Goal: Task Accomplishment & Management: Use online tool/utility

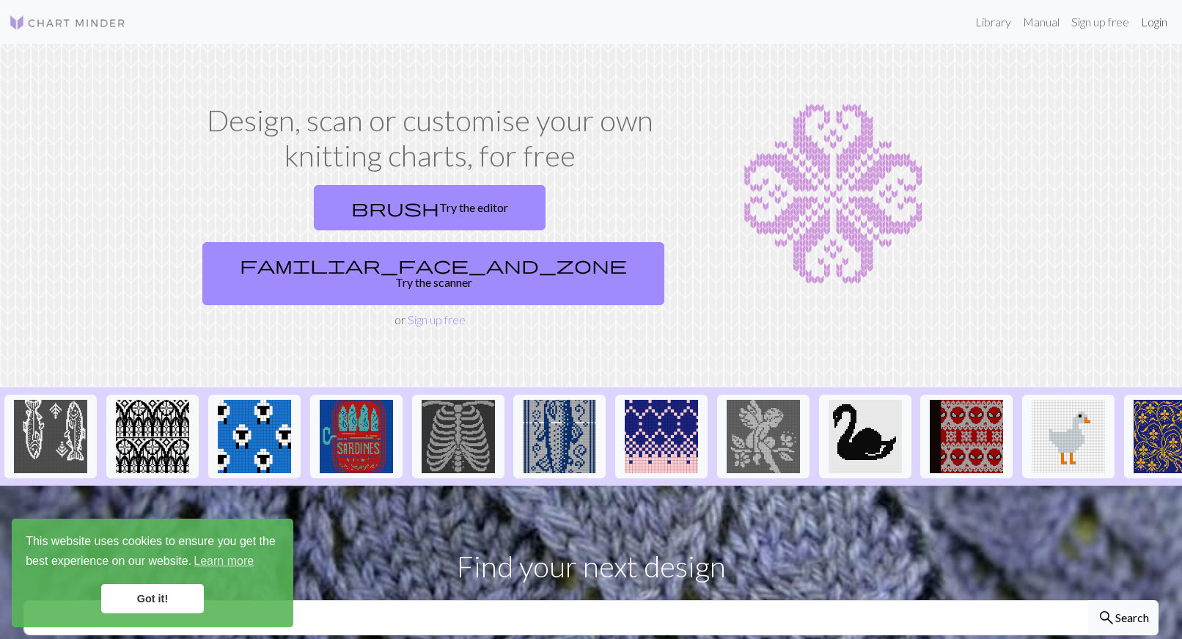
click at [1161, 33] on link "Login" at bounding box center [1154, 21] width 38 height 29
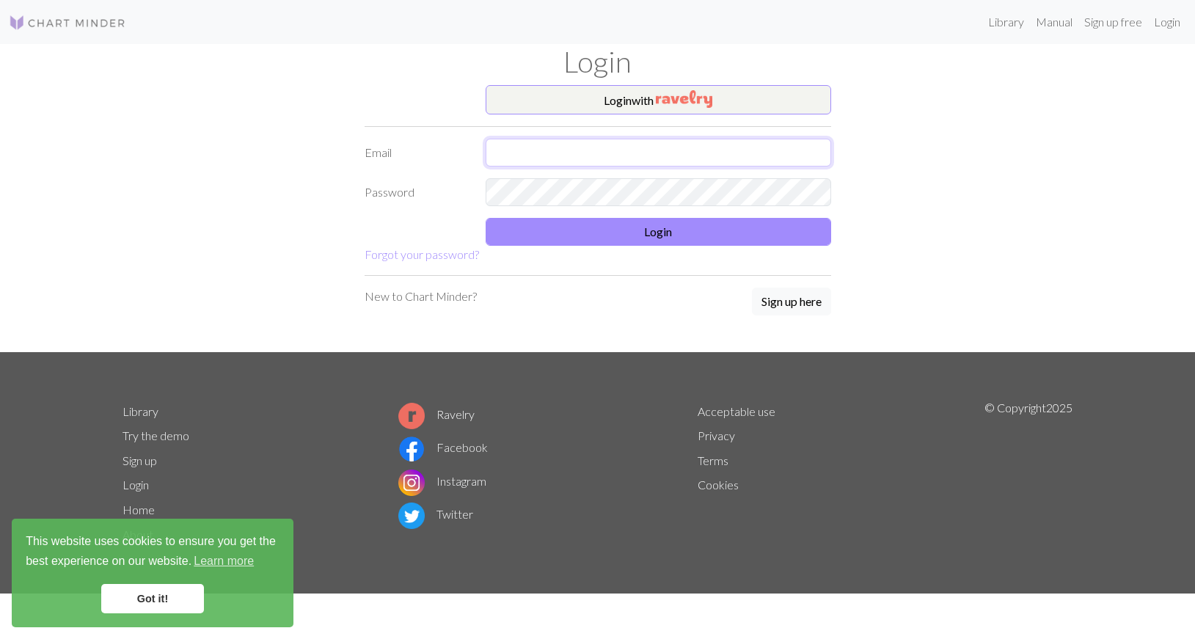
click at [684, 156] on input "text" at bounding box center [658, 153] width 345 height 28
type input "[EMAIL_ADDRESS][DOMAIN_NAME]"
click at [705, 236] on button "Login" at bounding box center [658, 232] width 345 height 28
click at [663, 242] on button "Login" at bounding box center [658, 232] width 345 height 28
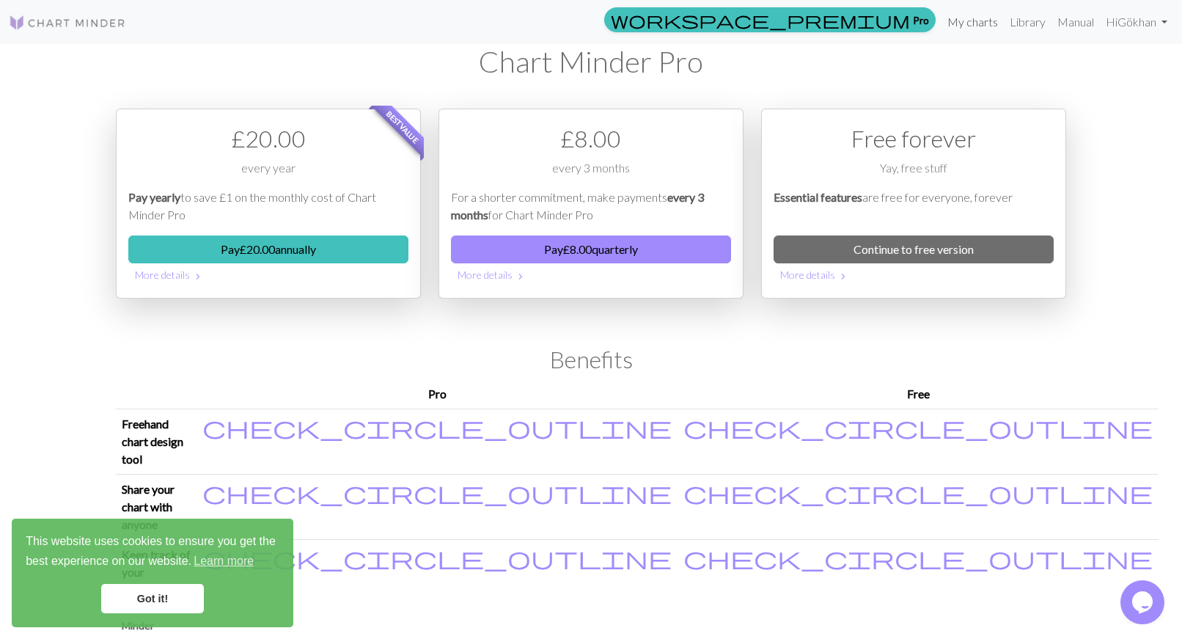
click at [964, 22] on link "My charts" at bounding box center [973, 21] width 62 height 29
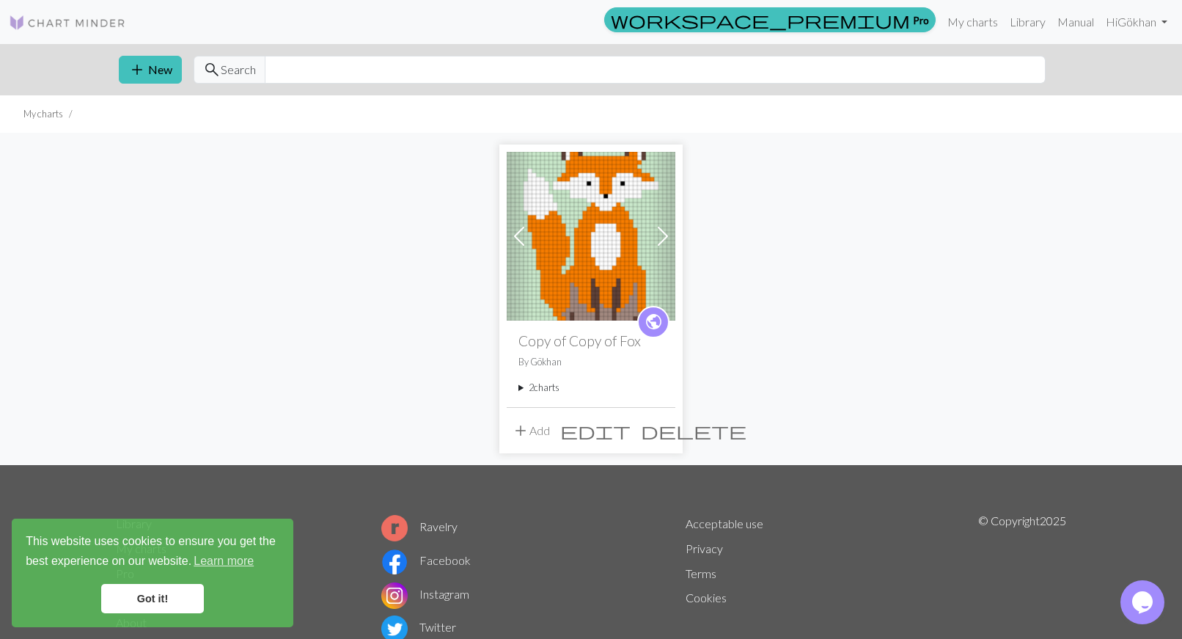
click at [671, 232] on span at bounding box center [662, 235] width 23 height 23
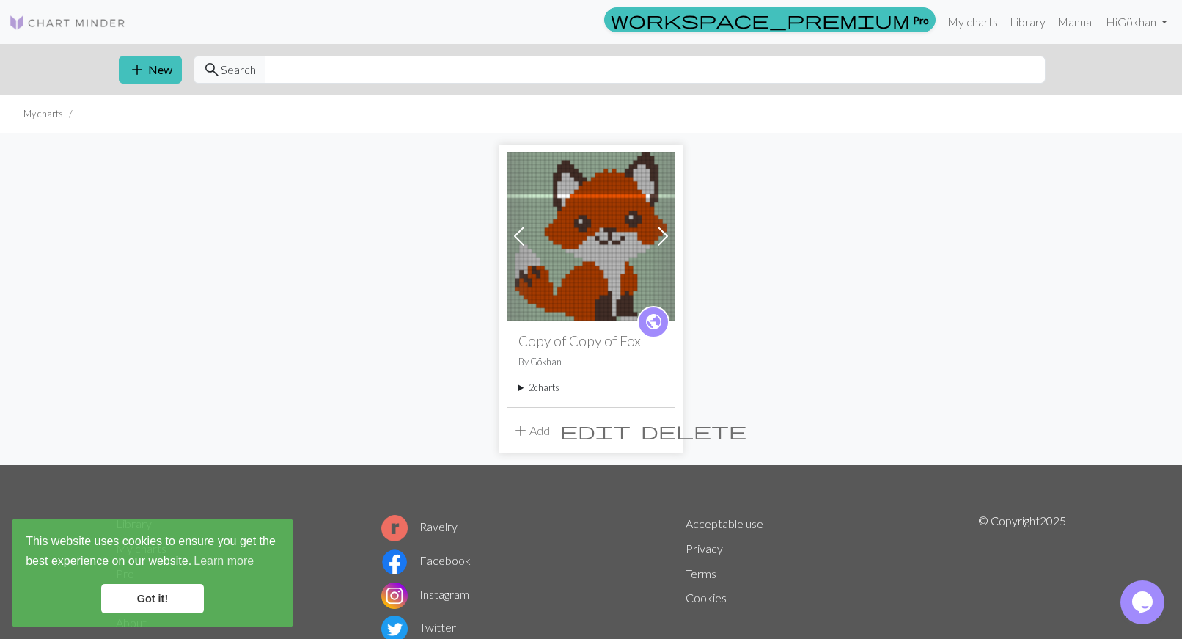
click at [611, 263] on img at bounding box center [591, 236] width 169 height 169
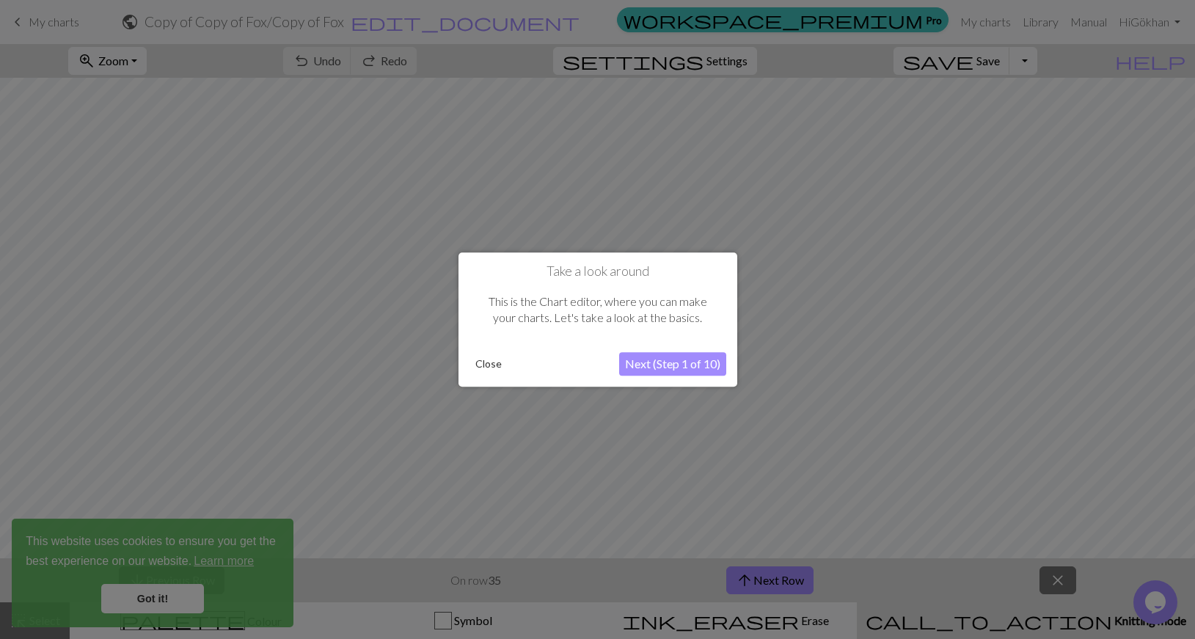
click at [487, 362] on button "Close" at bounding box center [488, 364] width 38 height 22
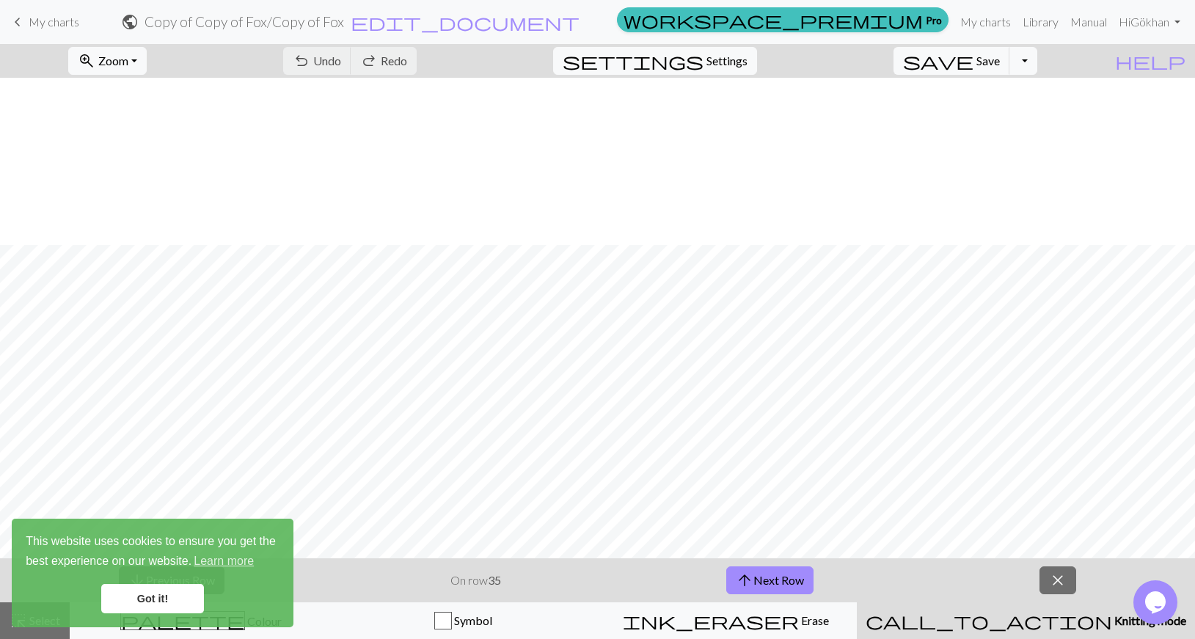
scroll to position [167, 0]
click at [1052, 591] on button "close" at bounding box center [1057, 580] width 37 height 28
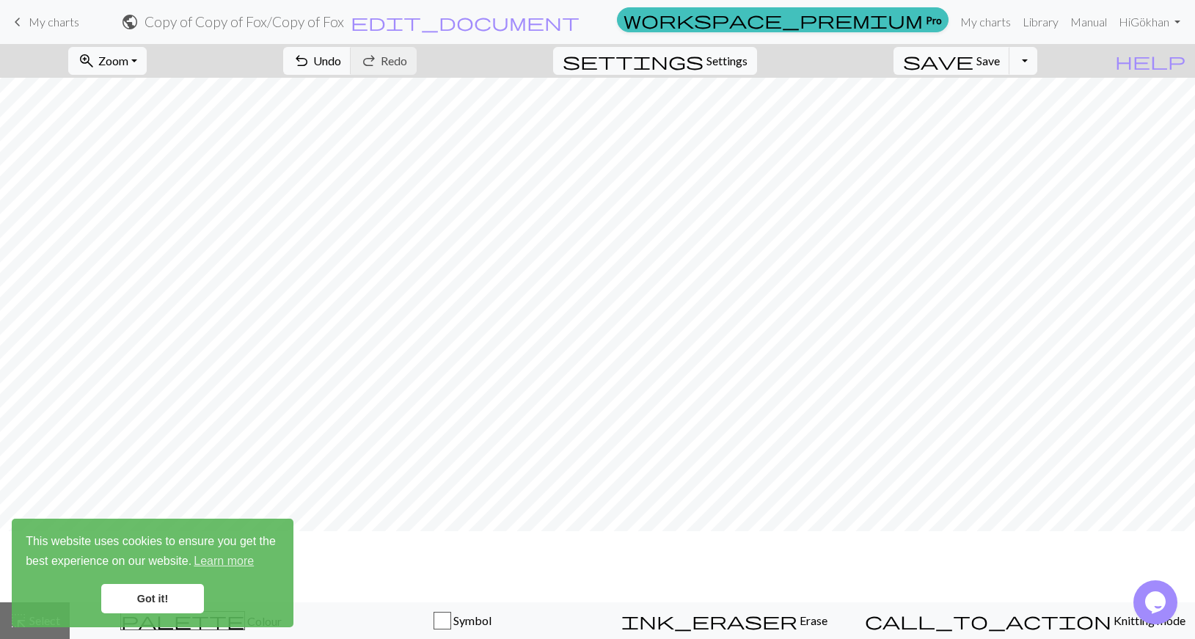
scroll to position [204, 0]
click at [153, 595] on link "Got it!" at bounding box center [152, 598] width 103 height 29
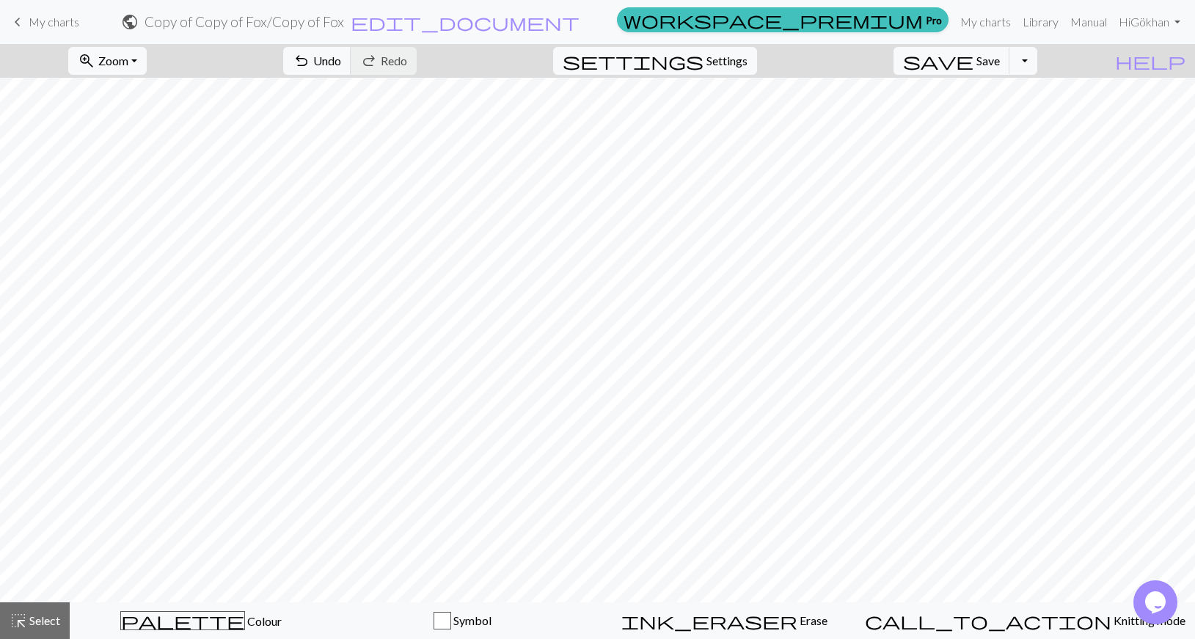
scroll to position [0, 0]
click at [724, 49] on button "settings Settings" at bounding box center [655, 61] width 204 height 28
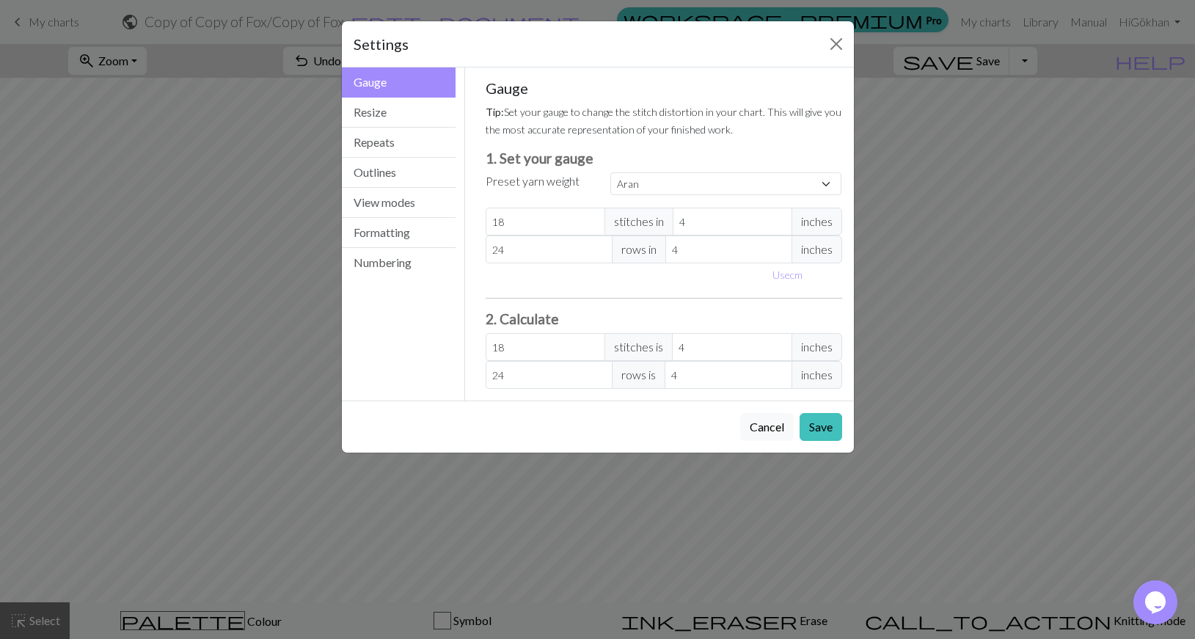
select select "custom"
type input "17"
click at [591, 224] on input "17" at bounding box center [546, 222] width 120 height 28
type input "18"
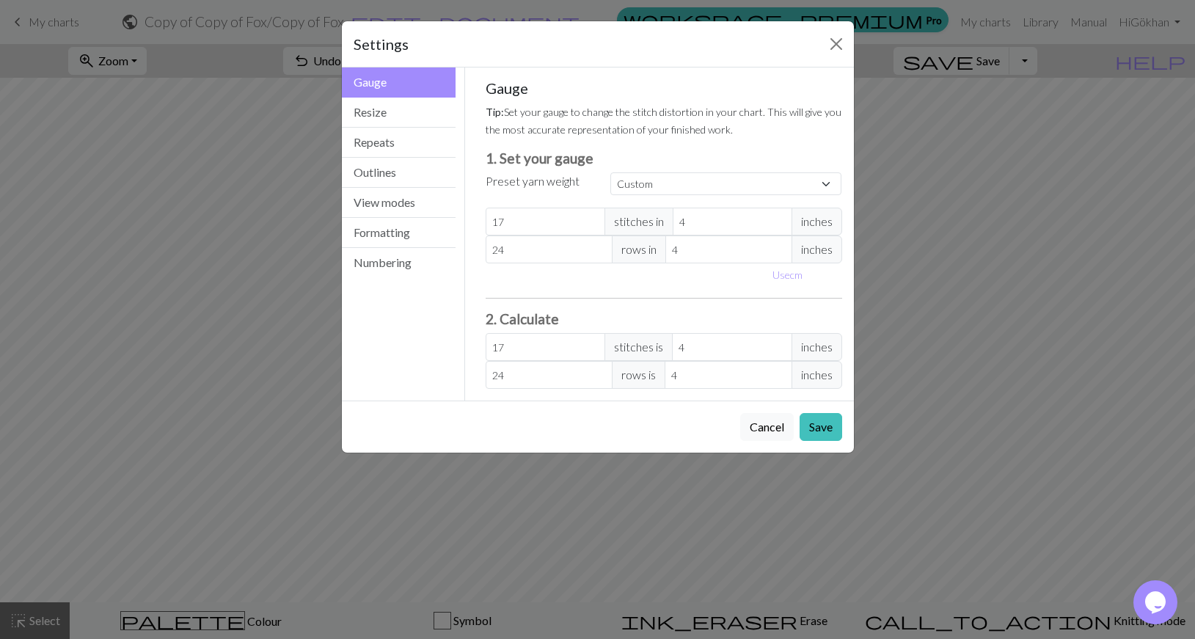
type input "18"
click at [591, 218] on input "18" at bounding box center [546, 222] width 120 height 28
type input "19"
click at [591, 218] on input "19" at bounding box center [546, 222] width 120 height 28
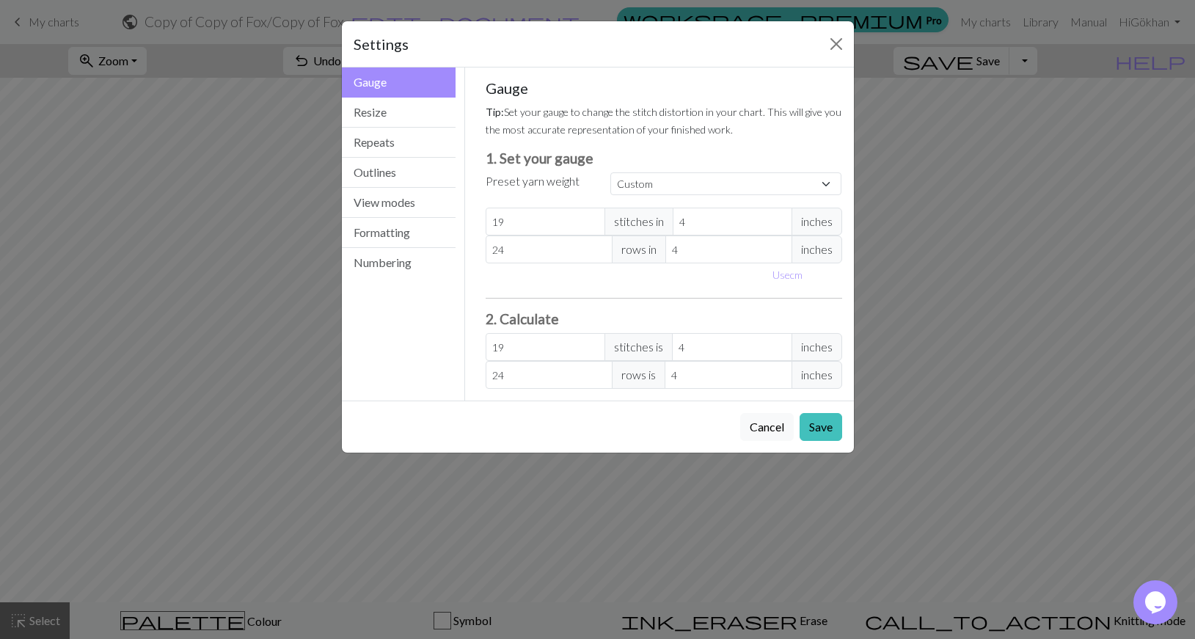
type input "20"
click at [591, 218] on input "20" at bounding box center [546, 222] width 120 height 28
type input "25"
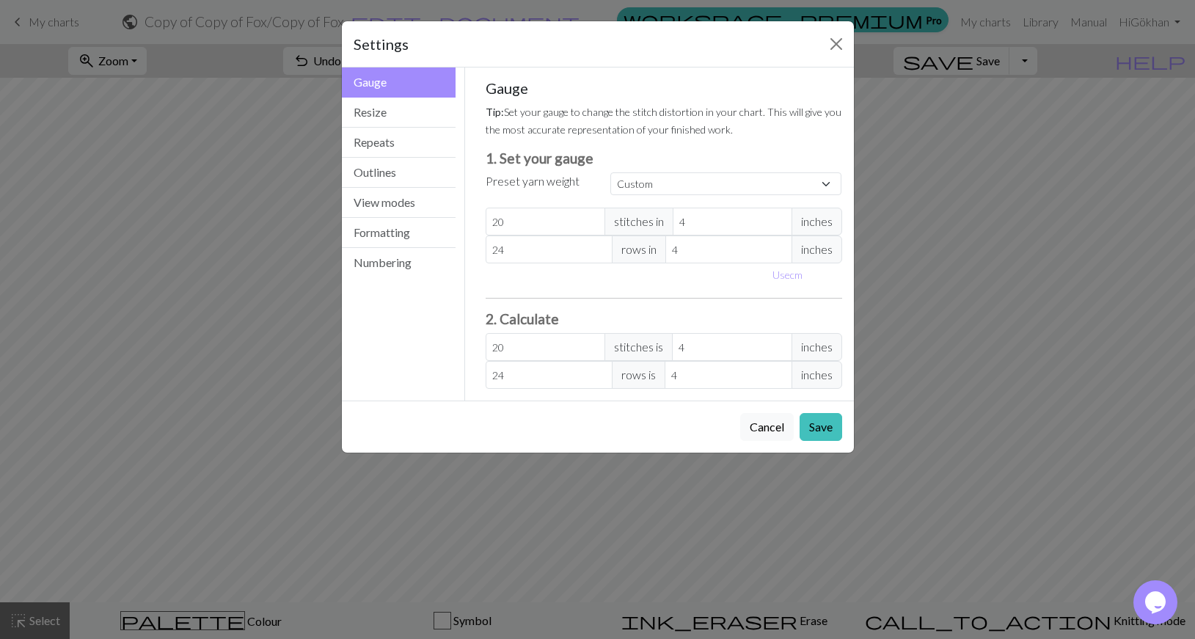
type input "25"
click at [599, 246] on input "25" at bounding box center [549, 249] width 127 height 28
type input "26"
click at [599, 246] on input "26" at bounding box center [549, 249] width 127 height 28
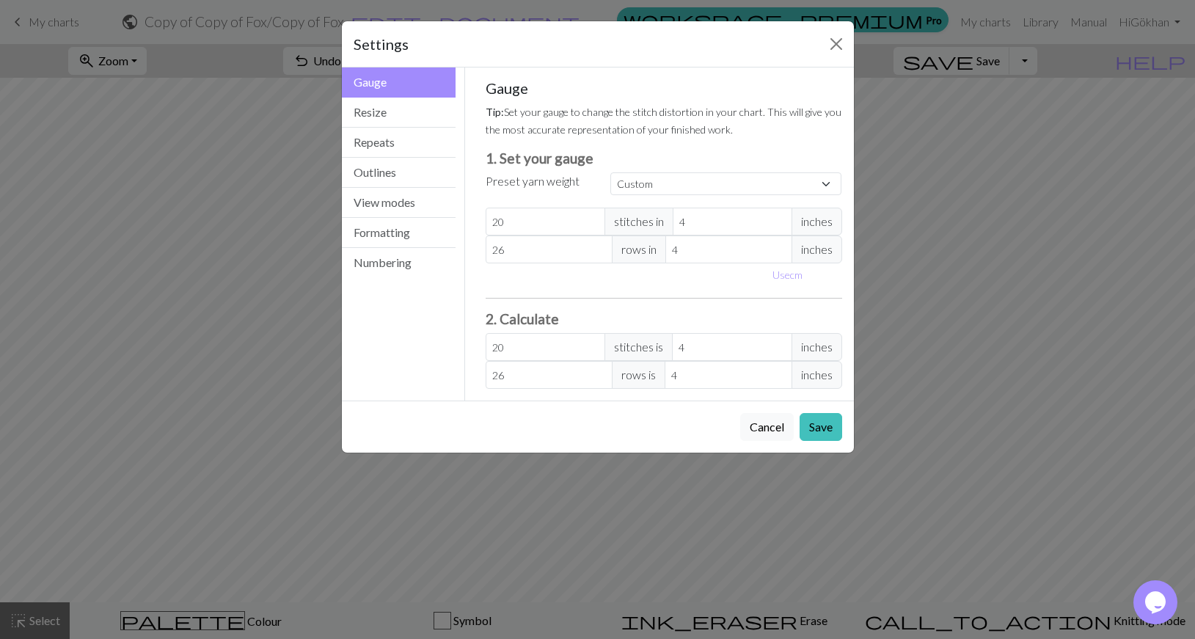
type input "27"
click at [599, 246] on input "27" at bounding box center [549, 249] width 127 height 28
type input "28"
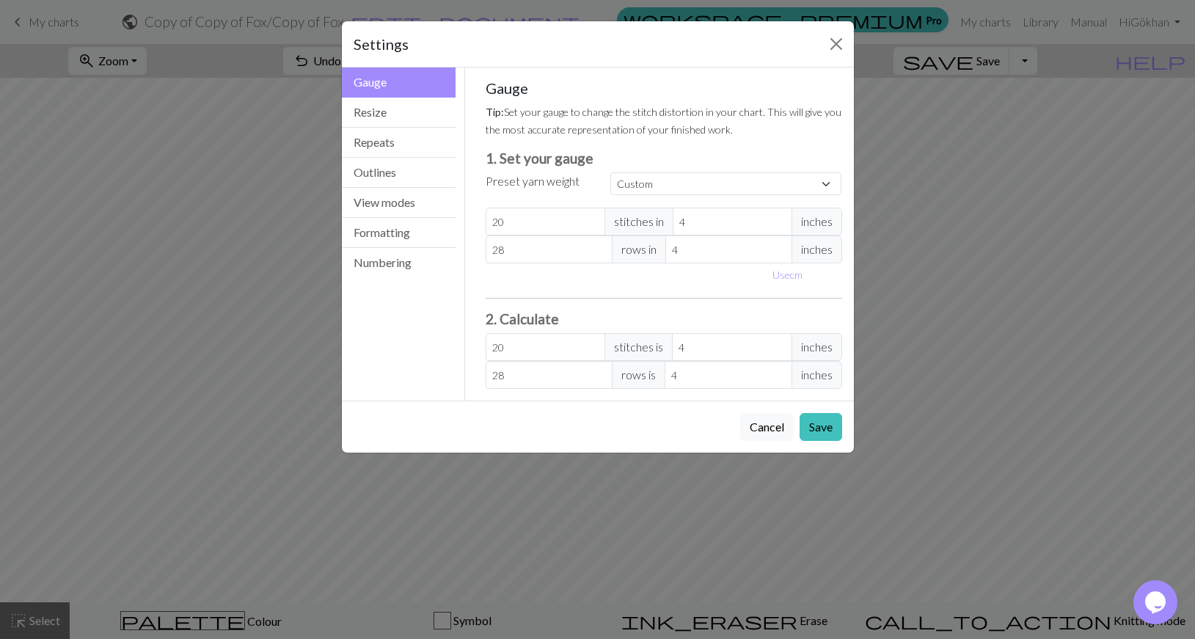
click at [599, 246] on input "28" at bounding box center [549, 249] width 127 height 28
type input "29"
click at [599, 246] on input "29" at bounding box center [549, 249] width 127 height 28
type input "30"
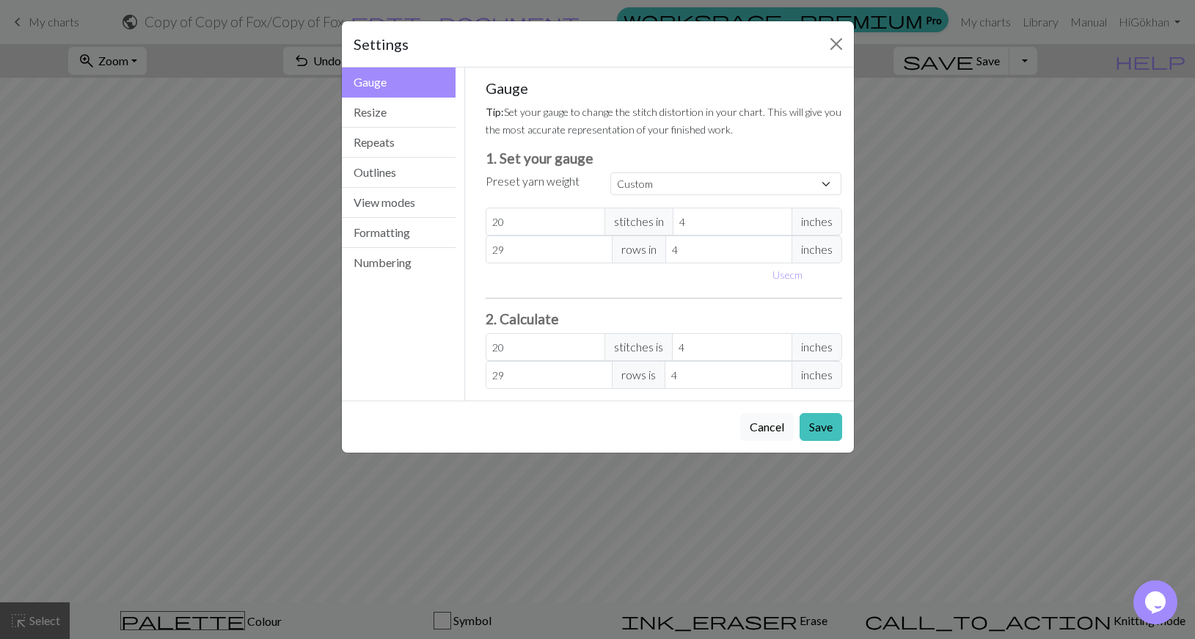
type input "30"
click at [599, 246] on input "30" at bounding box center [549, 249] width 127 height 28
click at [818, 424] on button "Save" at bounding box center [820, 427] width 43 height 28
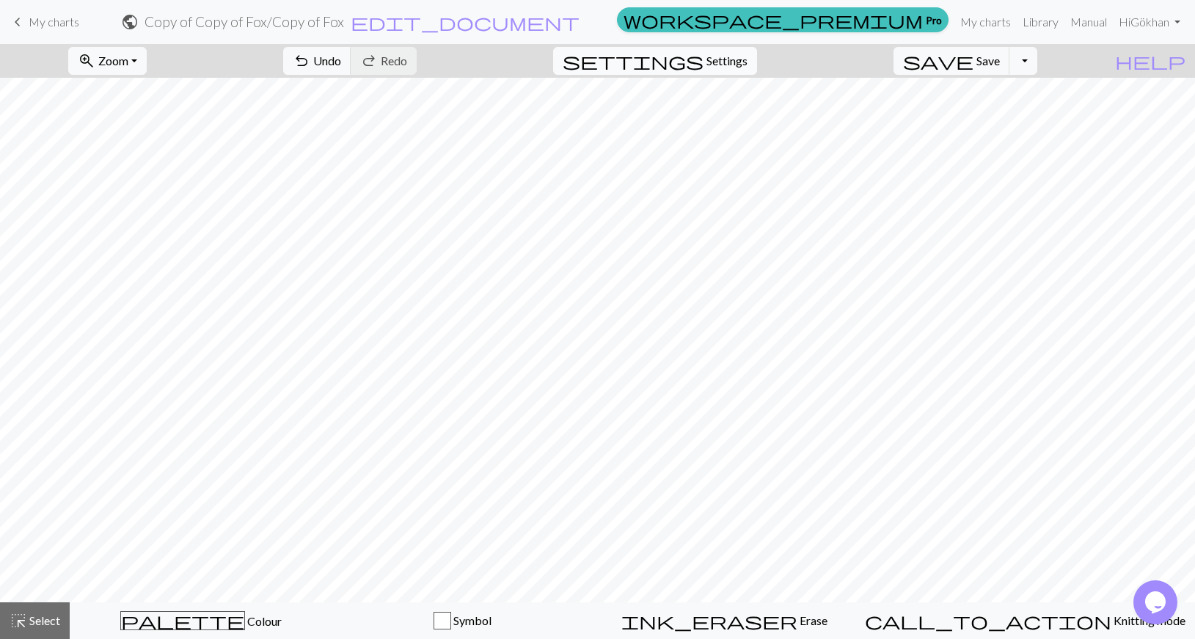
click at [744, 54] on span "Settings" at bounding box center [726, 61] width 41 height 18
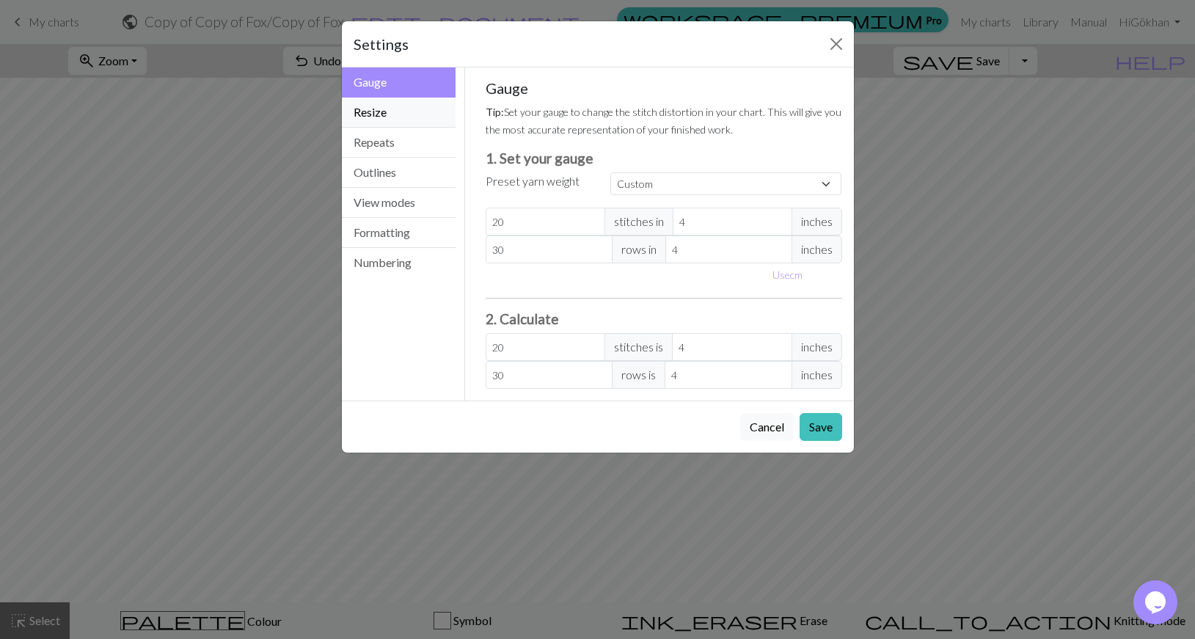
click at [428, 122] on button "Resize" at bounding box center [399, 113] width 114 height 30
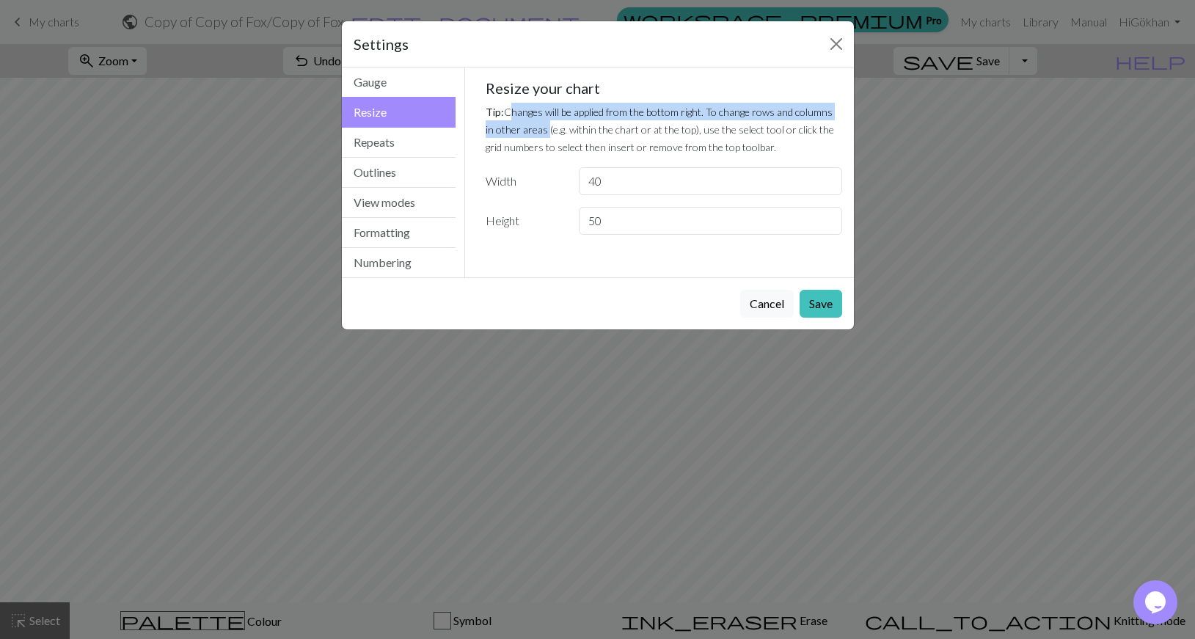
drag, startPoint x: 513, startPoint y: 111, endPoint x: 537, endPoint y: 130, distance: 30.4
click at [537, 130] on small "Tip: Changes will be applied from the bottom right. To change rows and columns …" at bounding box center [660, 130] width 348 height 48
drag, startPoint x: 506, startPoint y: 110, endPoint x: 535, endPoint y: 131, distance: 36.2
click at [535, 131] on small "Tip: Changes will be applied from the bottom right. To change rows and columns …" at bounding box center [660, 130] width 348 height 48
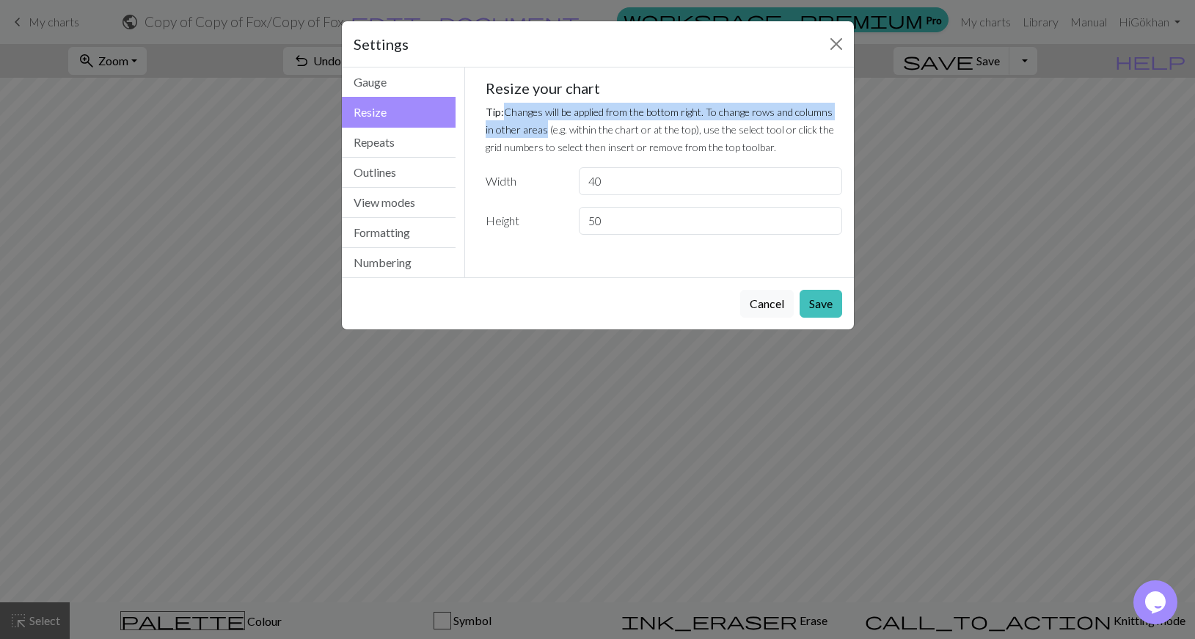
copy small "Changes will be applied from the bottom right. To change rows and columns in ot…"
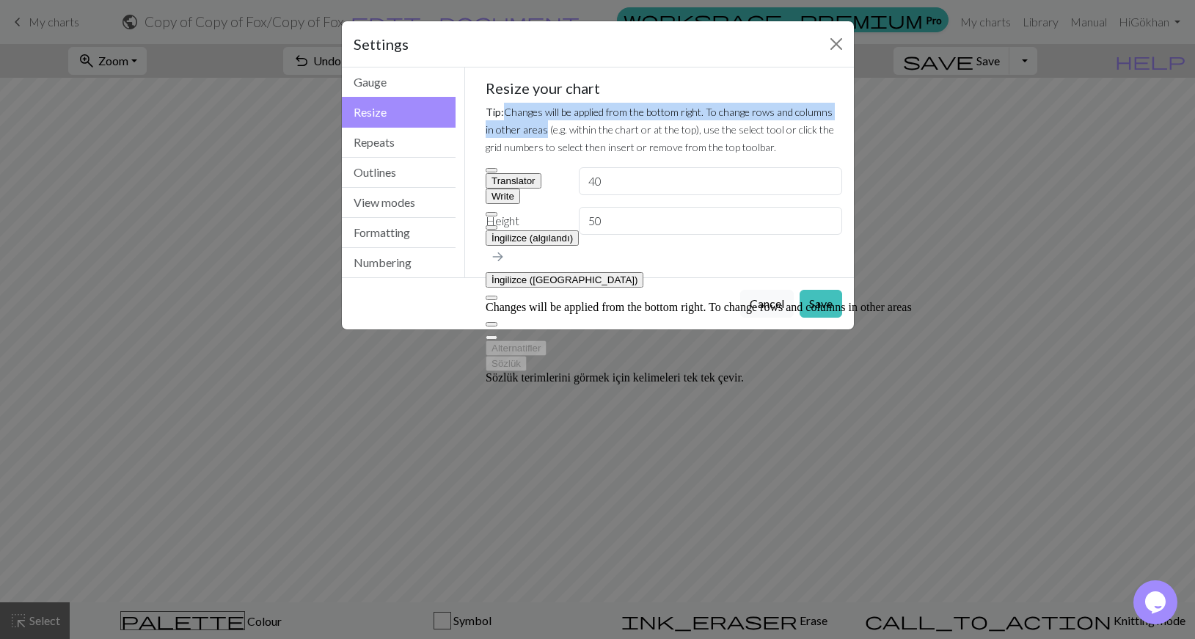
click at [643, 272] on button "İngilizce ([GEOGRAPHIC_DATA])" at bounding box center [565, 279] width 158 height 15
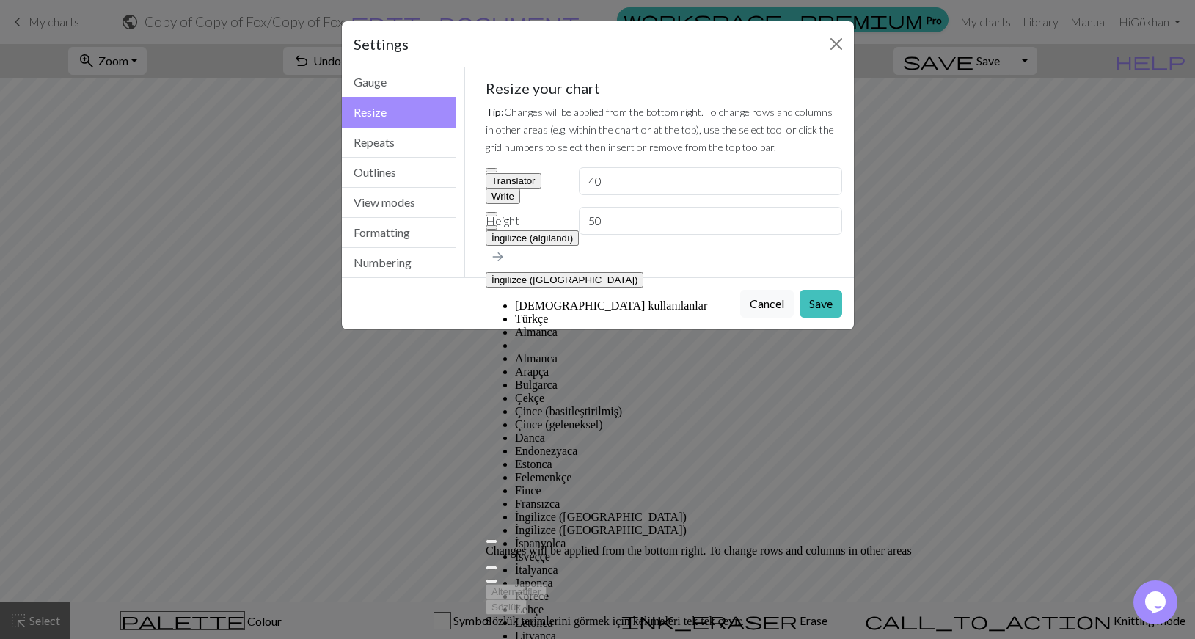
click at [684, 312] on li "Türkçe" at bounding box center [713, 318] width 397 height 13
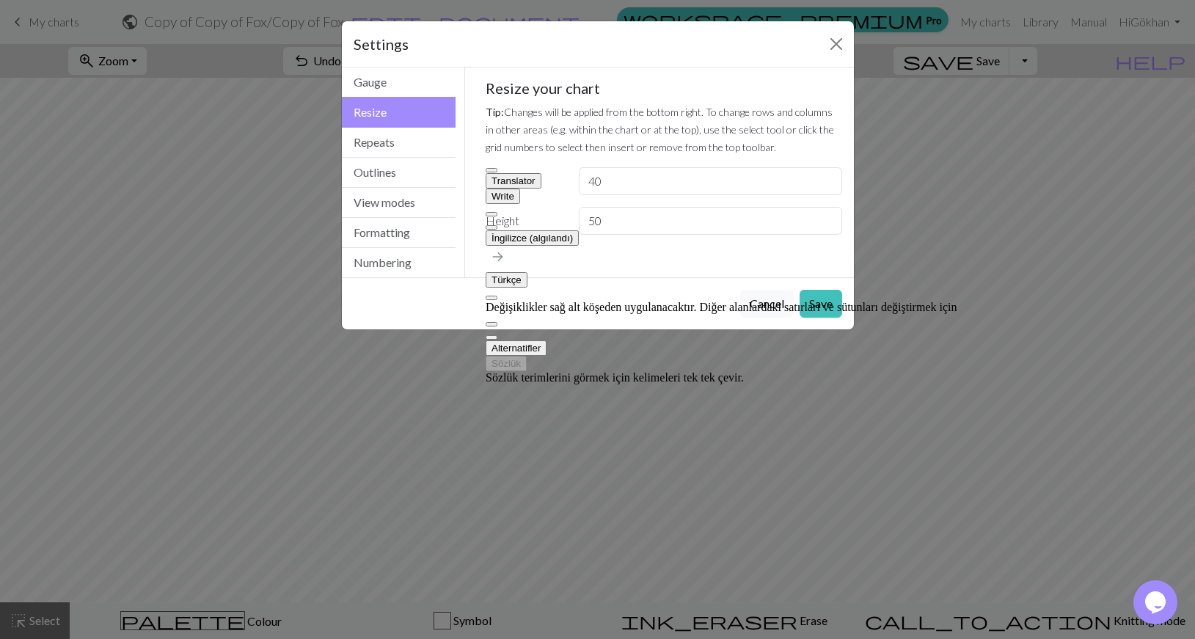
click at [497, 225] on button at bounding box center [492, 227] width 12 height 4
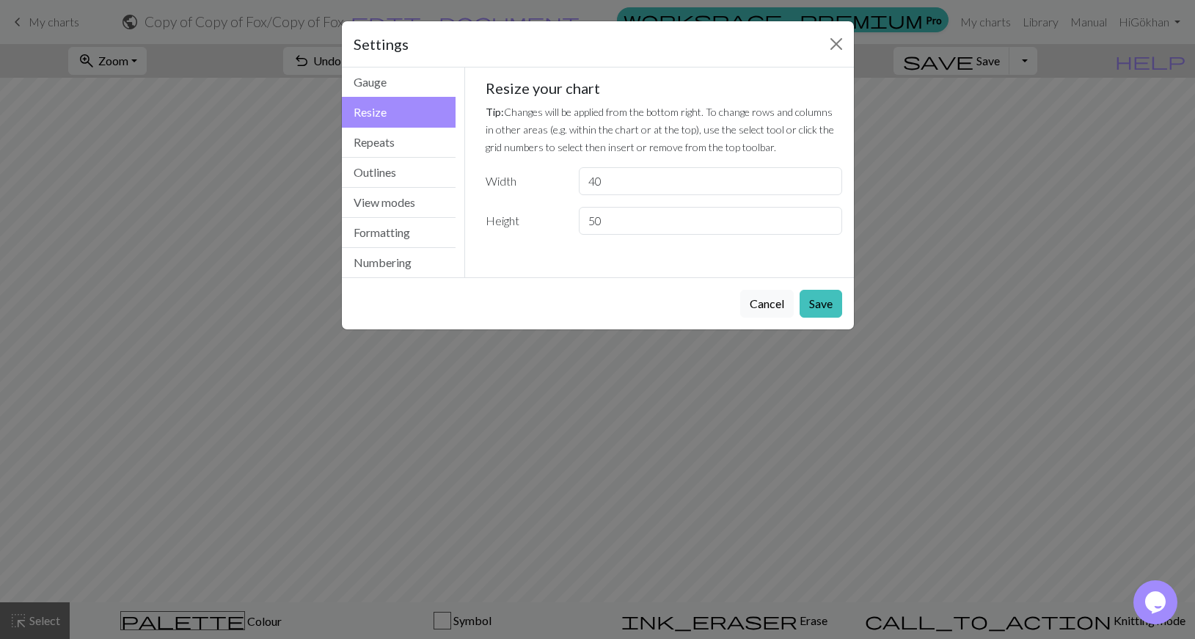
click at [632, 120] on p "Tip: Changes will be applied from the bottom right. To change rows and columns …" at bounding box center [664, 129] width 356 height 53
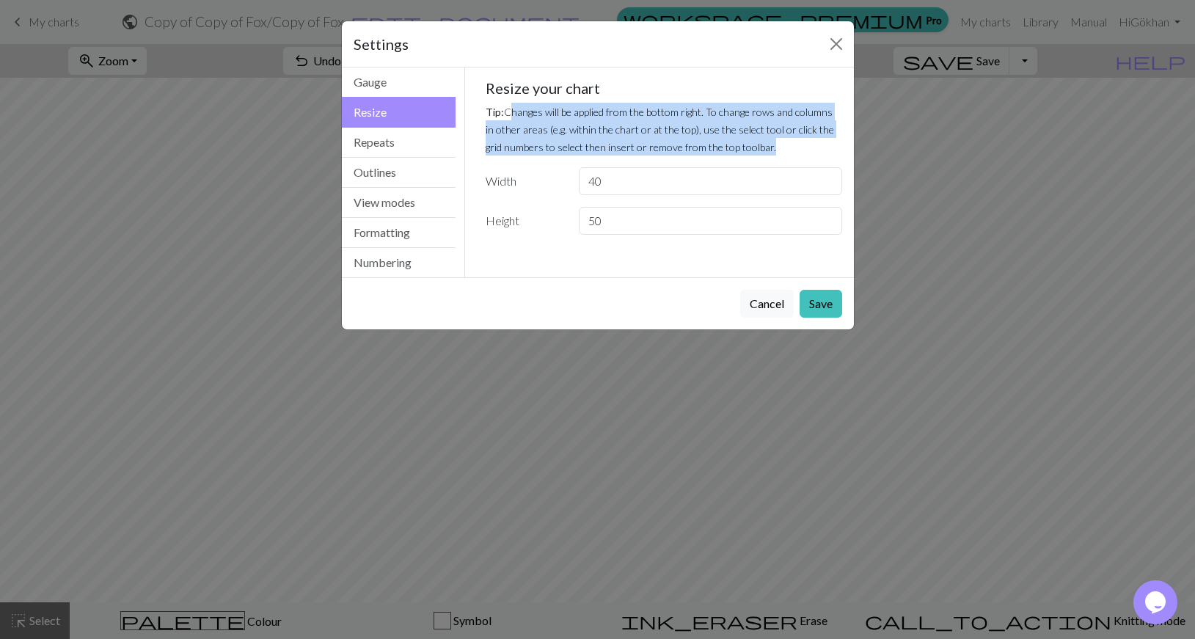
drag, startPoint x: 514, startPoint y: 110, endPoint x: 750, endPoint y: 145, distance: 238.0
click at [750, 145] on small "Tip: Changes will be applied from the bottom right. To change rows and columns …" at bounding box center [660, 130] width 348 height 48
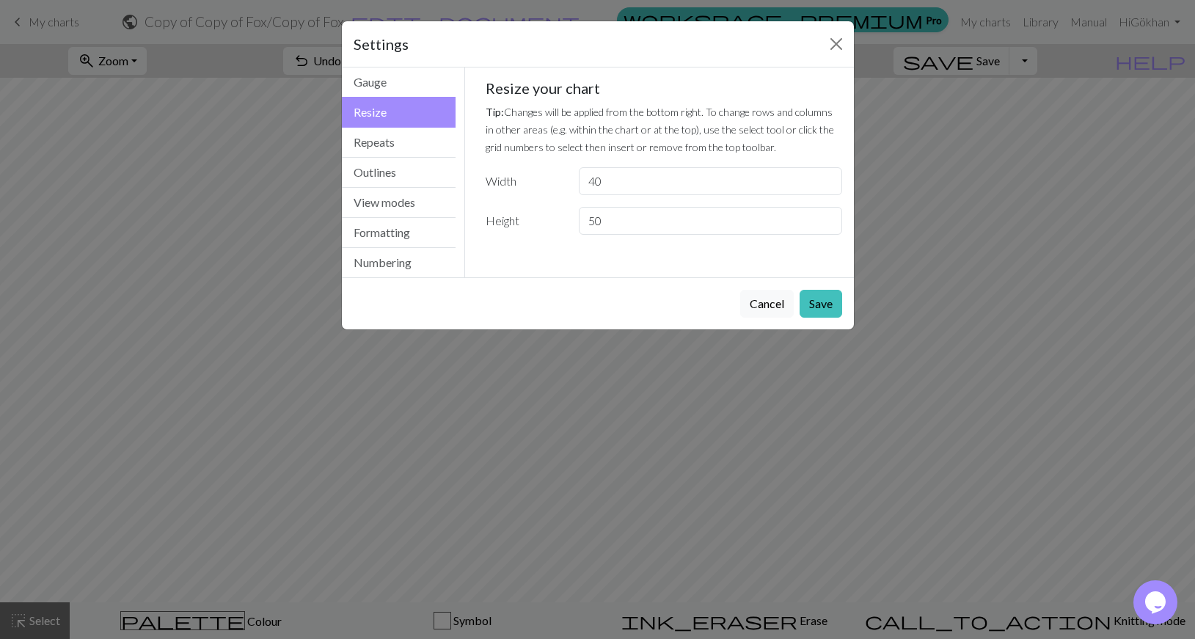
click at [514, 111] on small "Tip: Changes will be applied from the bottom right. To change rows and columns …" at bounding box center [660, 130] width 348 height 48
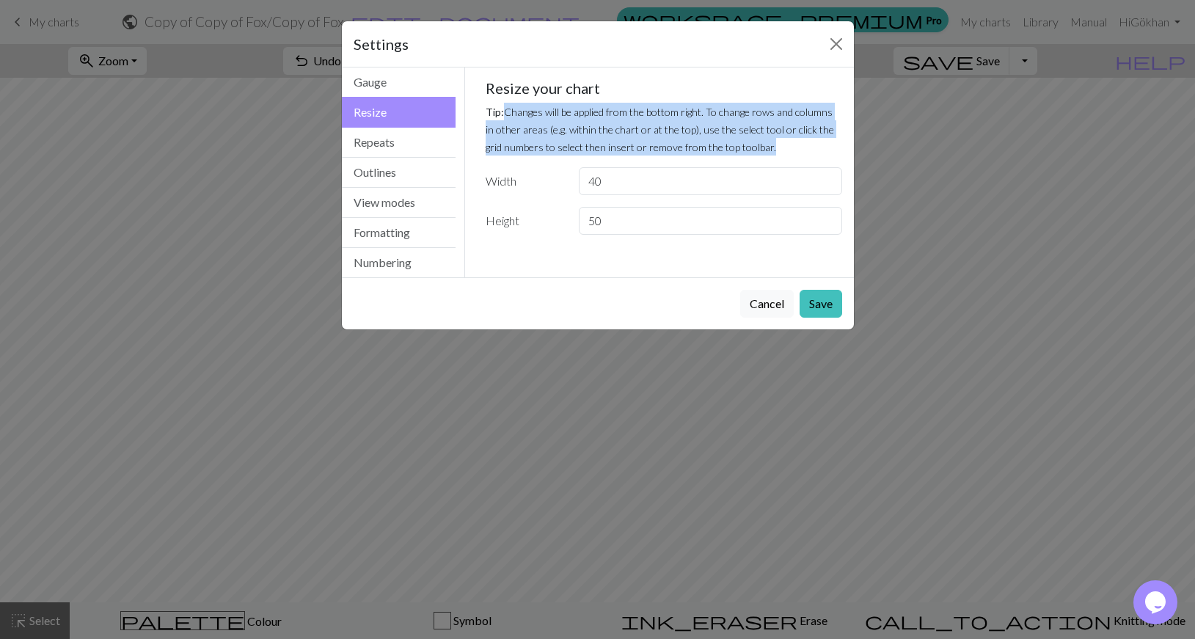
drag, startPoint x: 505, startPoint y: 111, endPoint x: 752, endPoint y: 154, distance: 250.9
click at [752, 154] on p "Tip: Changes will be applied from the bottom right. To change rows and columns …" at bounding box center [664, 129] width 356 height 53
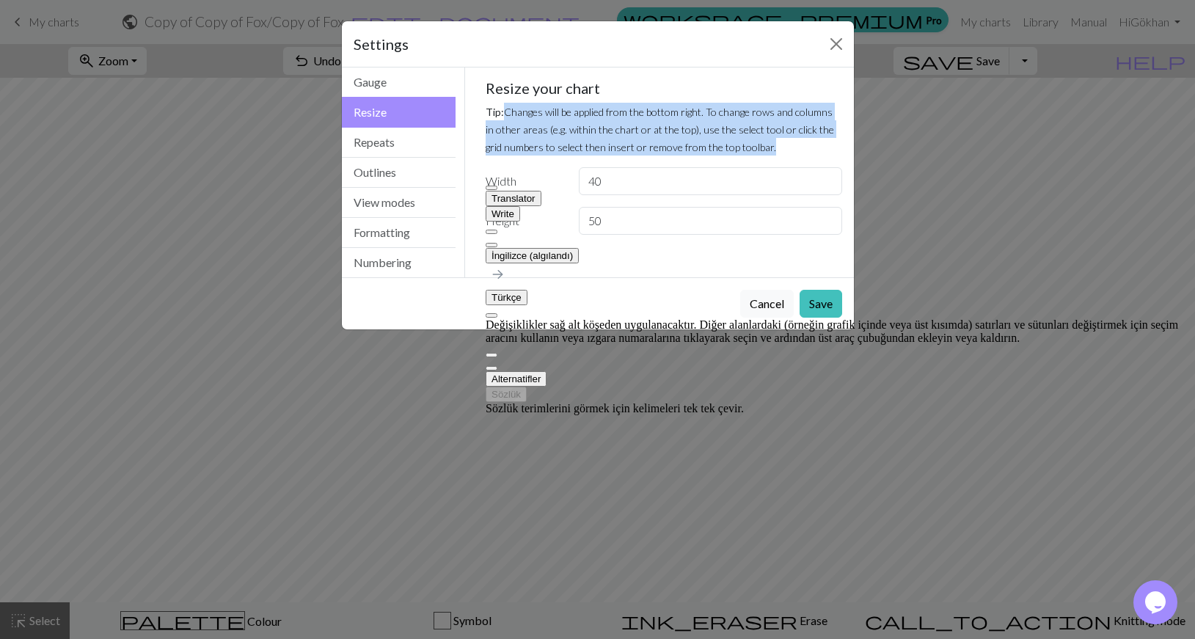
click at [497, 243] on button at bounding box center [492, 245] width 12 height 4
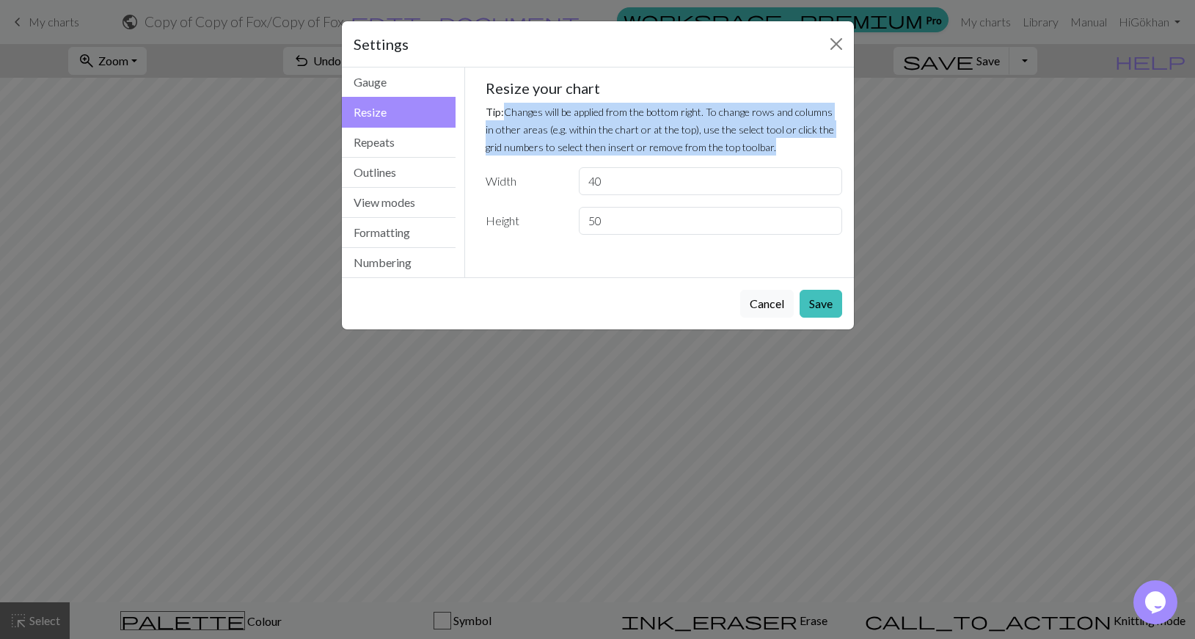
click at [643, 136] on small "Tip: Changes will be applied from the bottom right. To change rows and columns …" at bounding box center [660, 130] width 348 height 48
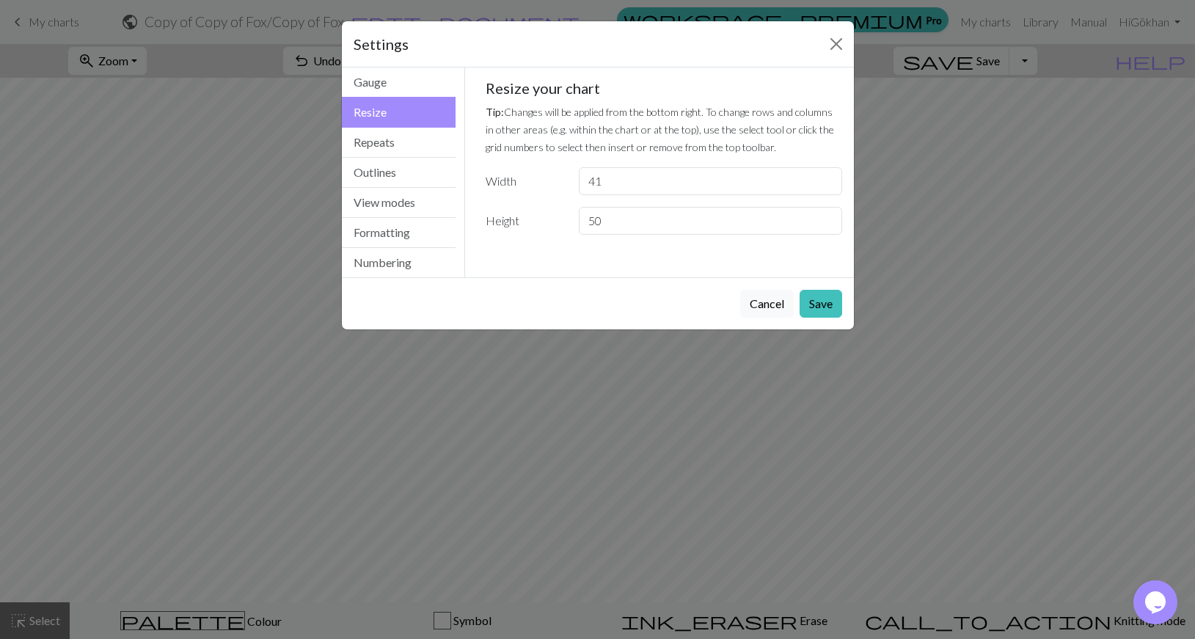
click at [826, 177] on input "41" at bounding box center [710, 181] width 263 height 28
click at [826, 177] on input "42" at bounding box center [710, 181] width 263 height 28
click at [826, 177] on input "43" at bounding box center [710, 181] width 263 height 28
type input "44"
click at [826, 177] on input "44" at bounding box center [710, 181] width 263 height 28
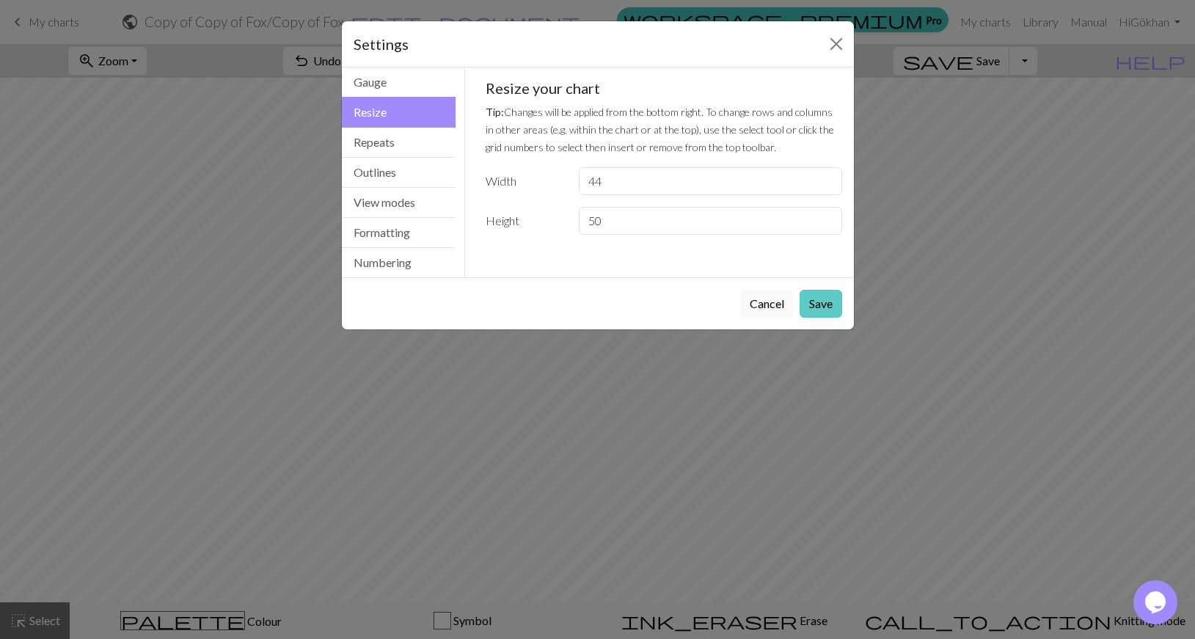
click at [826, 304] on button "Save" at bounding box center [820, 304] width 43 height 28
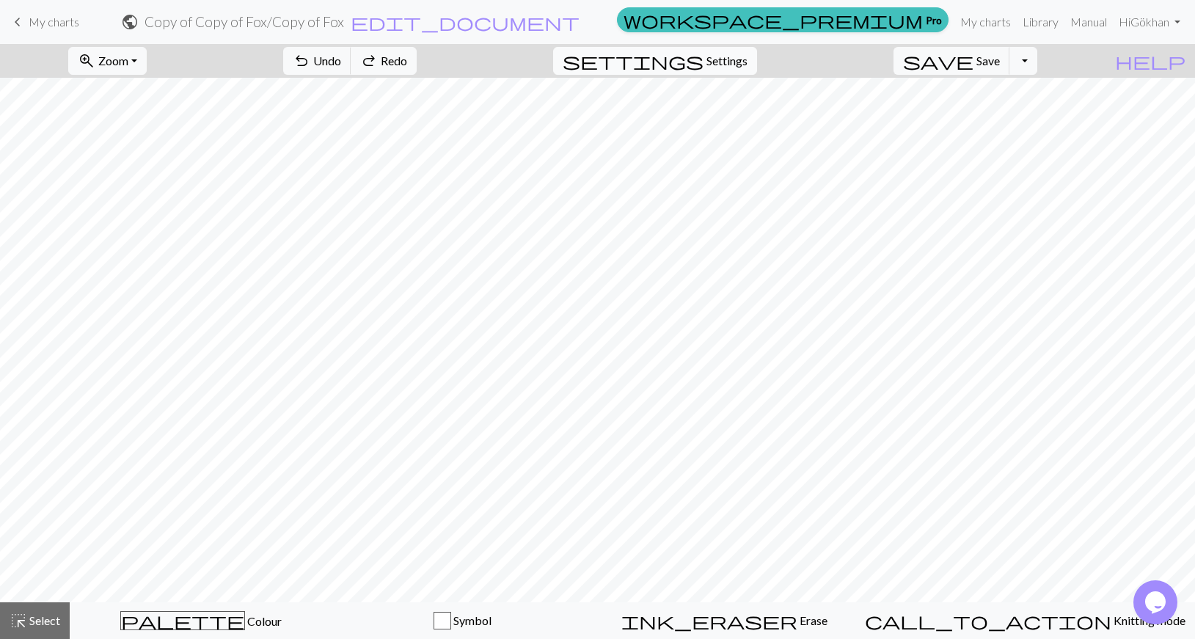
click at [726, 70] on button "settings Settings" at bounding box center [655, 61] width 204 height 28
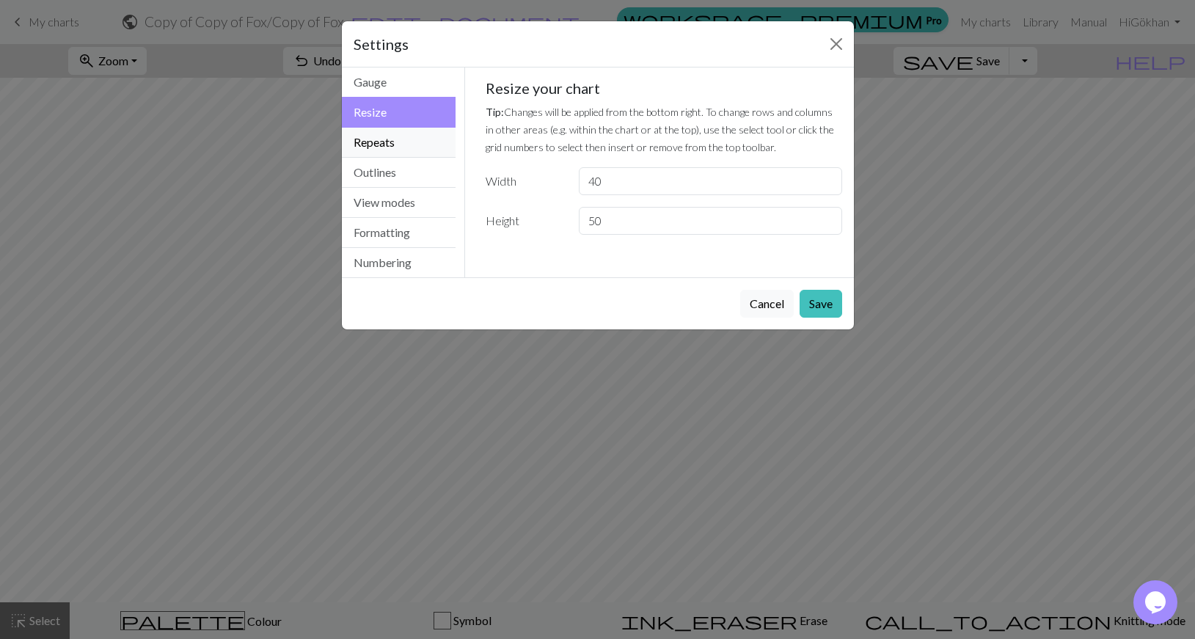
click at [420, 133] on button "Repeats" at bounding box center [399, 143] width 114 height 30
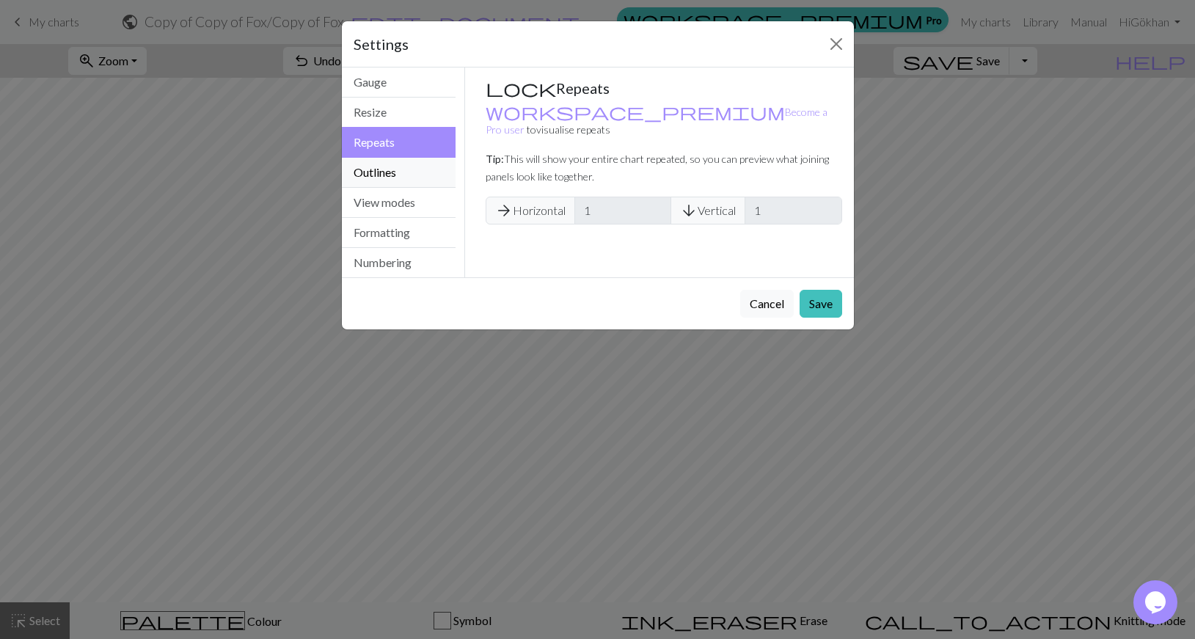
click at [439, 173] on button "Outlines" at bounding box center [399, 173] width 114 height 30
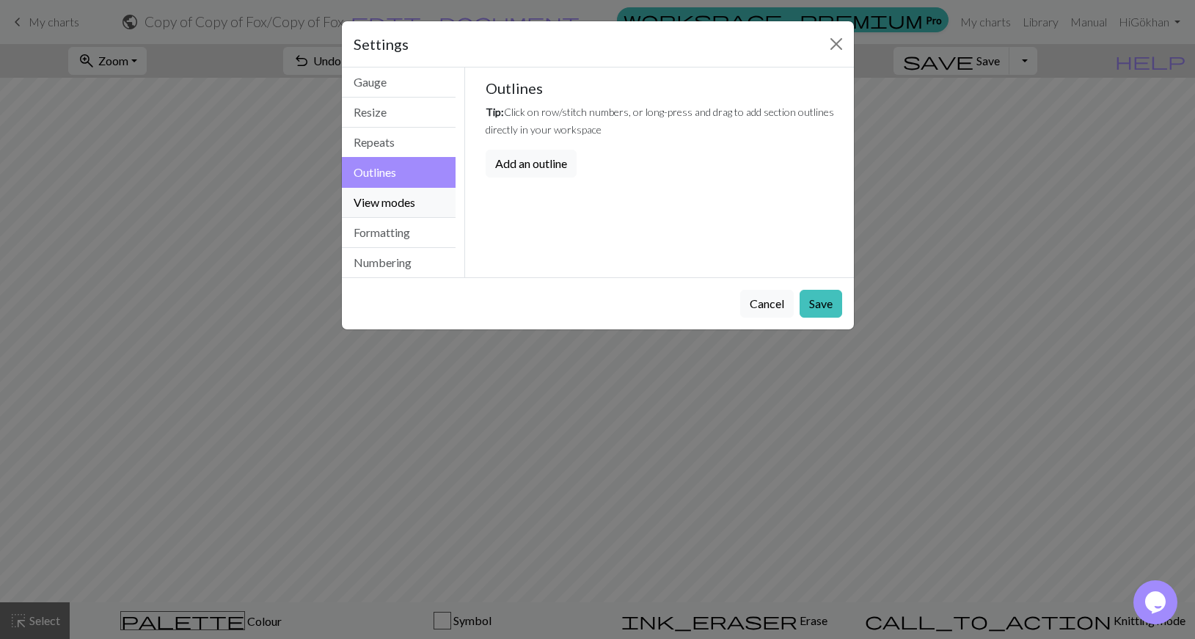
click at [436, 194] on button "View modes" at bounding box center [399, 203] width 114 height 30
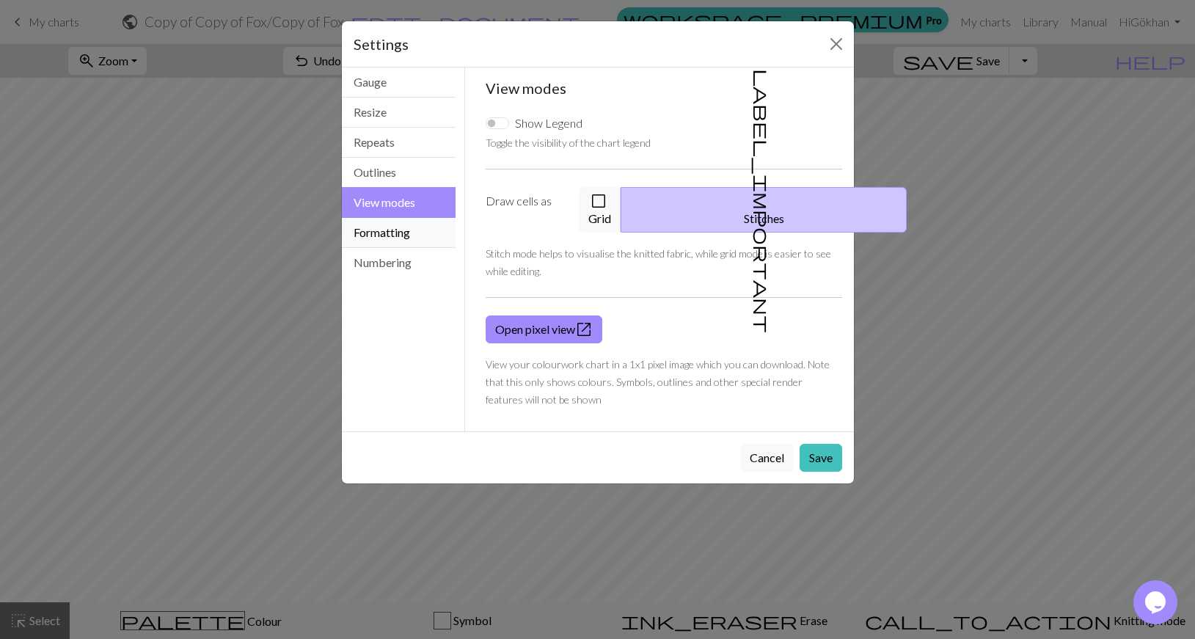
click at [417, 228] on button "Formatting" at bounding box center [399, 233] width 114 height 30
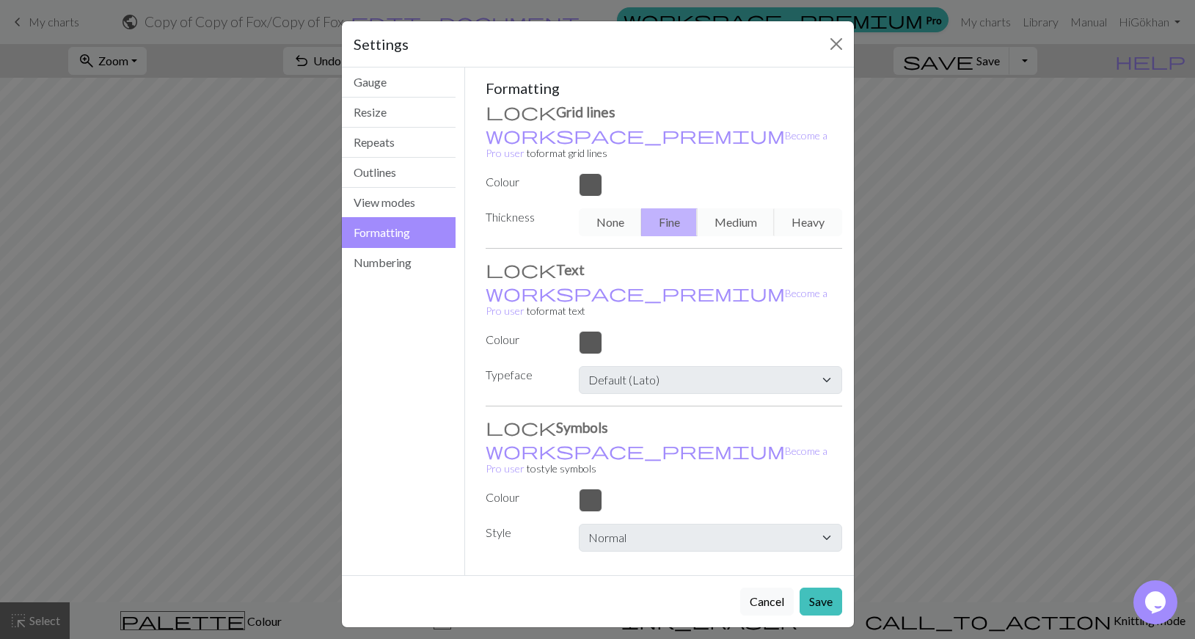
click at [592, 173] on div at bounding box center [710, 184] width 280 height 23
click at [524, 112] on h3 "Grid lines" at bounding box center [664, 112] width 356 height 18
drag, startPoint x: 499, startPoint y: 111, endPoint x: 497, endPoint y: 135, distance: 23.6
click at [499, 111] on h3 "Grid lines" at bounding box center [664, 112] width 356 height 18
click at [413, 252] on button "Numbering" at bounding box center [399, 262] width 114 height 29
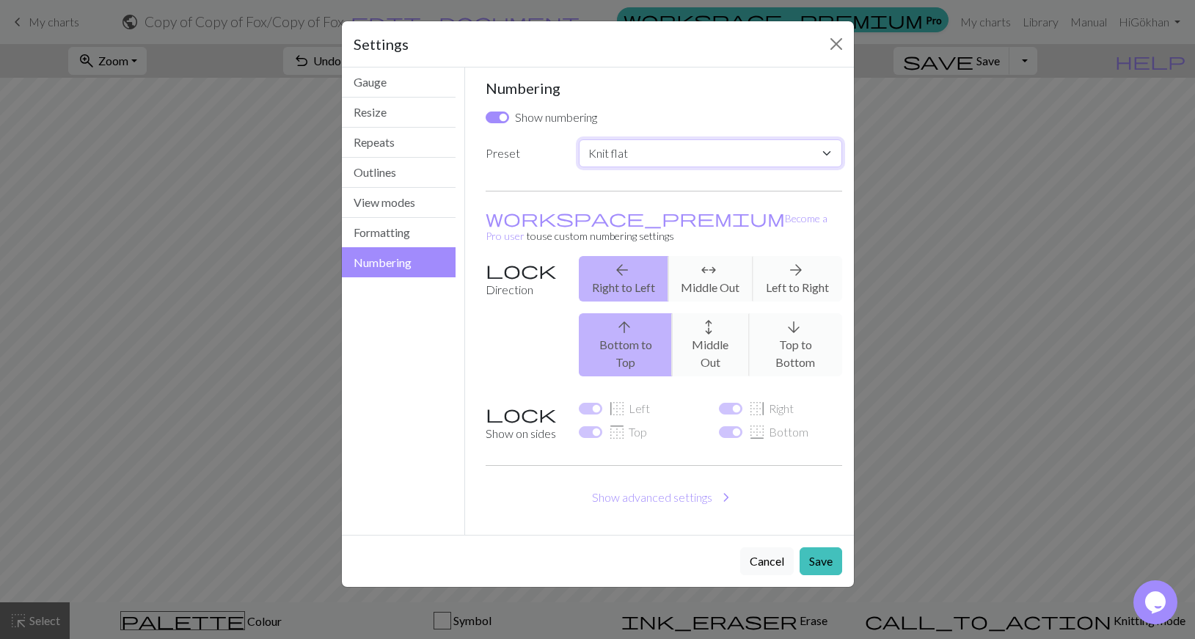
select select "round"
click option "Knit in the round" at bounding box center [0, 0] width 0 height 0
checkbox input "false"
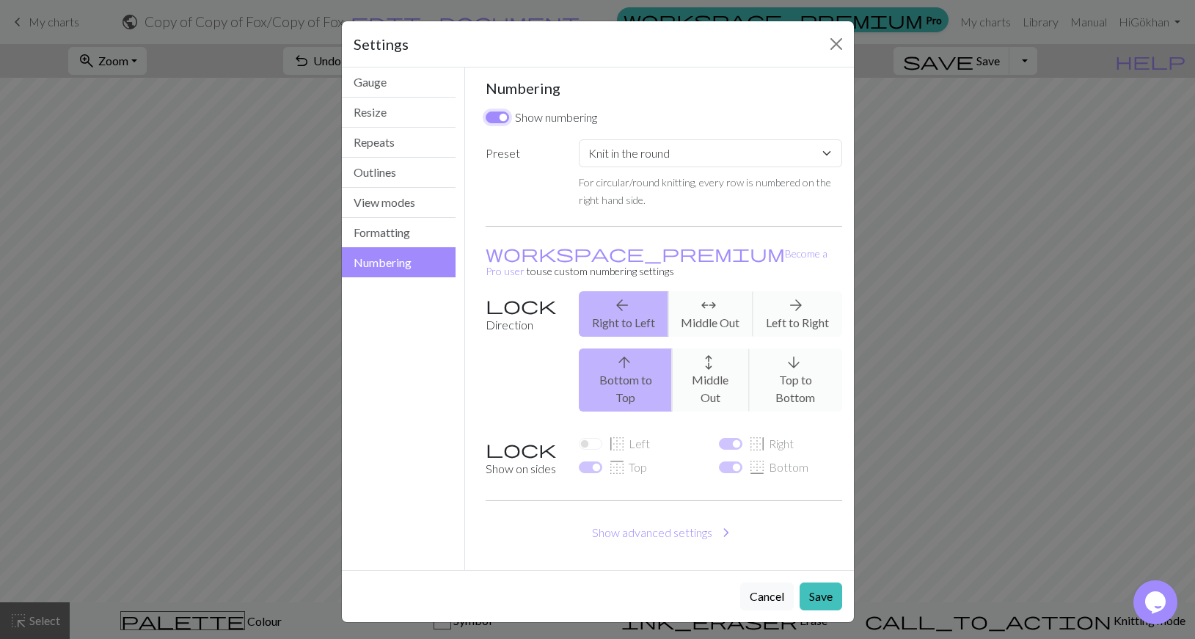
click at [497, 120] on input "Show numbering" at bounding box center [497, 117] width 23 height 12
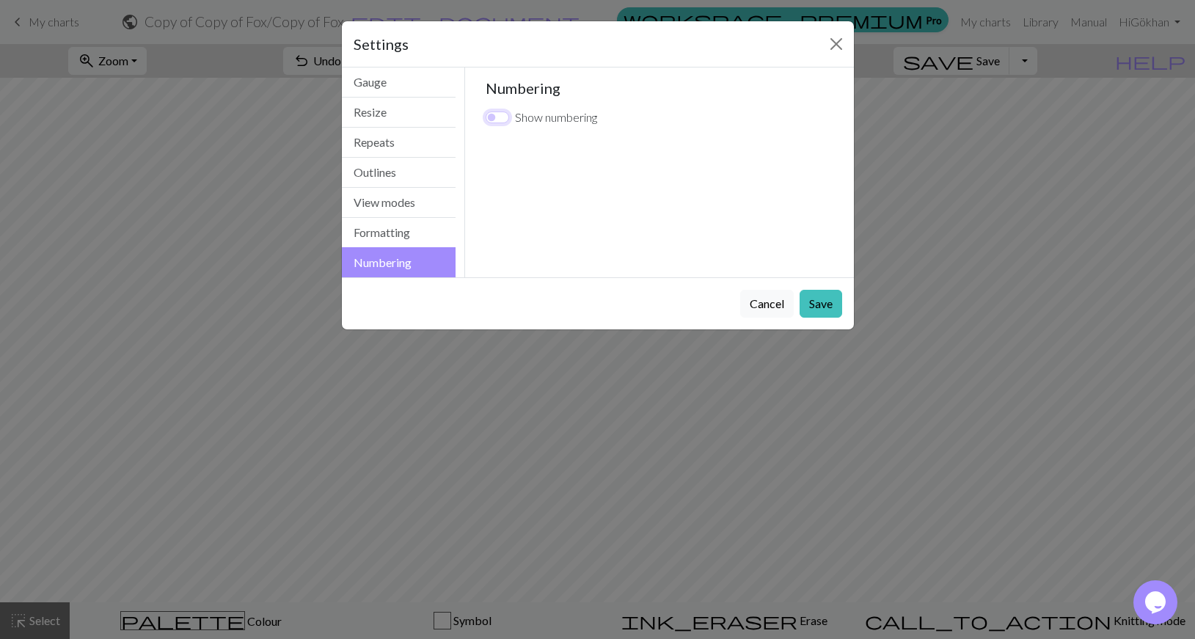
click at [497, 117] on input "Show numbering" at bounding box center [497, 117] width 23 height 12
checkbox input "true"
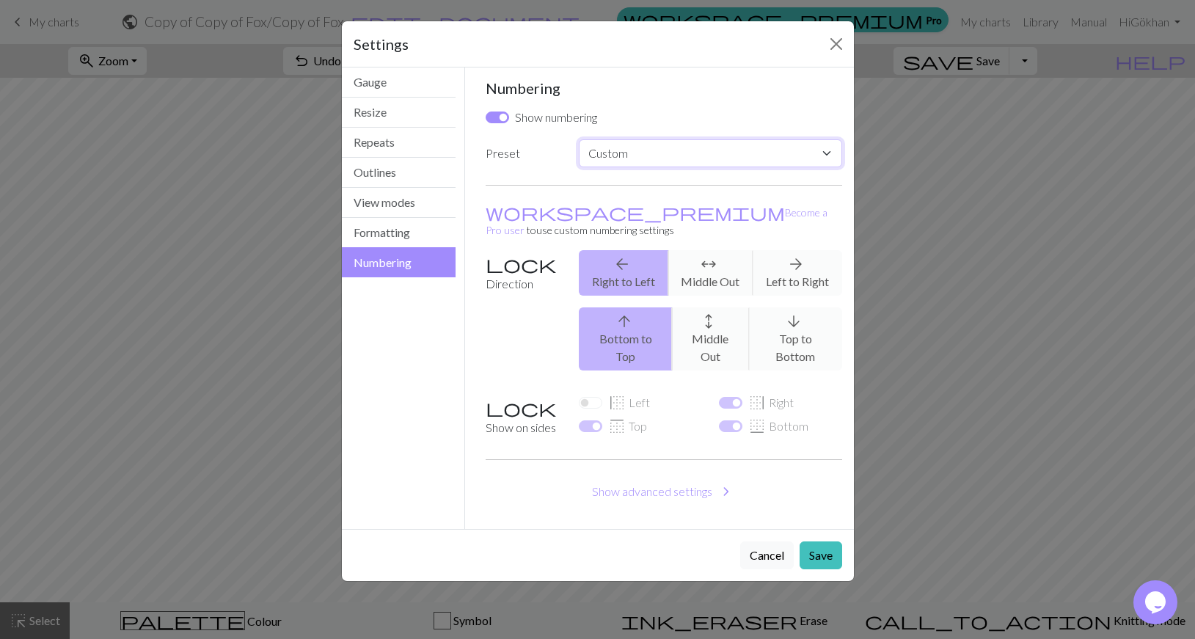
click at [579, 139] on select "Custom Knit flat Knit in the round Lace knitting Cross stitch" at bounding box center [710, 153] width 263 height 28
select select "round"
click option "Knit in the round" at bounding box center [0, 0] width 0 height 0
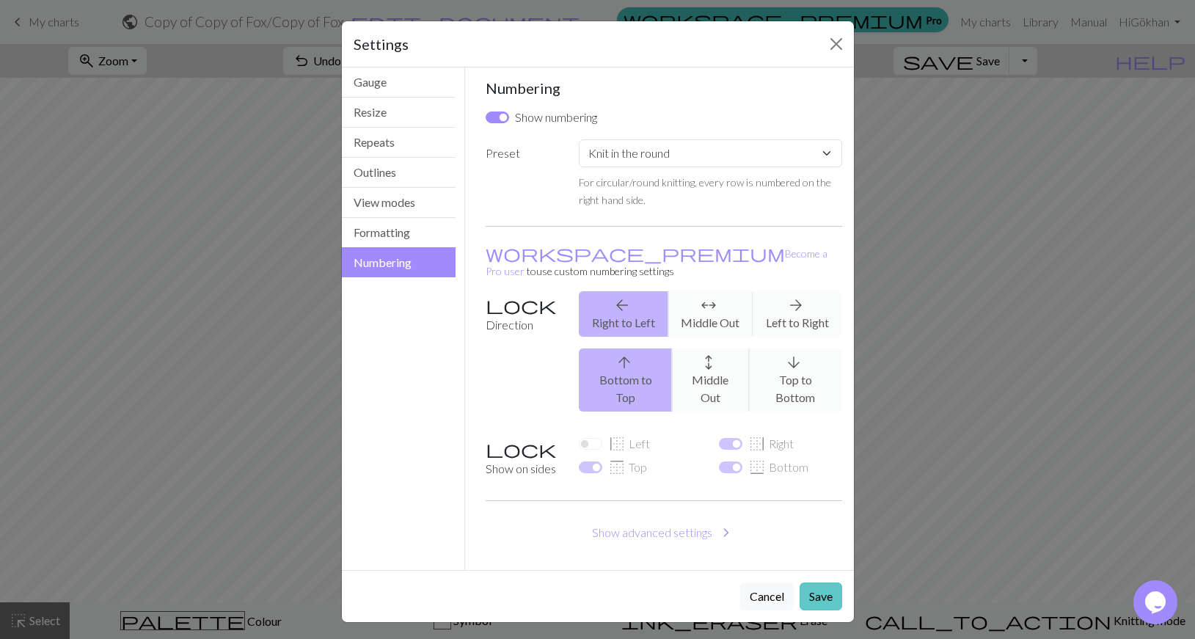
click at [827, 582] on button "Save" at bounding box center [820, 596] width 43 height 28
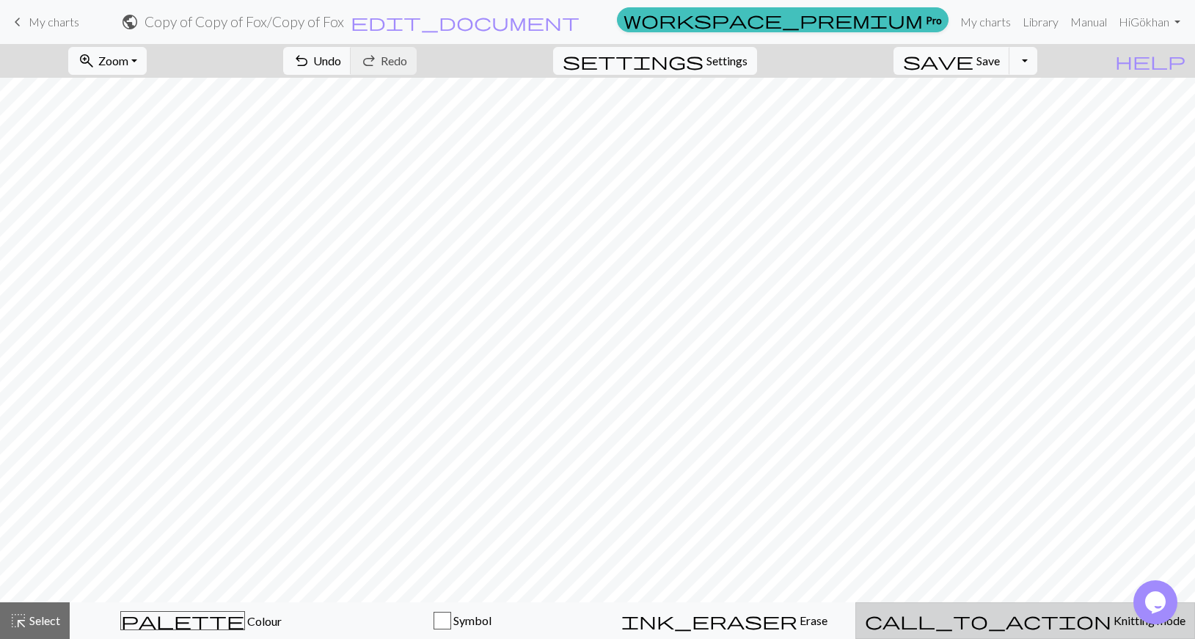
click at [1111, 617] on span "Knitting mode" at bounding box center [1148, 620] width 74 height 14
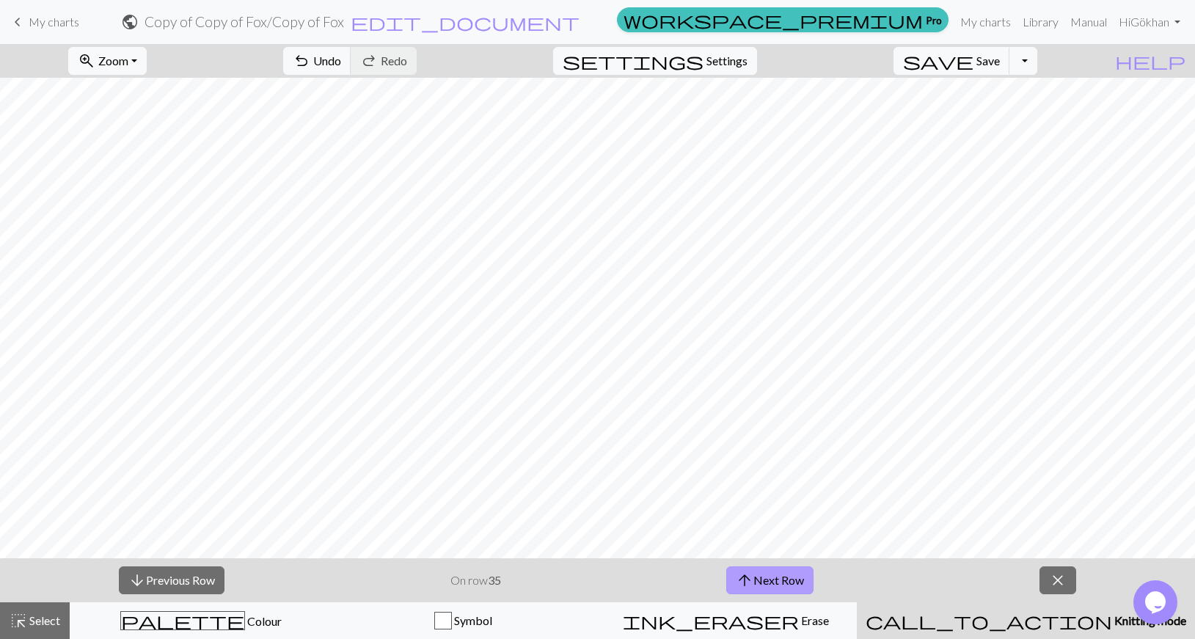
click at [771, 574] on button "arrow_upward Next Row" at bounding box center [769, 580] width 87 height 28
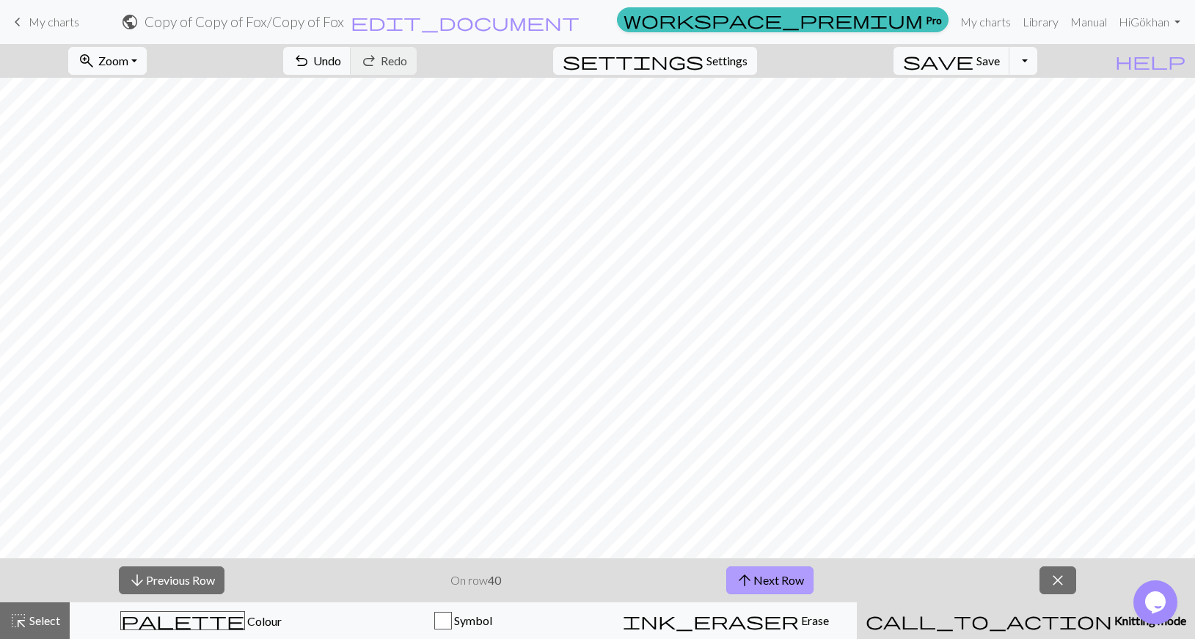
click at [771, 574] on button "arrow_upward Next Row" at bounding box center [769, 580] width 87 height 28
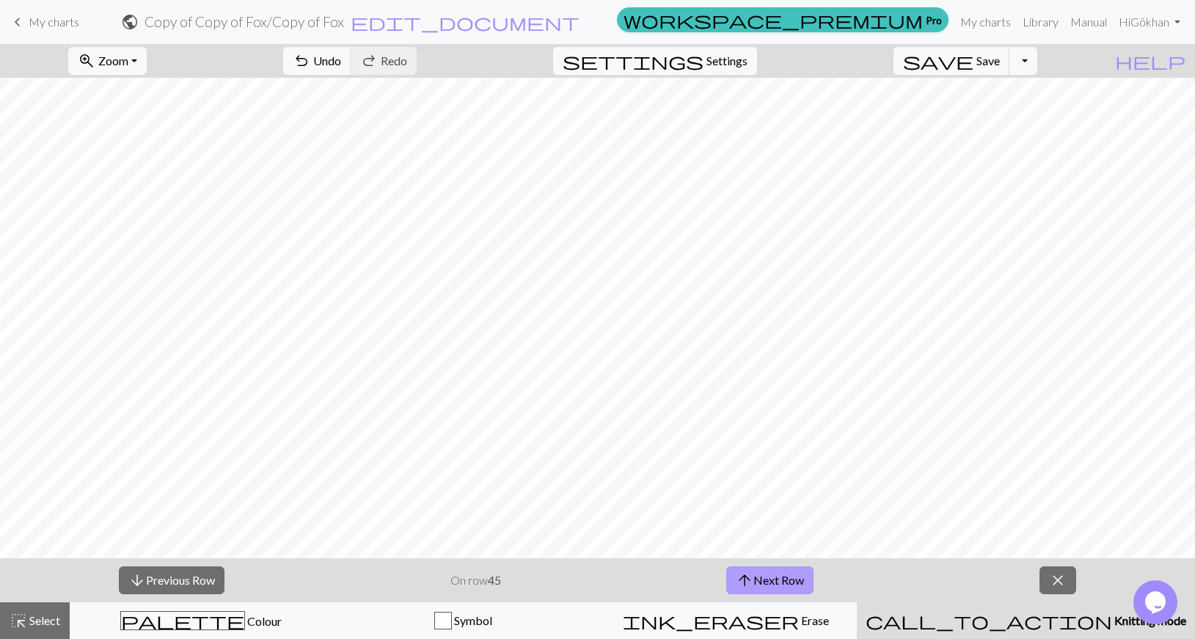
click at [771, 574] on button "arrow_upward Next Row" at bounding box center [769, 580] width 87 height 28
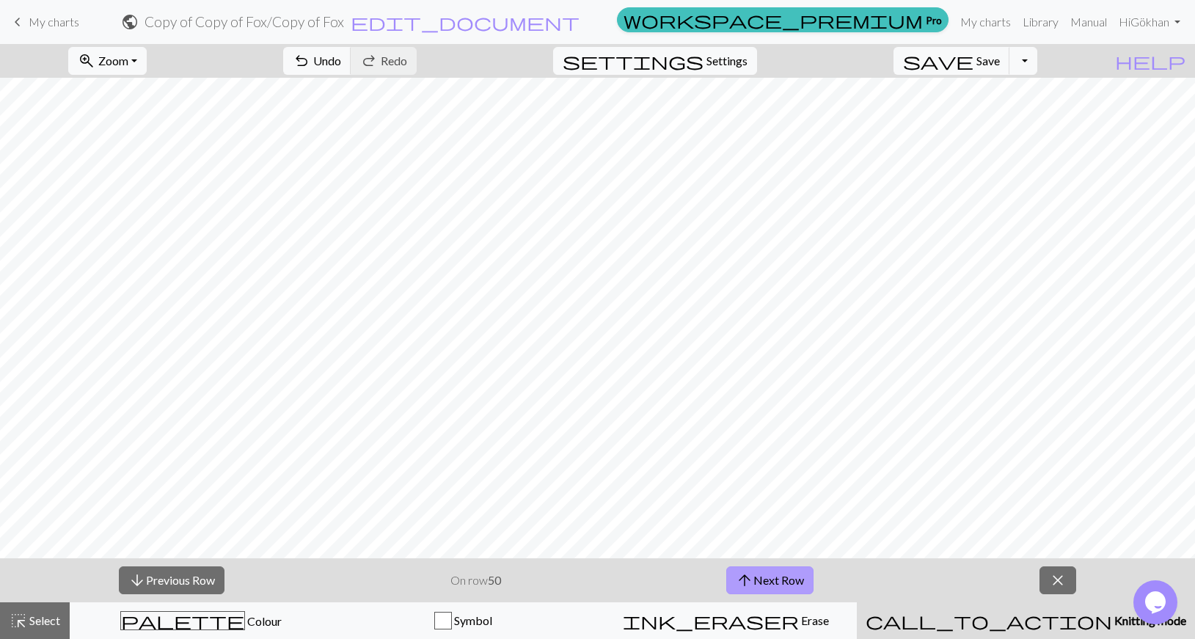
click at [771, 574] on button "arrow_upward Next Row" at bounding box center [769, 580] width 87 height 28
click at [1058, 573] on span "close" at bounding box center [1058, 580] width 18 height 21
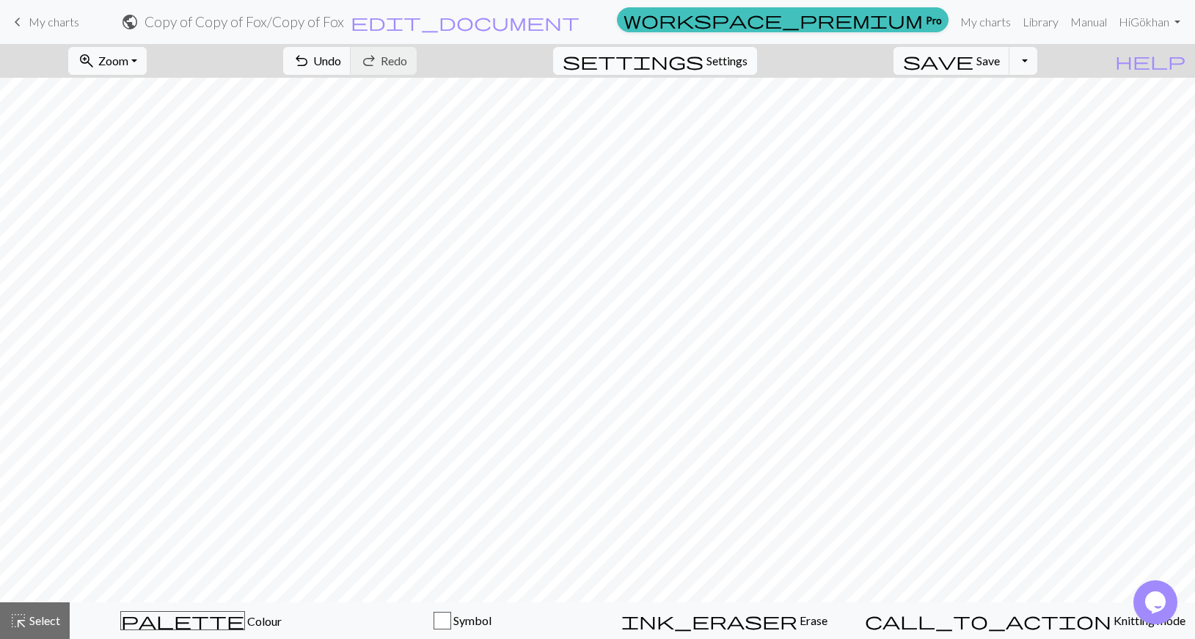
click at [703, 54] on span "settings" at bounding box center [633, 61] width 141 height 21
select select "round"
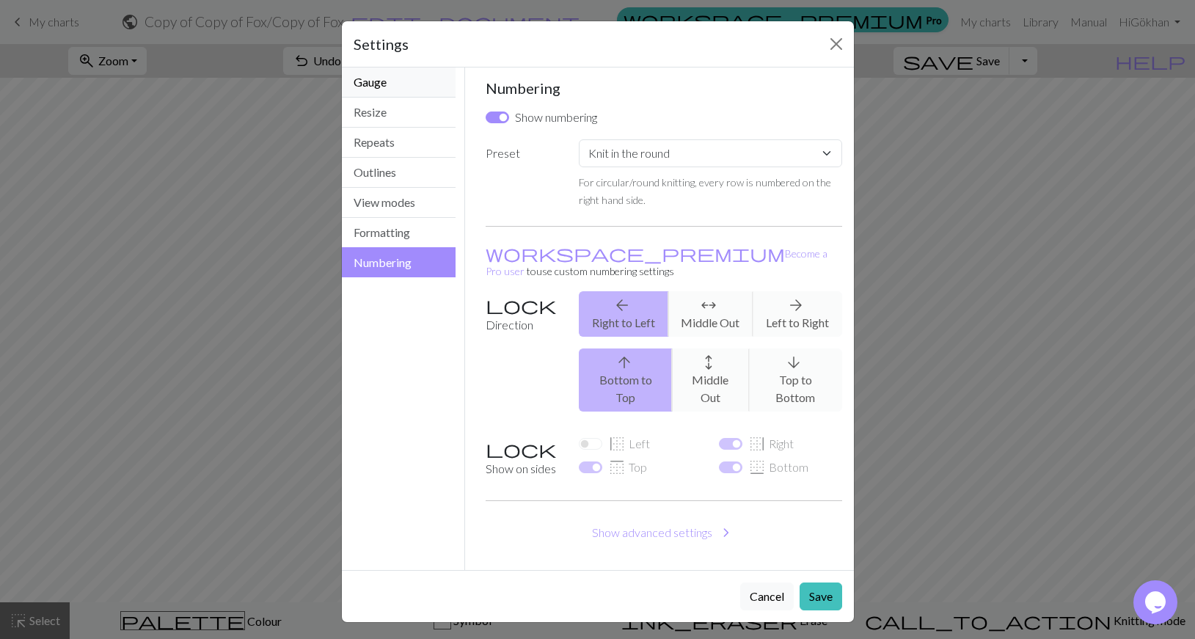
click at [377, 75] on button "Gauge" at bounding box center [399, 82] width 114 height 30
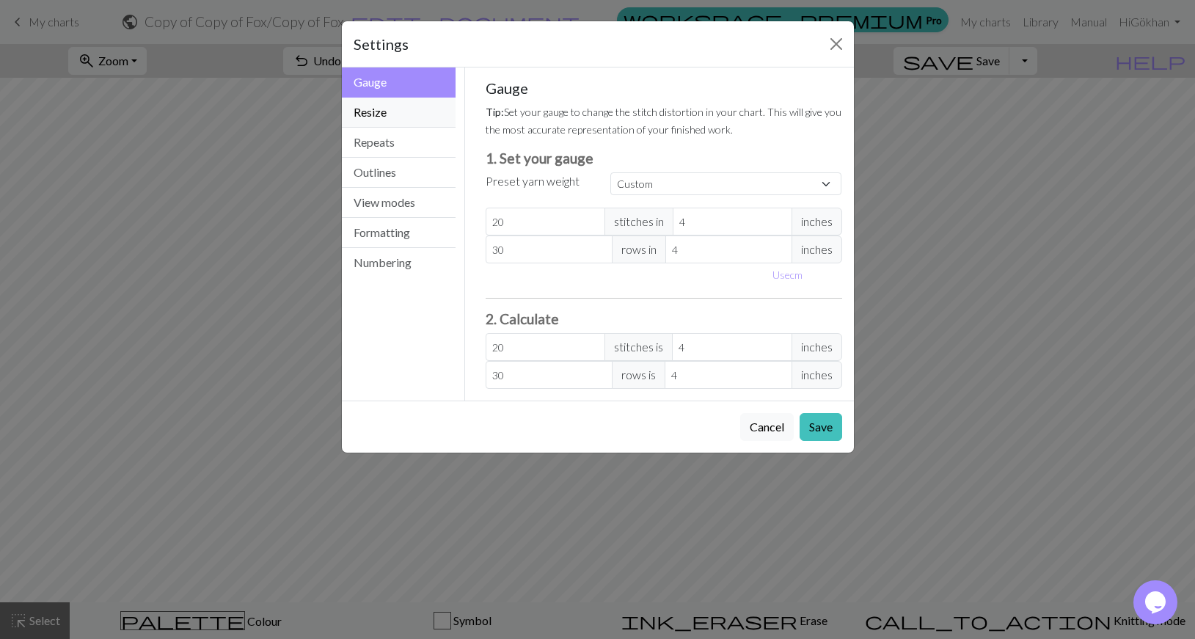
click at [379, 100] on button "Resize" at bounding box center [399, 113] width 114 height 30
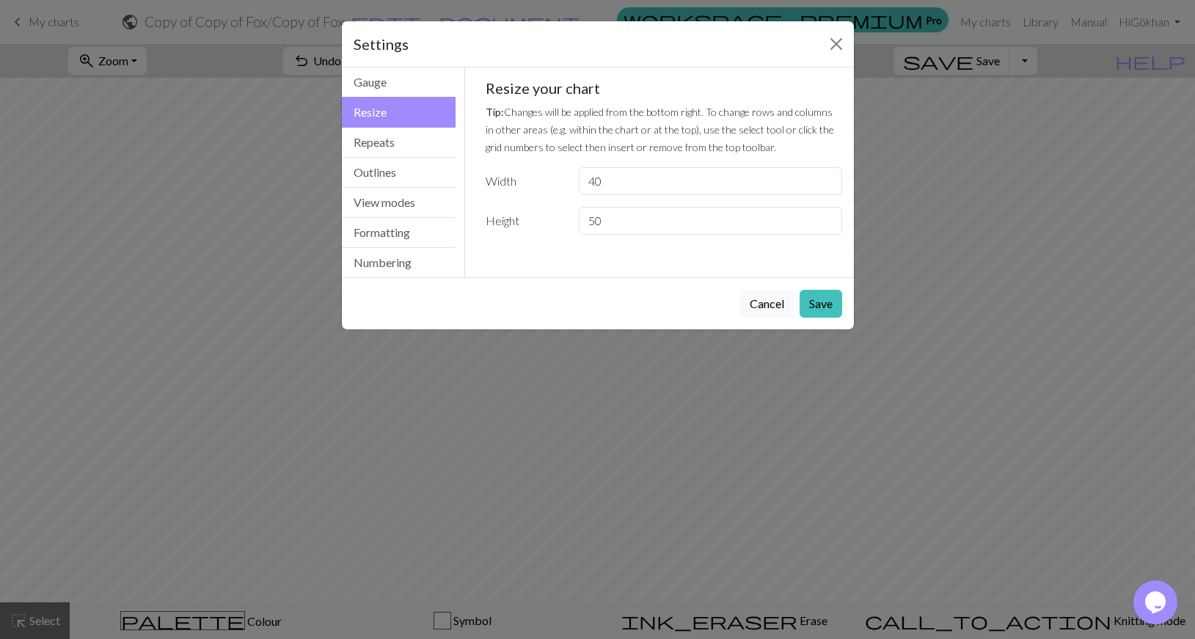
click at [381, 126] on button "Resize" at bounding box center [399, 112] width 114 height 31
click at [381, 133] on button "Repeats" at bounding box center [399, 143] width 114 height 30
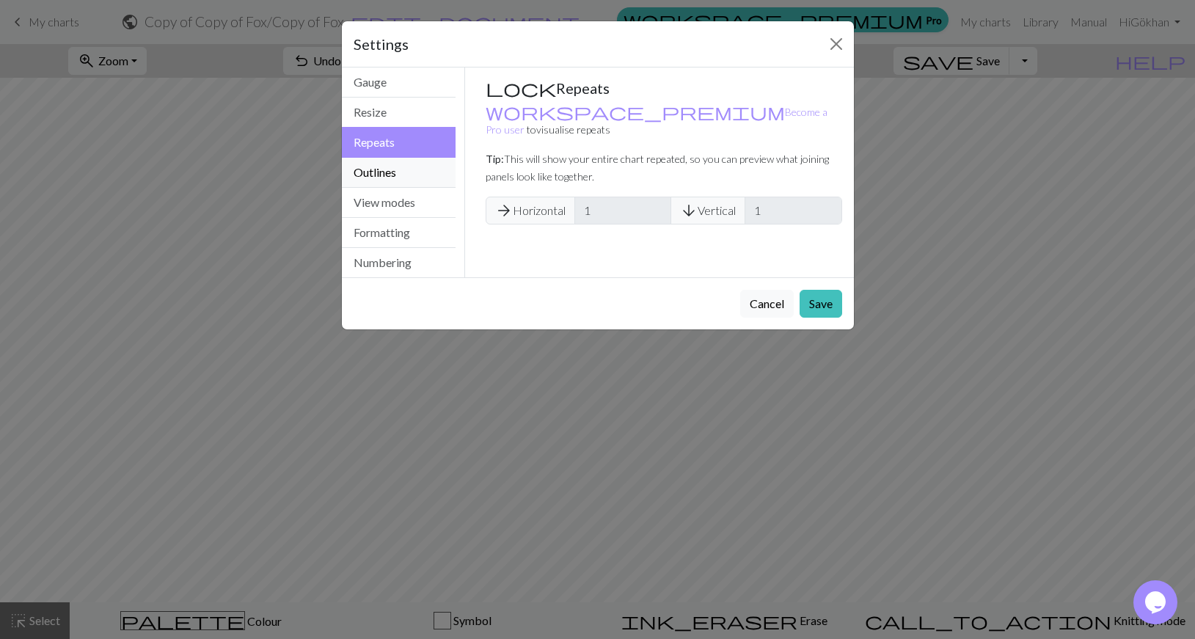
click at [389, 161] on button "Outlines" at bounding box center [399, 173] width 114 height 30
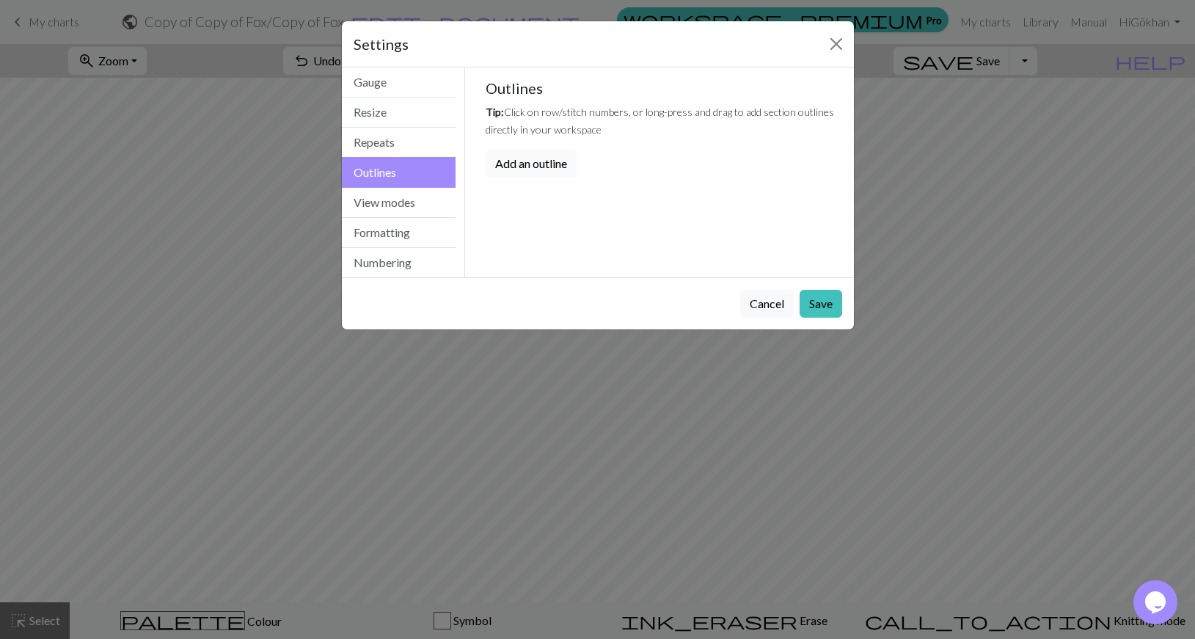
click at [546, 172] on button "Add an outline" at bounding box center [531, 164] width 91 height 28
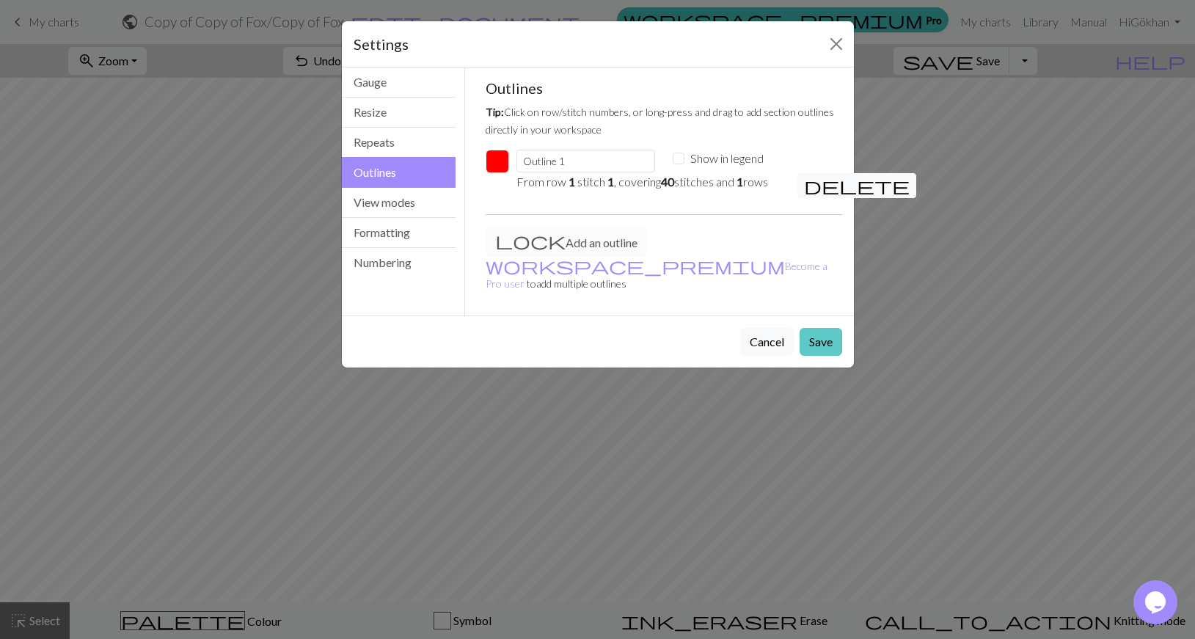
click at [827, 329] on button "Save" at bounding box center [820, 342] width 43 height 28
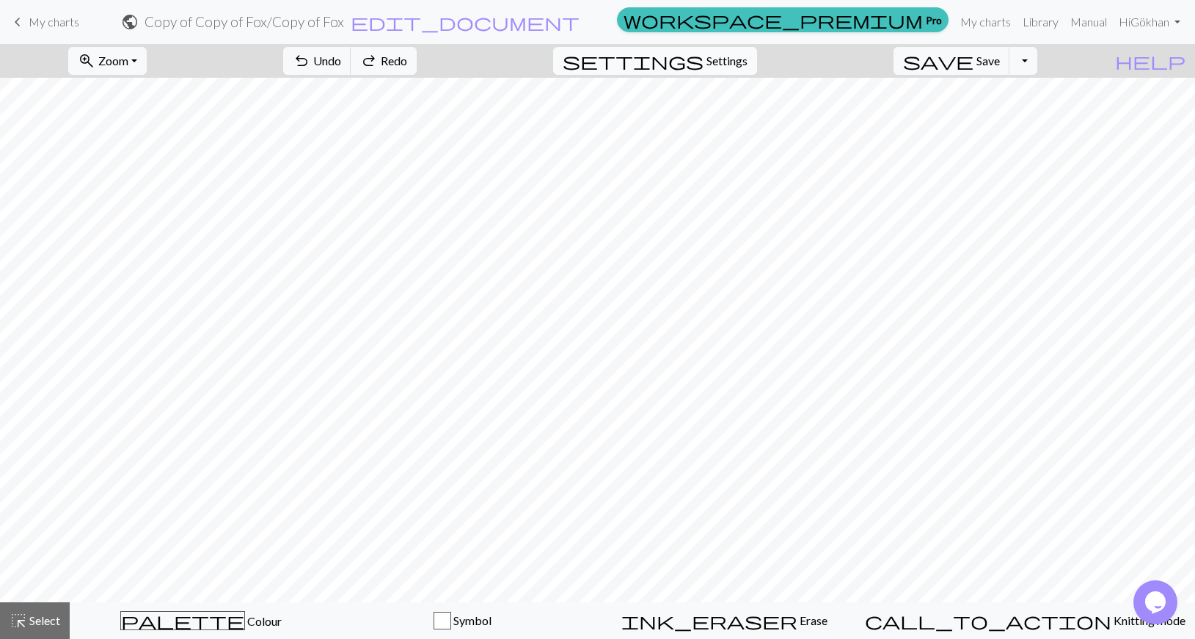
click at [728, 53] on button "settings Settings" at bounding box center [655, 61] width 204 height 28
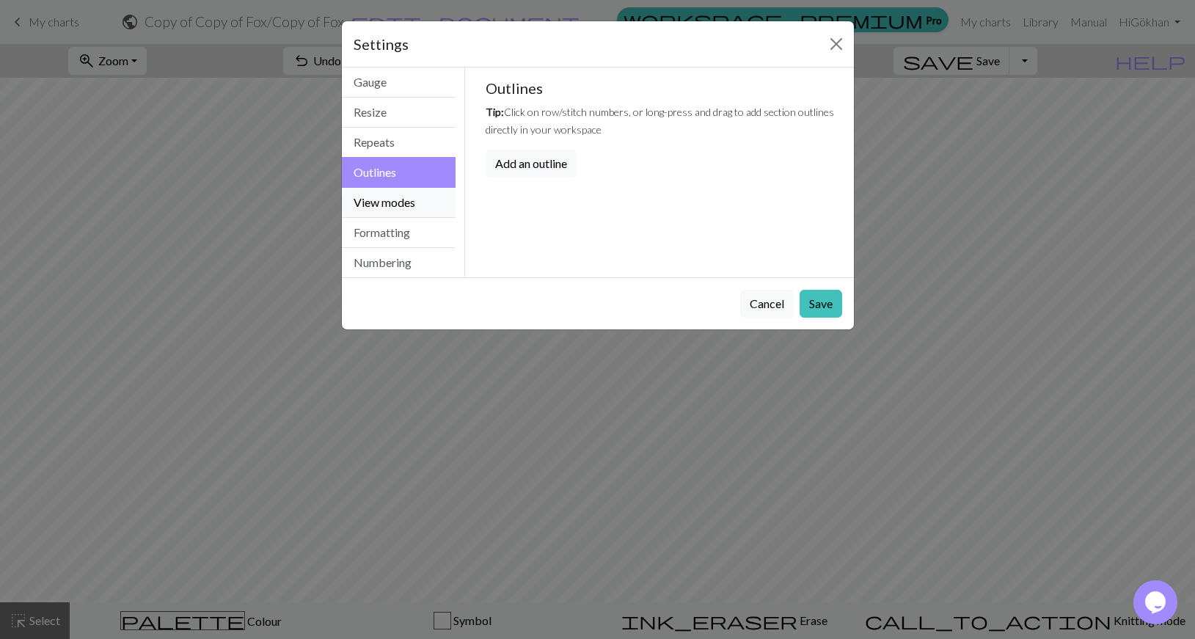
click at [375, 200] on button "View modes" at bounding box center [399, 203] width 114 height 30
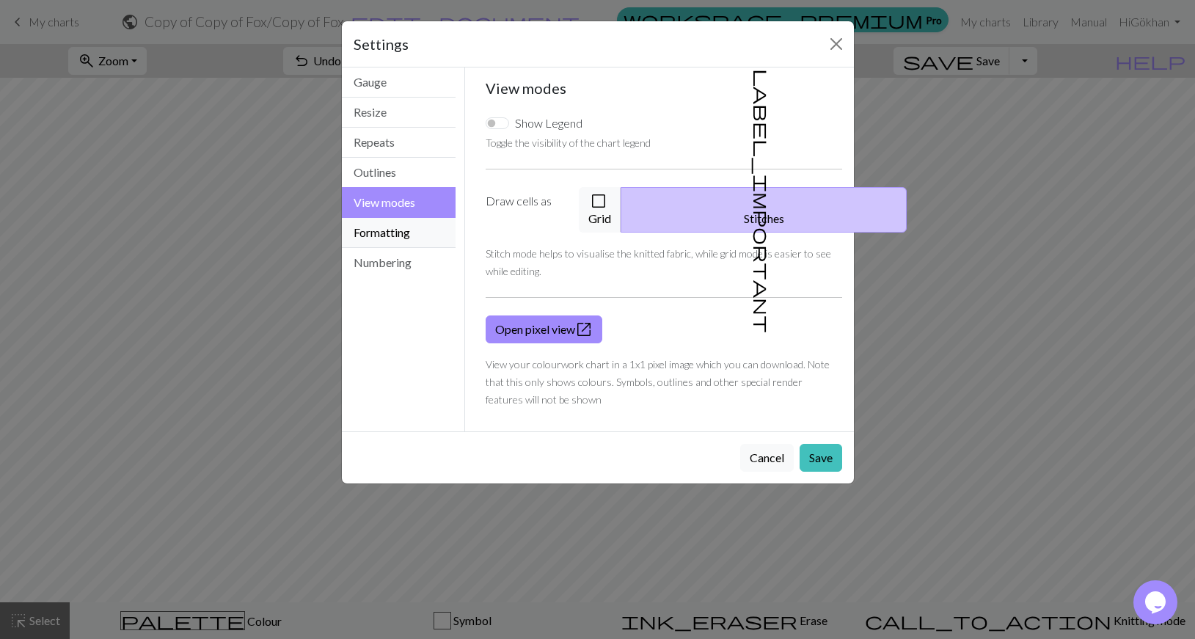
click at [375, 224] on button "Formatting" at bounding box center [399, 233] width 114 height 30
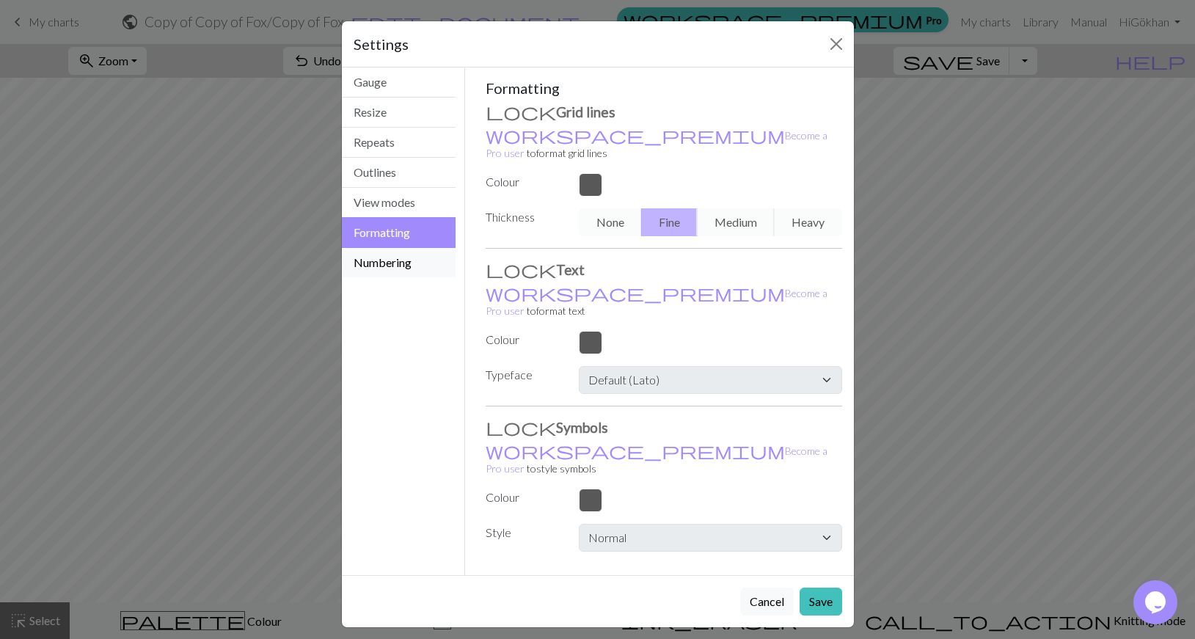
click at [378, 259] on button "Numbering" at bounding box center [399, 262] width 114 height 29
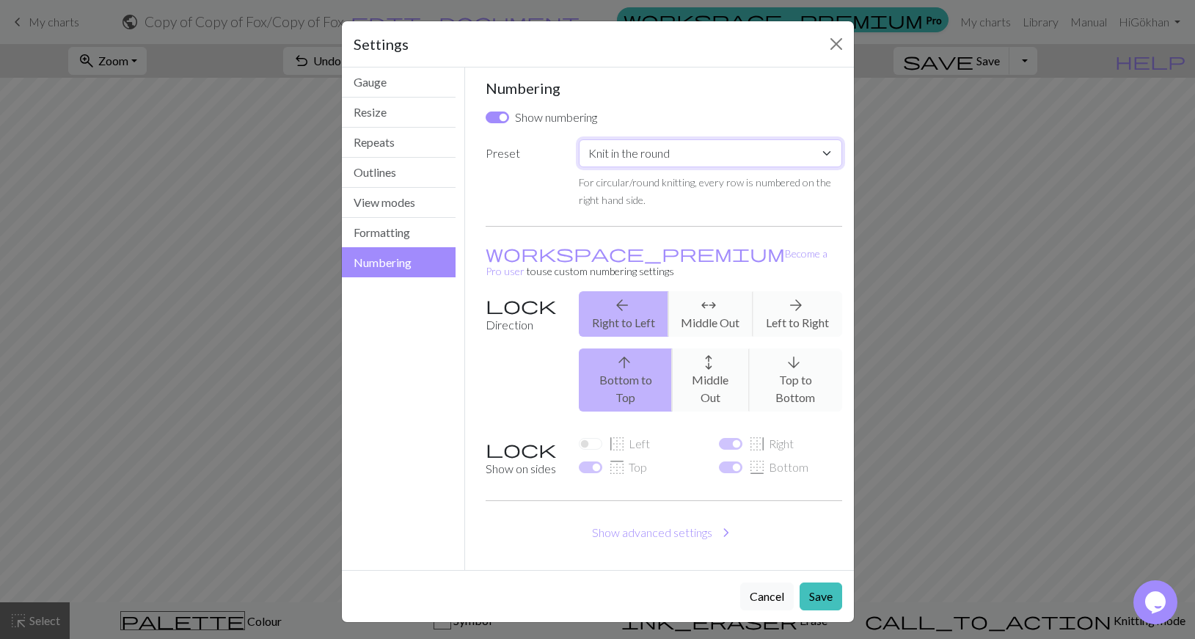
click at [579, 139] on select "Custom Knit flat Knit in the round Lace knitting Cross stitch" at bounding box center [710, 153] width 263 height 28
click option "Knit in the round" at bounding box center [0, 0] width 0 height 0
click at [579, 139] on select "Custom Knit flat Knit in the round Lace knitting Cross stitch" at bounding box center [710, 153] width 263 height 28
select select "flat"
click option "Knit flat" at bounding box center [0, 0] width 0 height 0
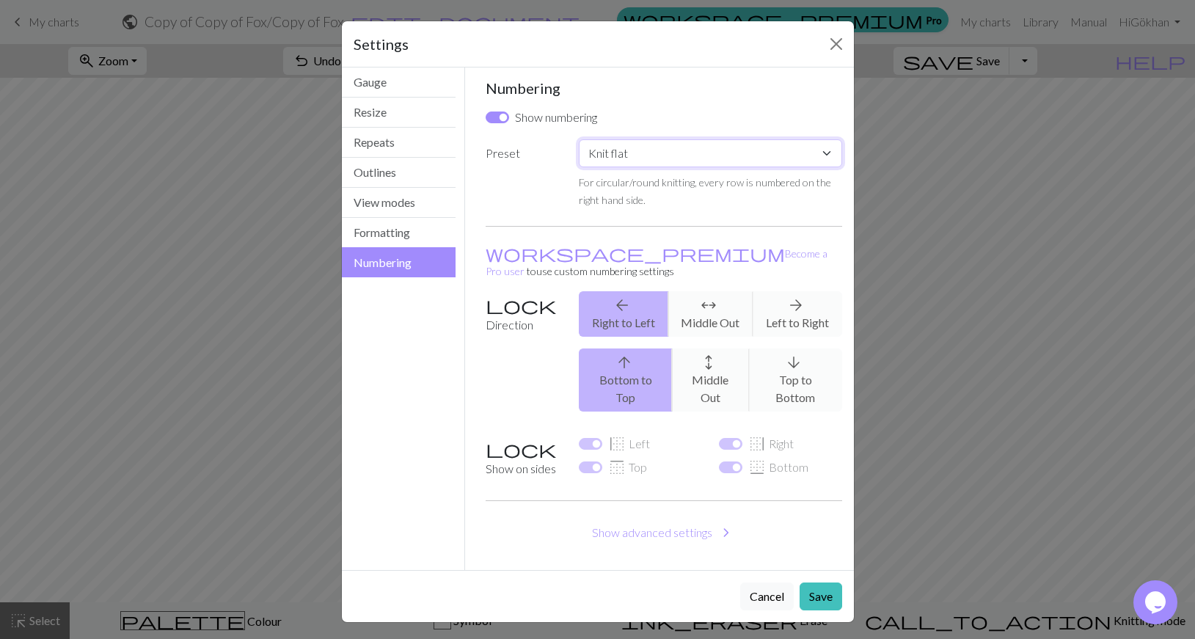
checkbox input "true"
click at [579, 139] on select "Custom Knit flat Knit in the round Lace knitting Cross stitch" at bounding box center [710, 153] width 263 height 28
select select "round"
click option "Knit in the round" at bounding box center [0, 0] width 0 height 0
checkbox input "false"
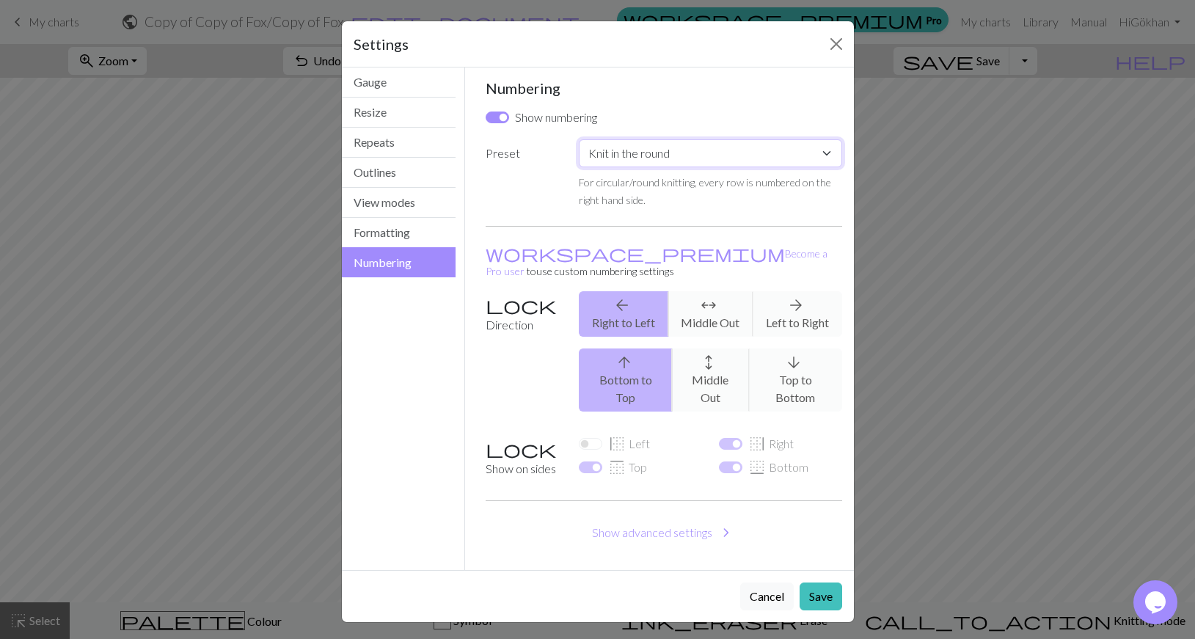
click at [579, 139] on select "Custom Knit flat Knit in the round Lace knitting Cross stitch" at bounding box center [710, 153] width 263 height 28
click option "Lace knitting" at bounding box center [0, 0] width 0 height 0
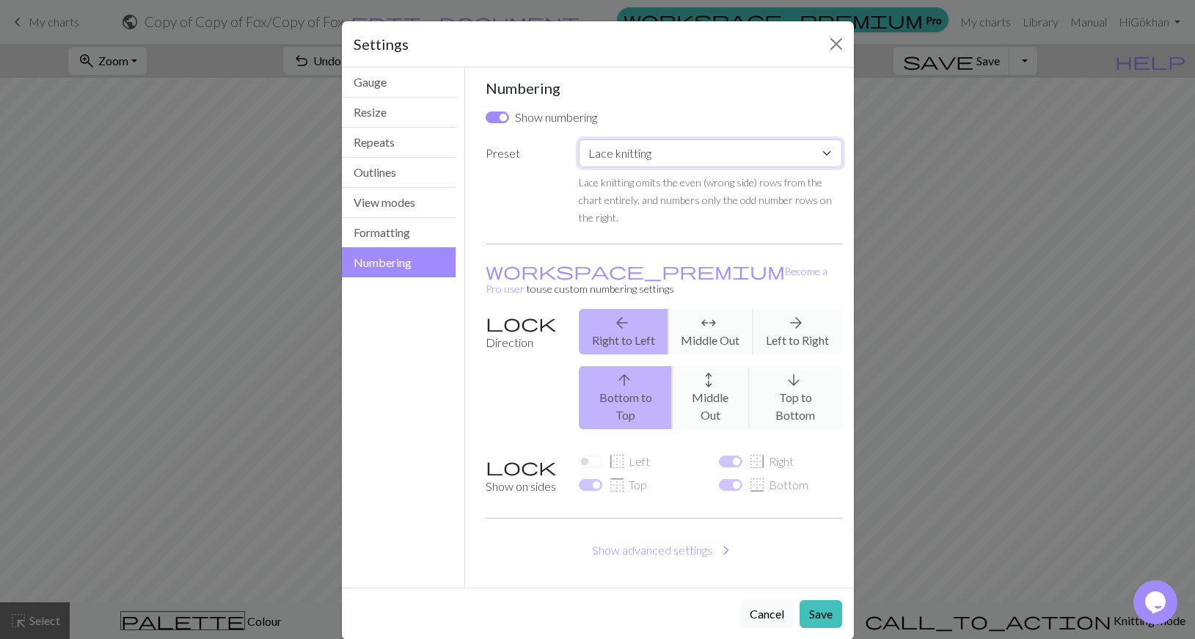
click at [579, 139] on select "Custom Knit flat Knit in the round Lace knitting Cross stitch" at bounding box center [710, 153] width 263 height 28
select select "round"
click option "Knit in the round" at bounding box center [0, 0] width 0 height 0
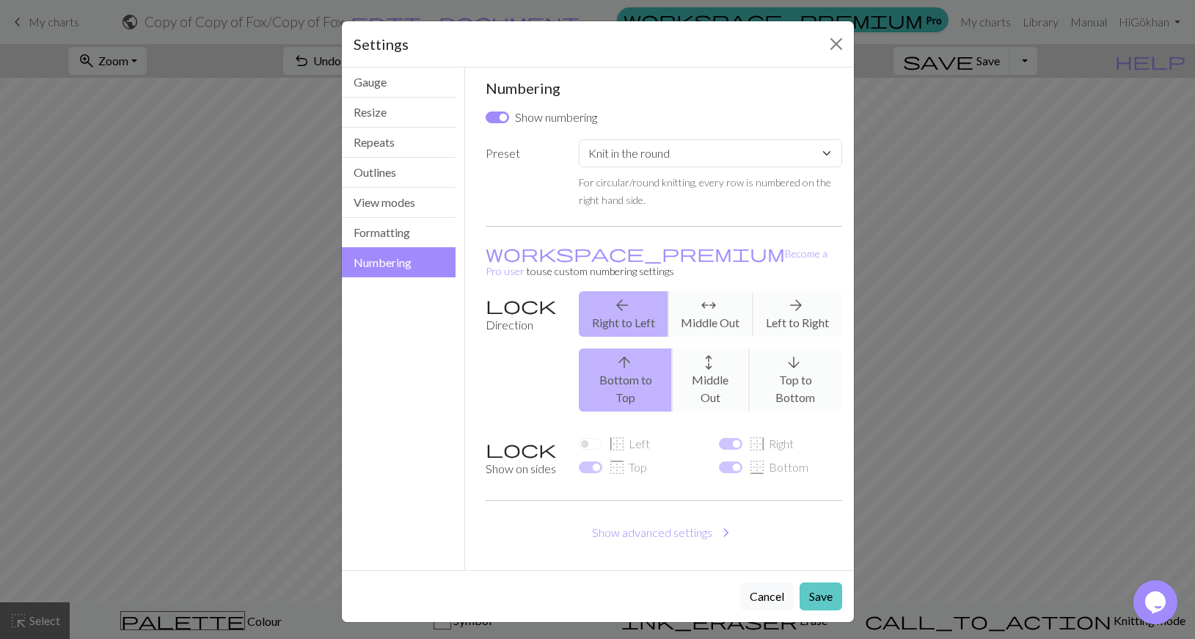
click at [829, 582] on button "Save" at bounding box center [820, 596] width 43 height 28
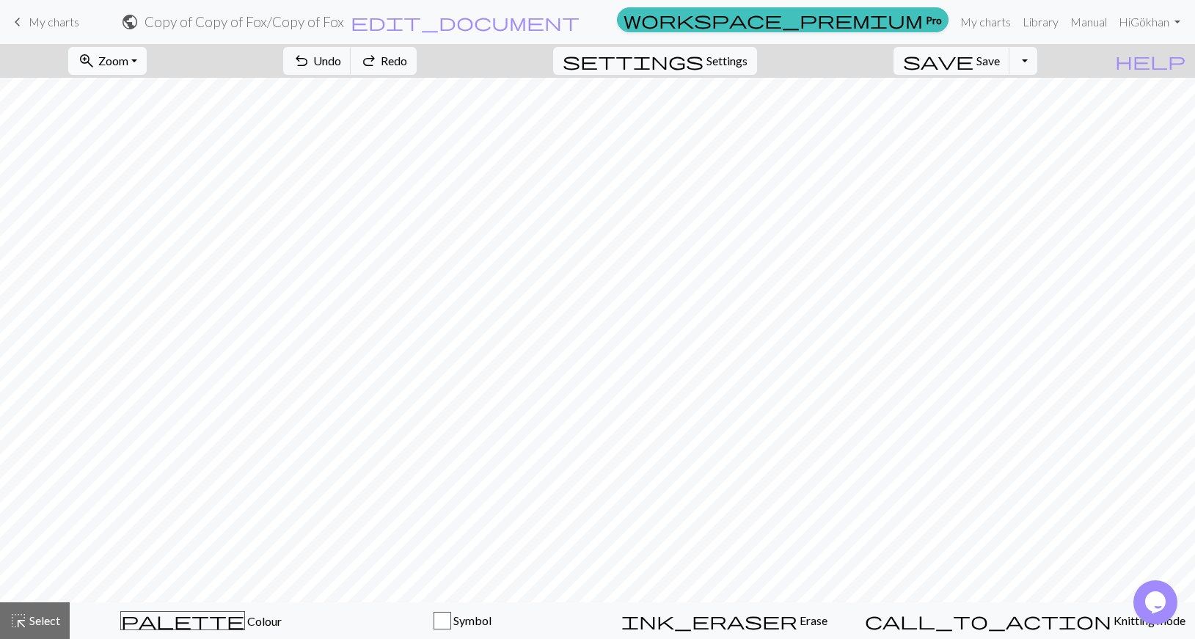
click at [147, 59] on button "zoom_in Zoom Zoom" at bounding box center [107, 61] width 78 height 28
click at [161, 88] on button "Fit all" at bounding box center [127, 92] width 116 height 23
click at [147, 67] on button "zoom_in Zoom Zoom" at bounding box center [107, 61] width 78 height 28
click at [176, 98] on button "Fit all" at bounding box center [127, 92] width 116 height 23
click at [147, 69] on button "zoom_in Zoom Zoom" at bounding box center [107, 61] width 78 height 28
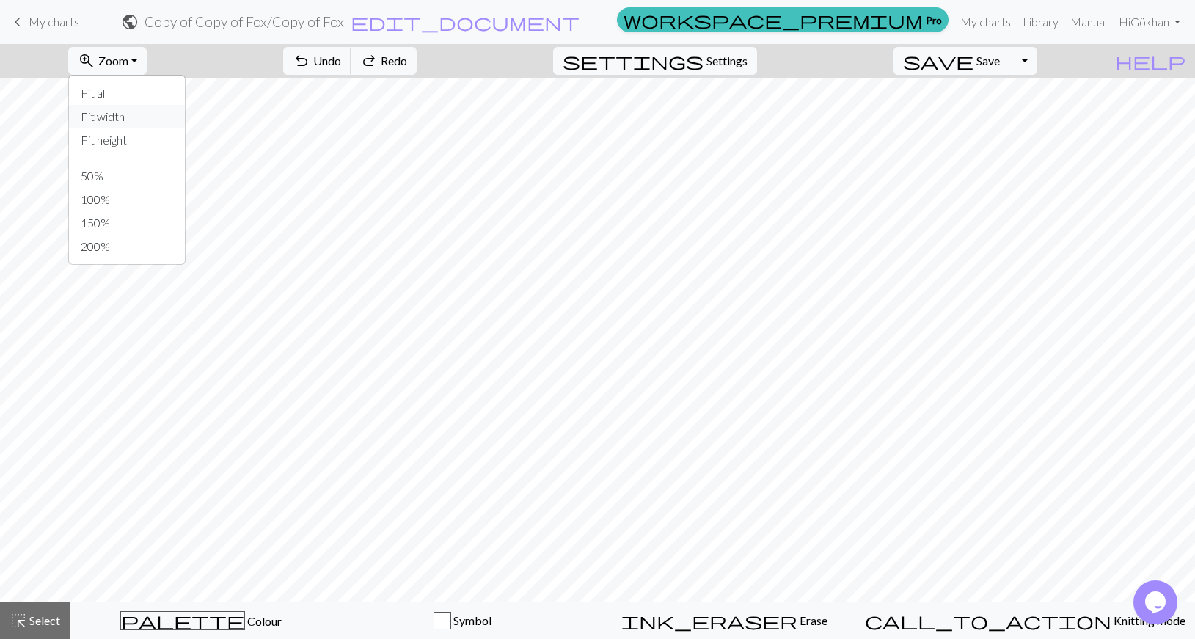
click at [168, 118] on button "Fit width" at bounding box center [127, 116] width 116 height 23
click at [147, 62] on button "zoom_in Zoom Zoom" at bounding box center [107, 61] width 78 height 28
click at [158, 138] on button "Fit height" at bounding box center [127, 139] width 116 height 23
click at [128, 56] on span "Zoom" at bounding box center [113, 61] width 30 height 14
click at [155, 115] on button "Fit width" at bounding box center [127, 116] width 116 height 23
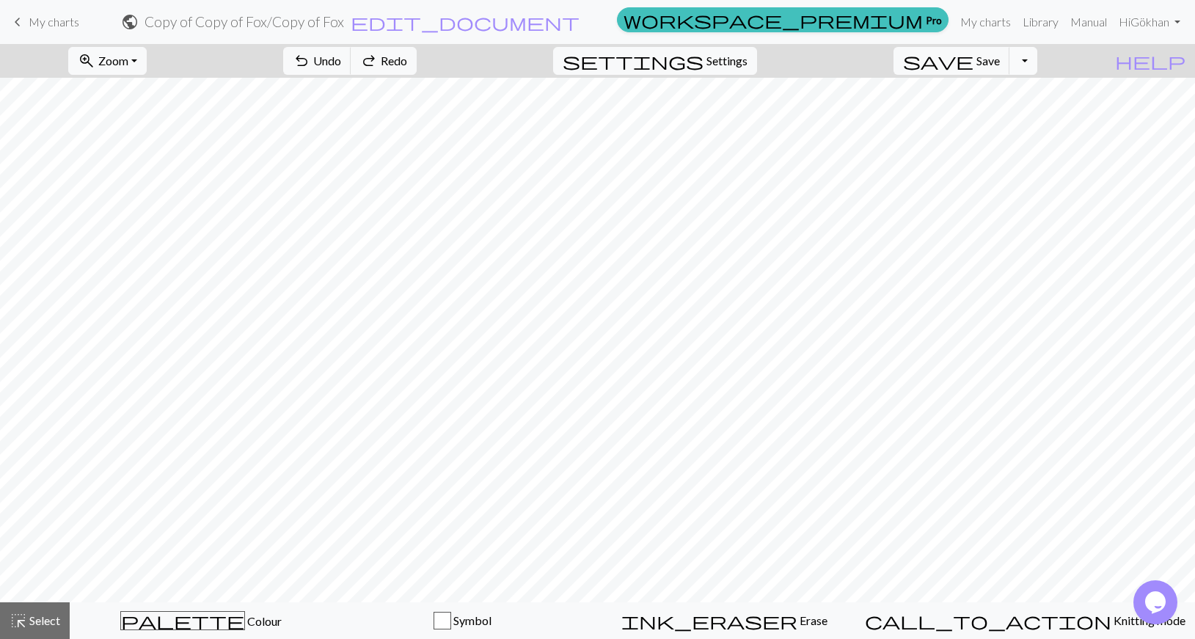
click at [1037, 67] on button "Toggle Dropdown" at bounding box center [1023, 61] width 28 height 28
click at [1037, 65] on button "Toggle Dropdown" at bounding box center [1023, 61] width 28 height 28
click at [128, 59] on span "Zoom" at bounding box center [113, 61] width 30 height 14
click at [153, 92] on button "Fit all" at bounding box center [127, 92] width 116 height 23
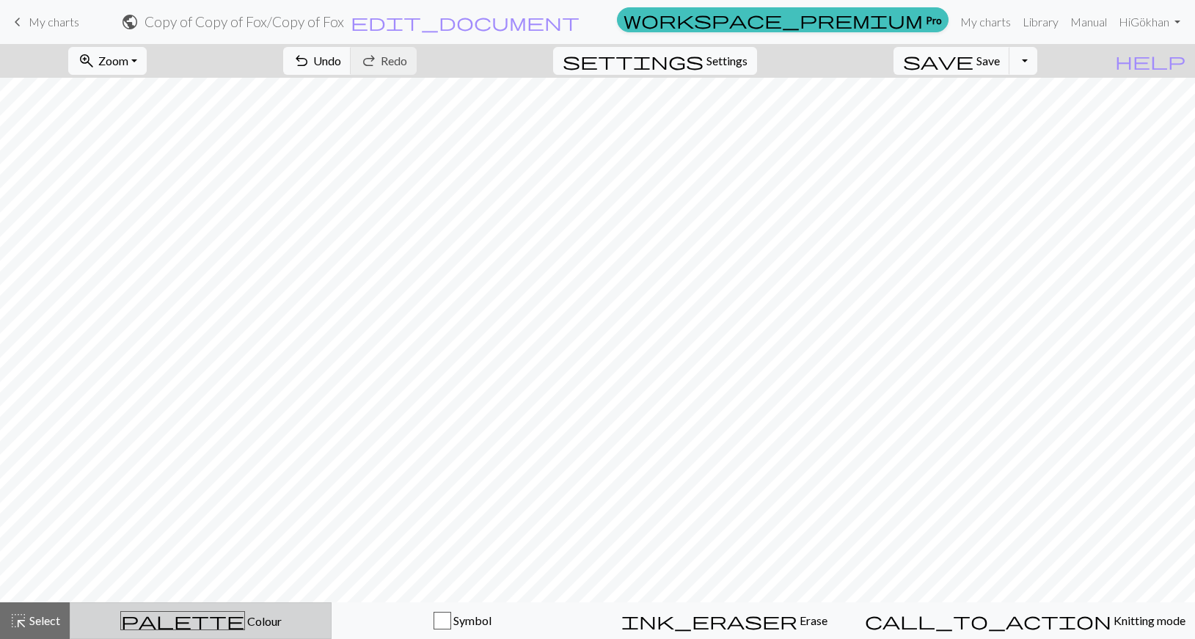
click at [175, 620] on div "palette Colour Colour" at bounding box center [200, 620] width 243 height 19
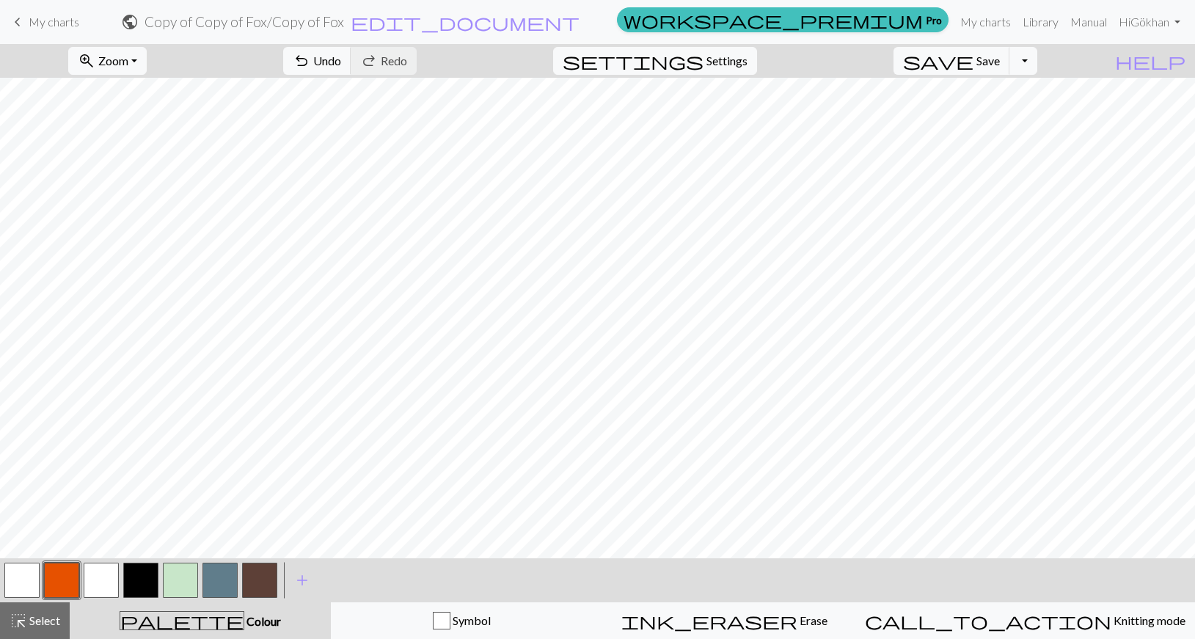
click at [98, 579] on button "button" at bounding box center [101, 580] width 35 height 35
click at [252, 596] on button "button" at bounding box center [259, 580] width 35 height 35
click at [81, 575] on div at bounding box center [101, 580] width 40 height 40
click at [78, 576] on button "button" at bounding box center [61, 580] width 35 height 35
click at [79, 580] on div at bounding box center [62, 580] width 40 height 40
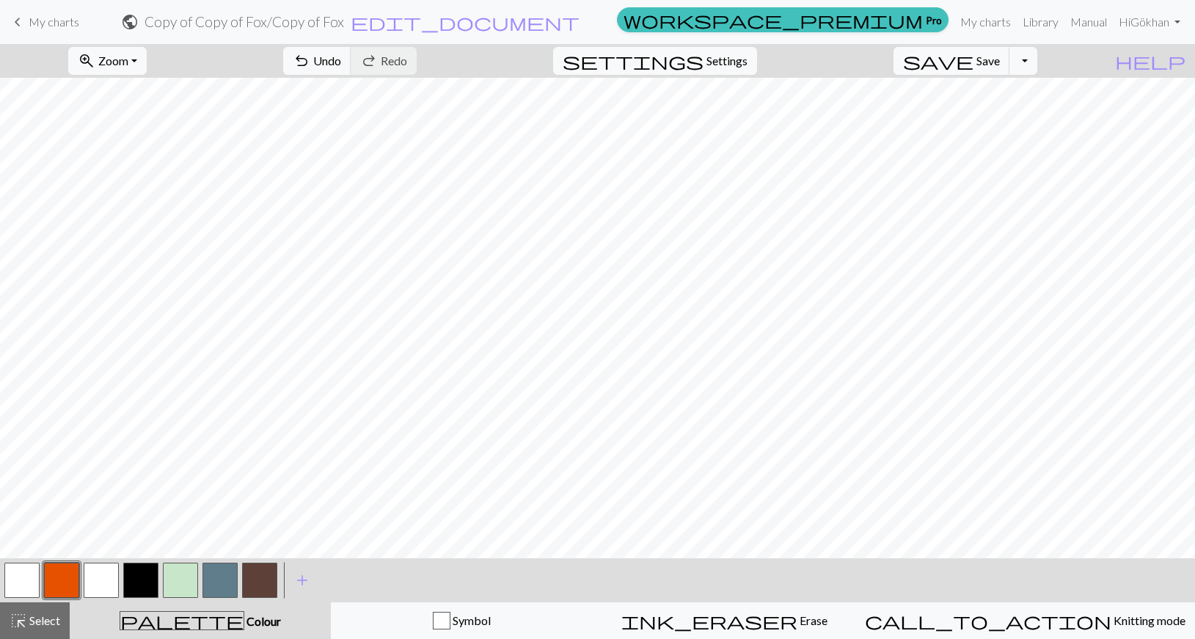
click at [93, 580] on button "button" at bounding box center [101, 580] width 35 height 35
drag, startPoint x: 70, startPoint y: 581, endPoint x: 104, endPoint y: 571, distance: 35.3
click at [69, 581] on button "button" at bounding box center [61, 580] width 35 height 35
click at [90, 585] on button "button" at bounding box center [101, 580] width 35 height 35
click at [184, 590] on button "button" at bounding box center [180, 580] width 35 height 35
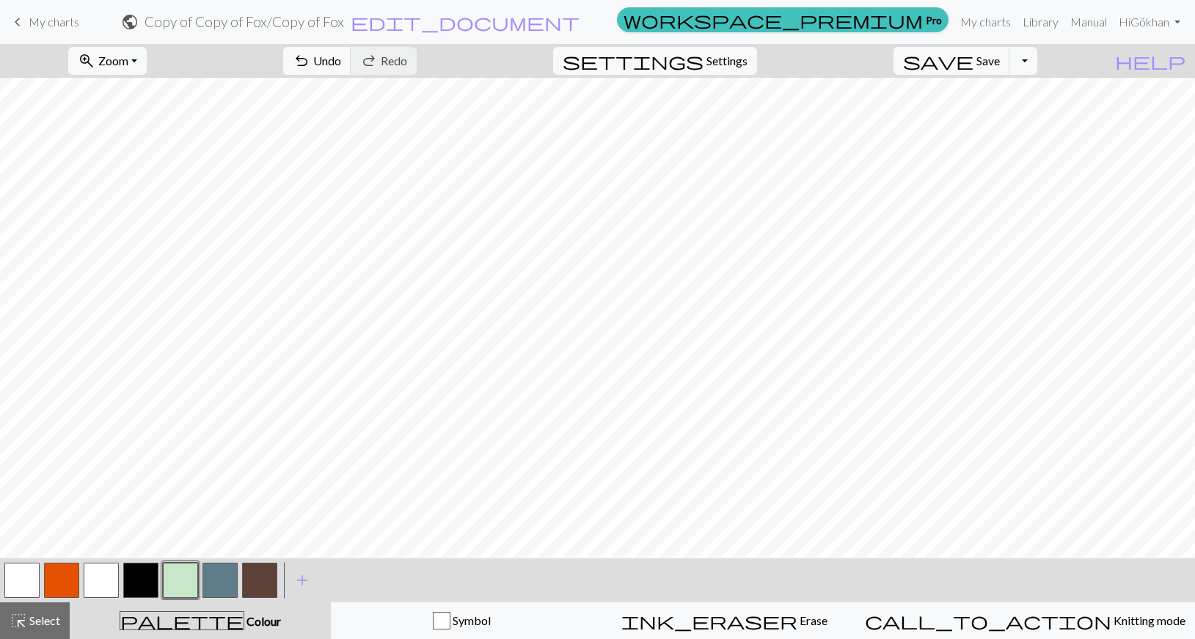
click at [53, 579] on button "button" at bounding box center [61, 580] width 35 height 35
click at [249, 571] on button "button" at bounding box center [259, 580] width 35 height 35
click at [53, 567] on button "button" at bounding box center [61, 580] width 35 height 35
click at [68, 586] on button "button" at bounding box center [61, 580] width 35 height 35
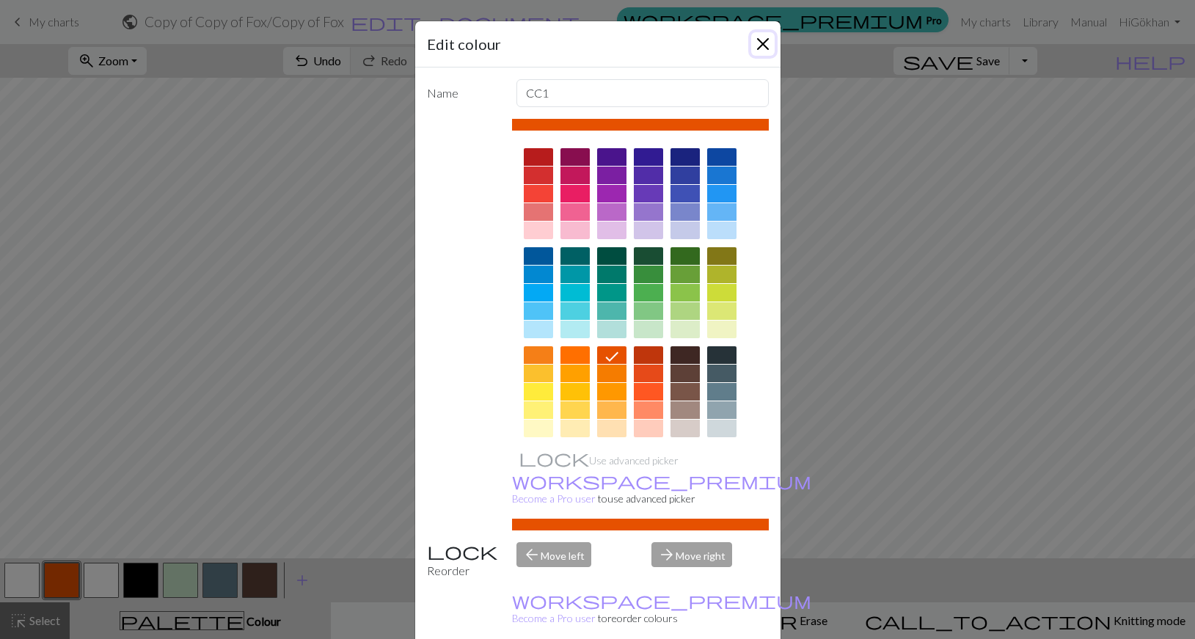
click at [751, 46] on button "Close" at bounding box center [762, 43] width 23 height 23
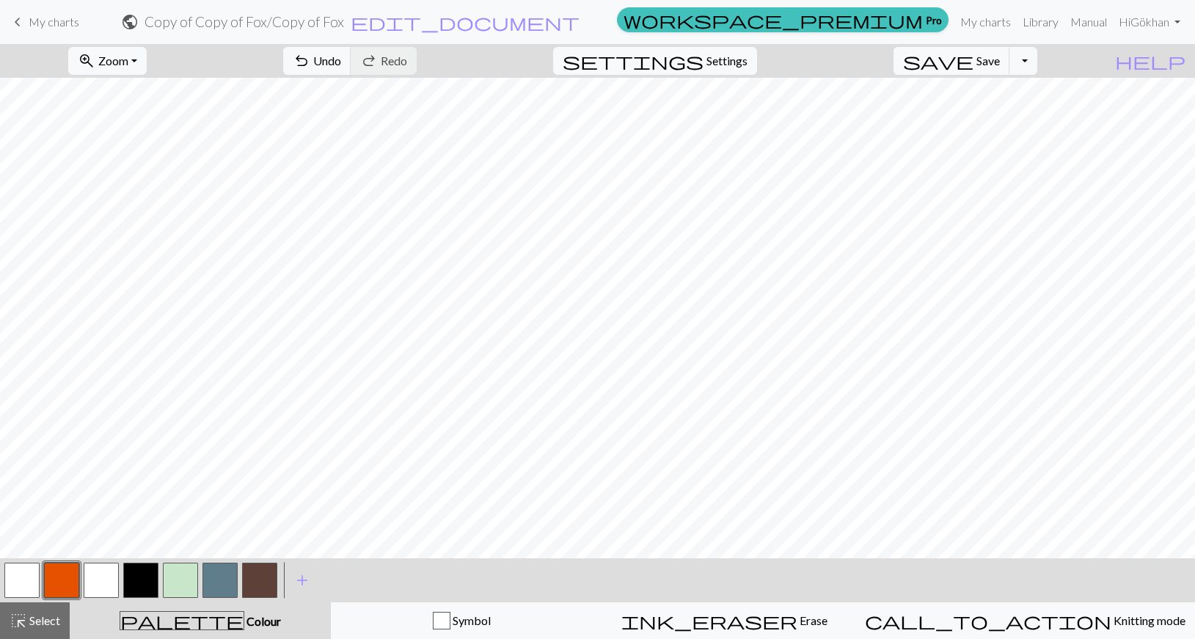
click at [59, 587] on button "button" at bounding box center [61, 580] width 35 height 35
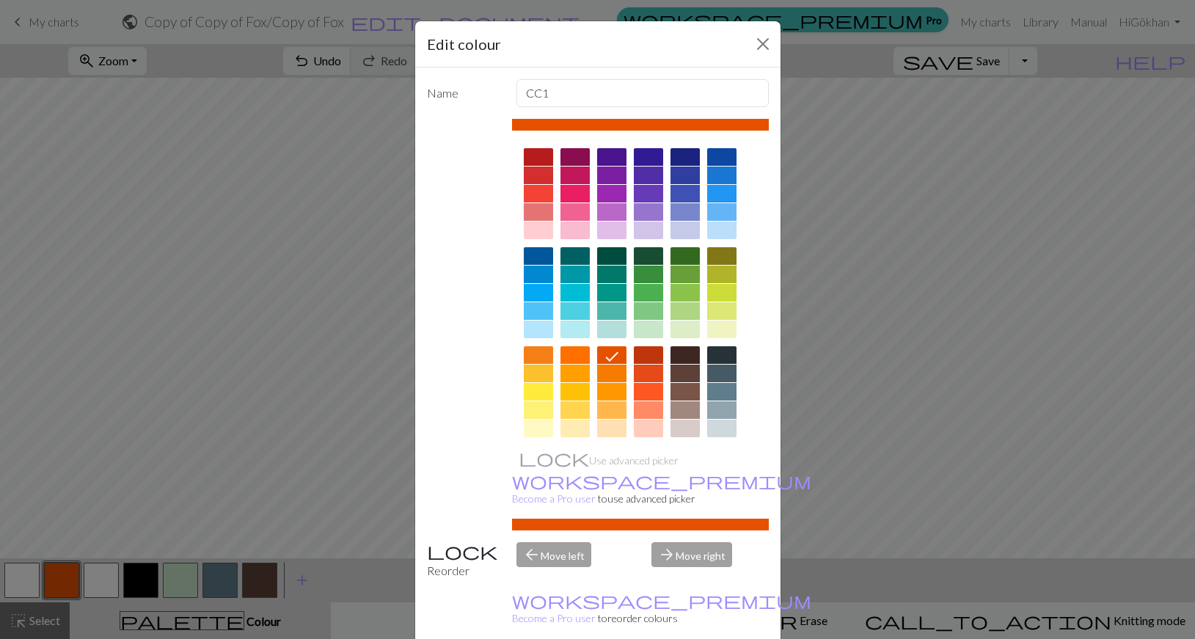
click at [221, 227] on div "Edit colour Name CC1 Use advanced picker workspace_premium Become a Pro user to…" at bounding box center [597, 319] width 1195 height 639
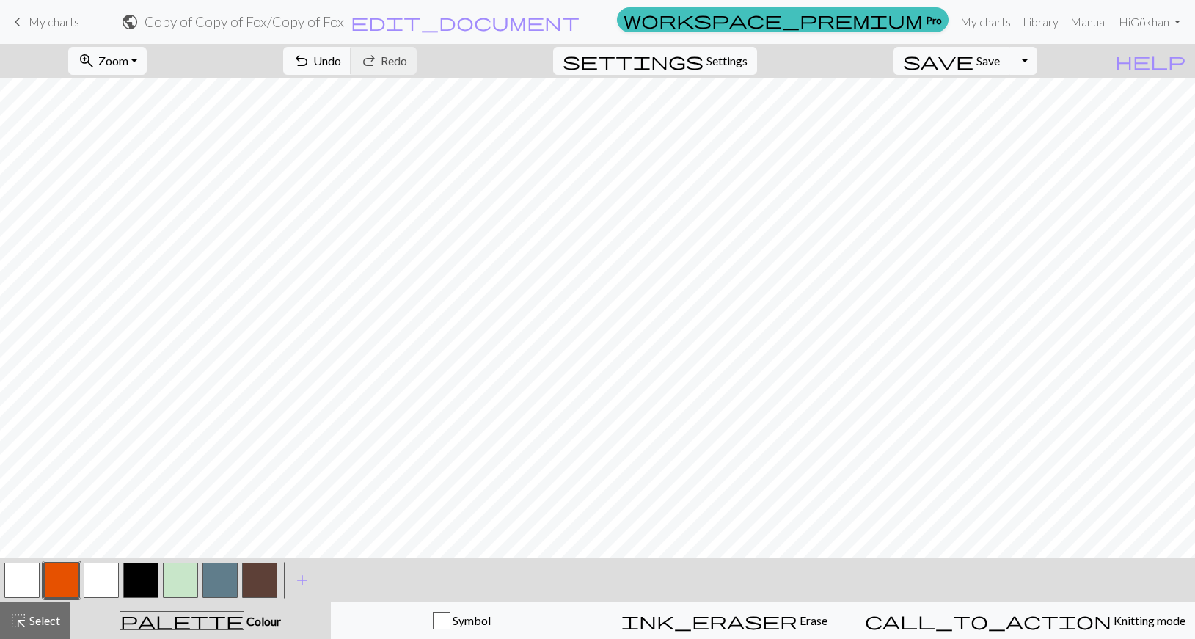
click at [250, 573] on button "button" at bounding box center [259, 580] width 35 height 35
click at [73, 587] on button "button" at bounding box center [61, 580] width 35 height 35
click at [255, 577] on button "button" at bounding box center [259, 580] width 35 height 35
click at [62, 581] on button "button" at bounding box center [61, 580] width 35 height 35
click at [262, 582] on button "button" at bounding box center [259, 580] width 35 height 35
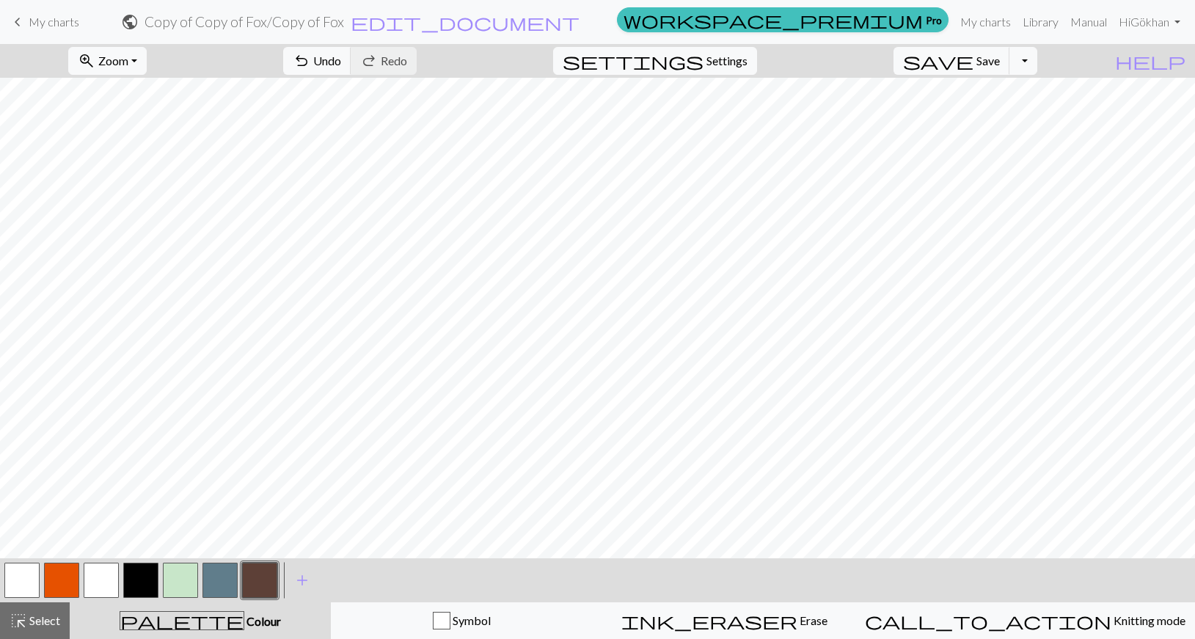
click at [91, 582] on button "button" at bounding box center [101, 580] width 35 height 35
click at [241, 582] on div at bounding box center [260, 580] width 40 height 40
click at [257, 578] on button "button" at bounding box center [259, 580] width 35 height 35
drag, startPoint x: 109, startPoint y: 579, endPoint x: 139, endPoint y: 560, distance: 35.4
click at [109, 579] on button "button" at bounding box center [101, 580] width 35 height 35
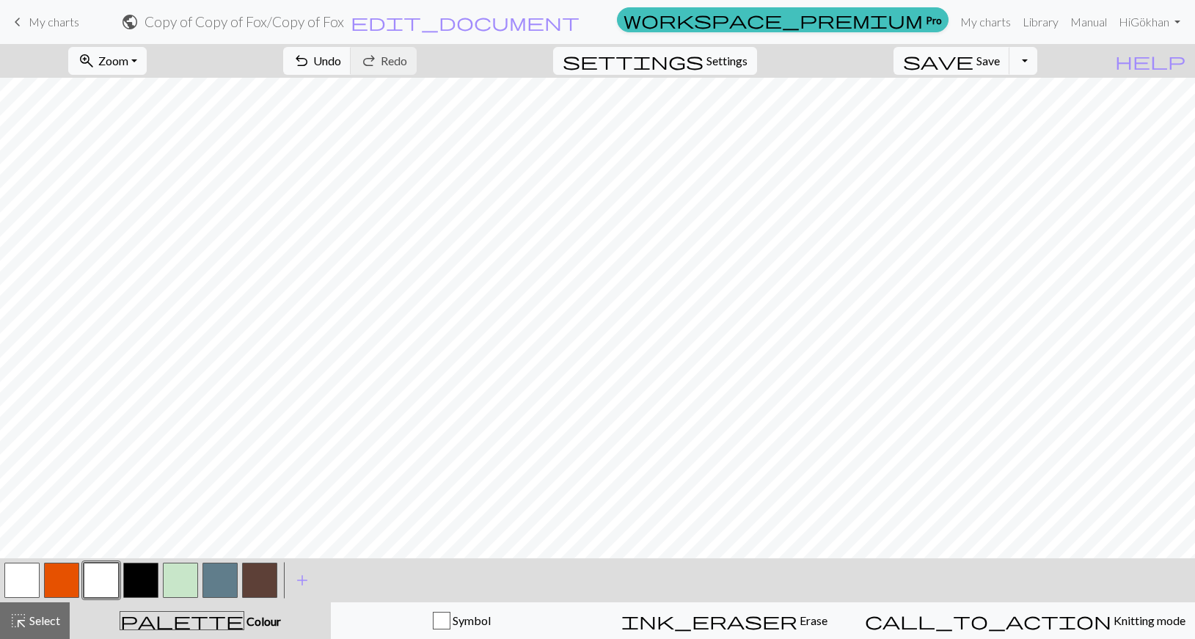
drag, startPoint x: 249, startPoint y: 577, endPoint x: 255, endPoint y: 571, distance: 8.8
click at [249, 578] on button "button" at bounding box center [259, 580] width 35 height 35
click at [64, 570] on button "button" at bounding box center [61, 580] width 35 height 35
click at [104, 574] on button "button" at bounding box center [101, 580] width 35 height 35
click at [274, 579] on button "button" at bounding box center [259, 580] width 35 height 35
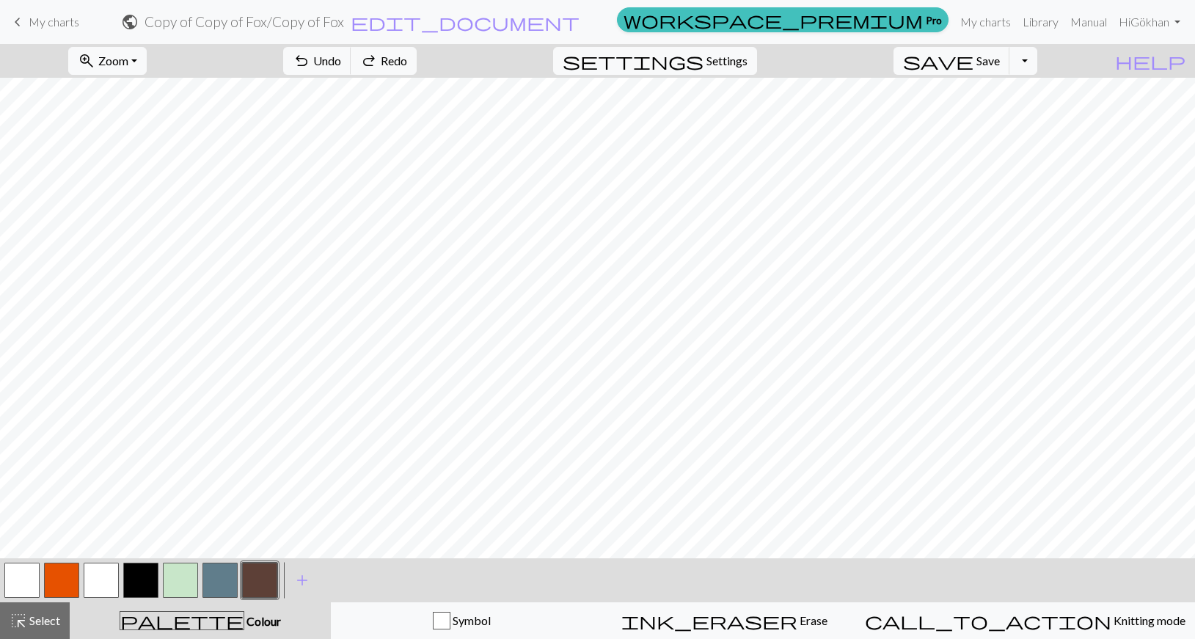
click at [62, 583] on button "button" at bounding box center [61, 580] width 35 height 35
click at [983, 71] on button "save Save Save" at bounding box center [951, 61] width 117 height 28
click at [973, 62] on span "save" at bounding box center [938, 61] width 70 height 21
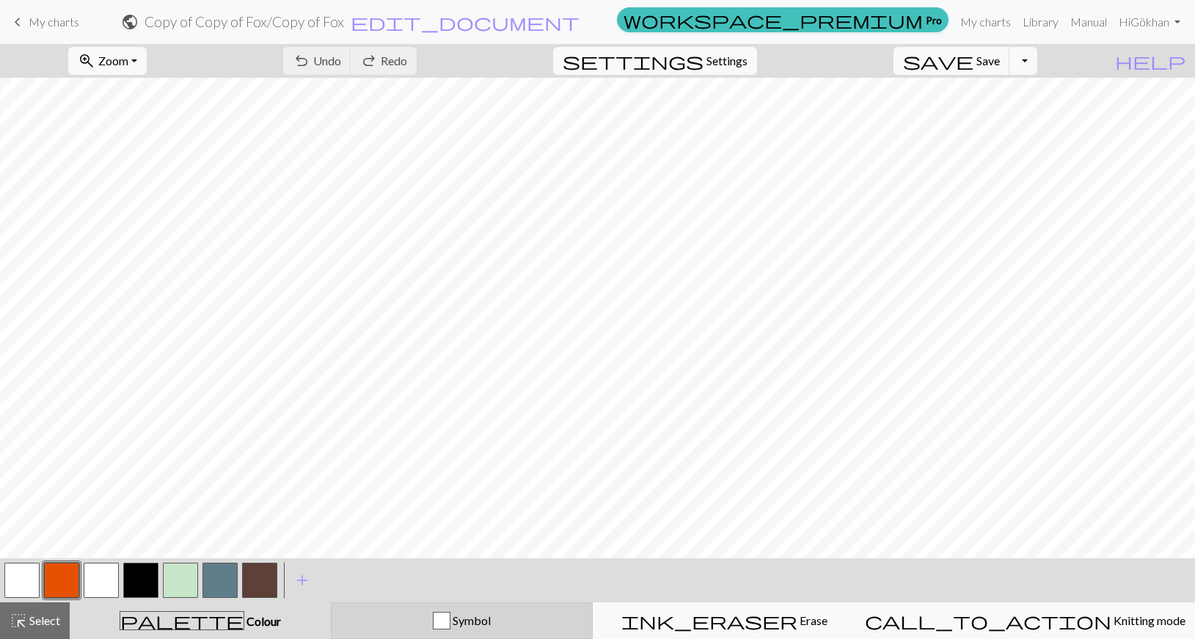
click at [515, 634] on button "Symbol" at bounding box center [462, 620] width 263 height 37
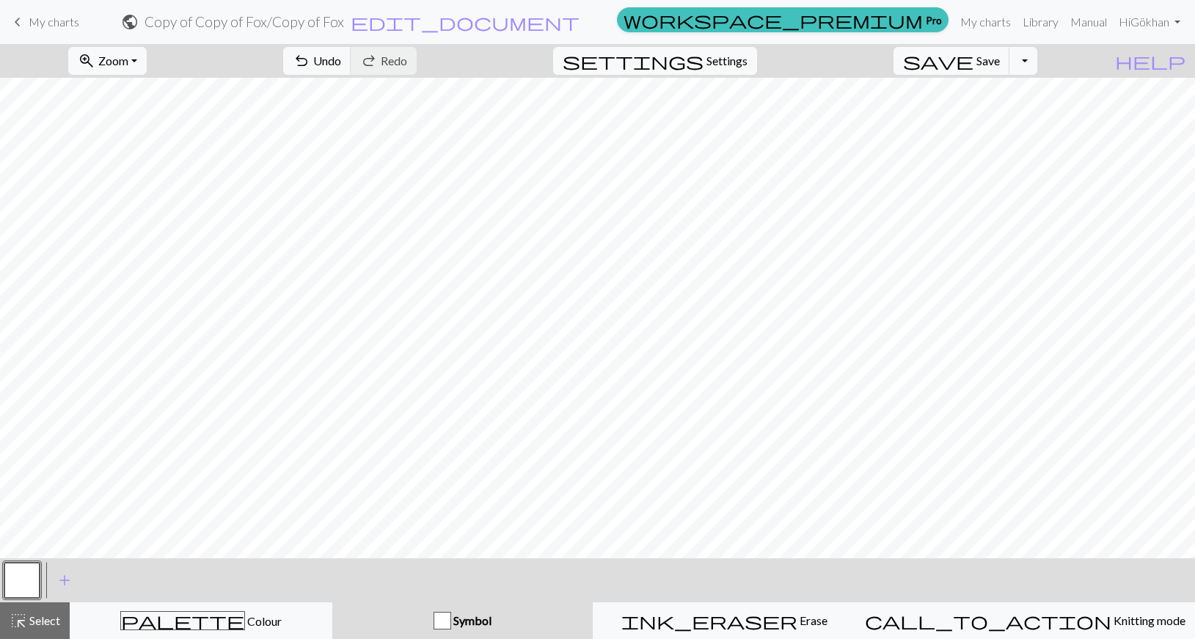
drag, startPoint x: 480, startPoint y: 623, endPoint x: 180, endPoint y: 579, distance: 303.2
click at [479, 623] on div "Symbol" at bounding box center [462, 621] width 243 height 18
click at [8, 577] on button "button" at bounding box center [21, 580] width 35 height 35
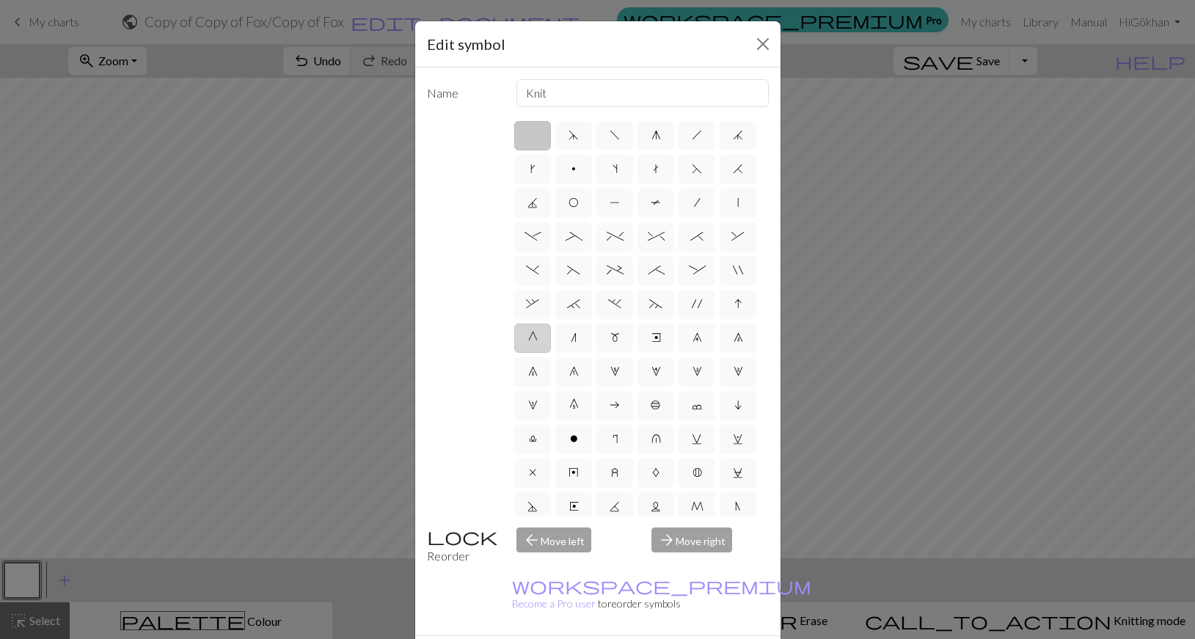
click at [538, 343] on span "G" at bounding box center [533, 338] width 10 height 12
click at [538, 338] on input "G" at bounding box center [533, 334] width 10 height 10
radio input "true"
type input "psso"
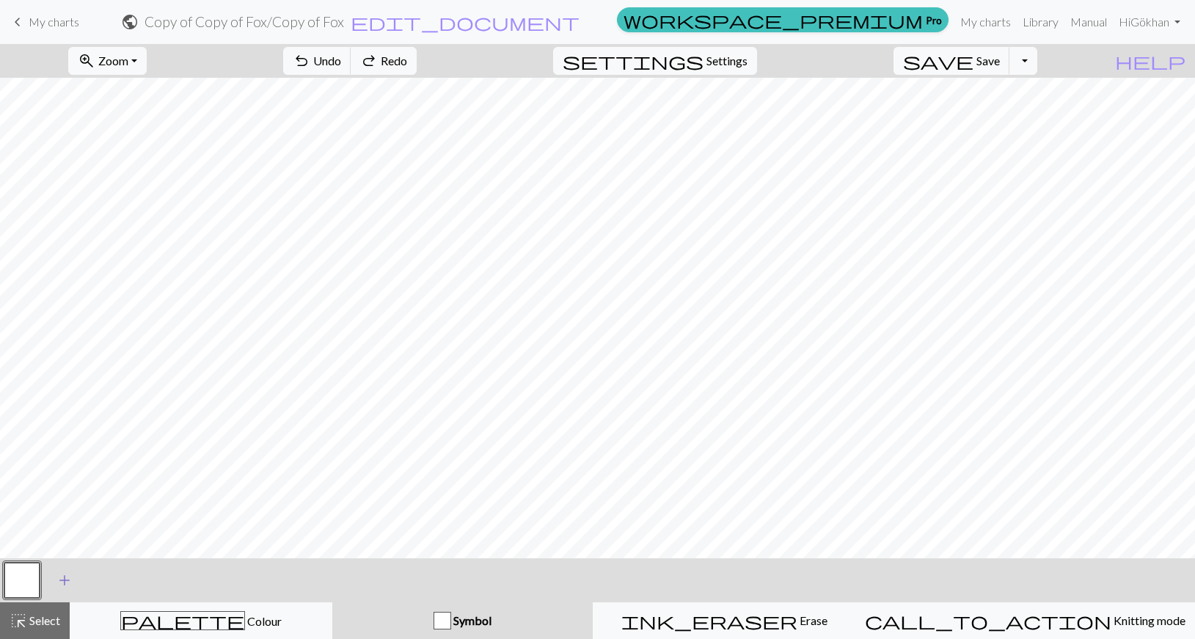
click at [65, 577] on span "add" at bounding box center [65, 580] width 18 height 21
click at [56, 594] on button "button" at bounding box center [61, 580] width 35 height 35
click at [56, 577] on button "button" at bounding box center [61, 580] width 35 height 35
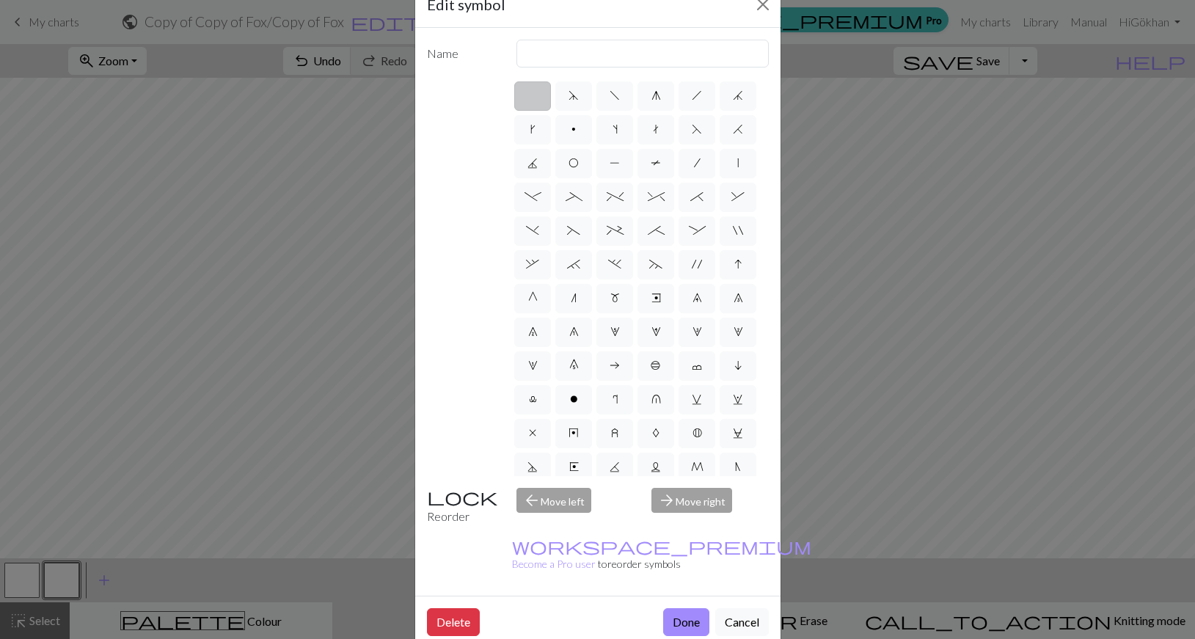
click at [695, 510] on div "arrow_forward Move right" at bounding box center [709, 506] width 135 height 37
click at [695, 502] on div "arrow_forward Move right" at bounding box center [709, 506] width 135 height 37
click at [530, 499] on div "arrow_back Move left" at bounding box center [575, 506] width 135 height 37
click at [737, 608] on button "Cancel" at bounding box center [742, 622] width 54 height 28
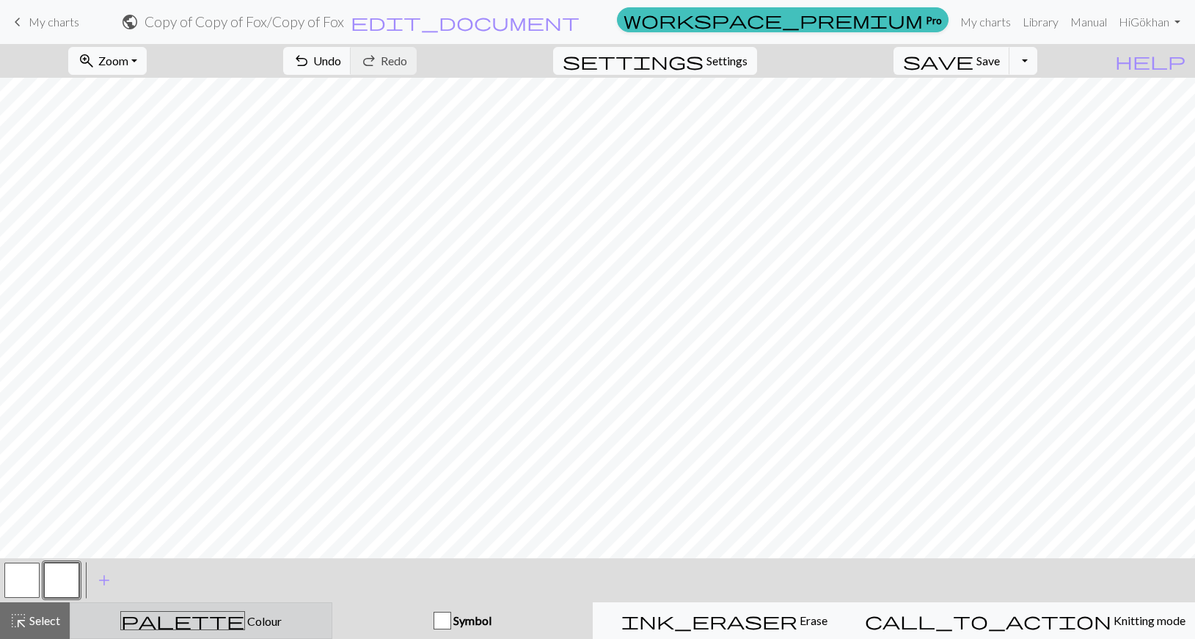
click at [291, 624] on div "palette Colour Colour" at bounding box center [200, 620] width 243 height 19
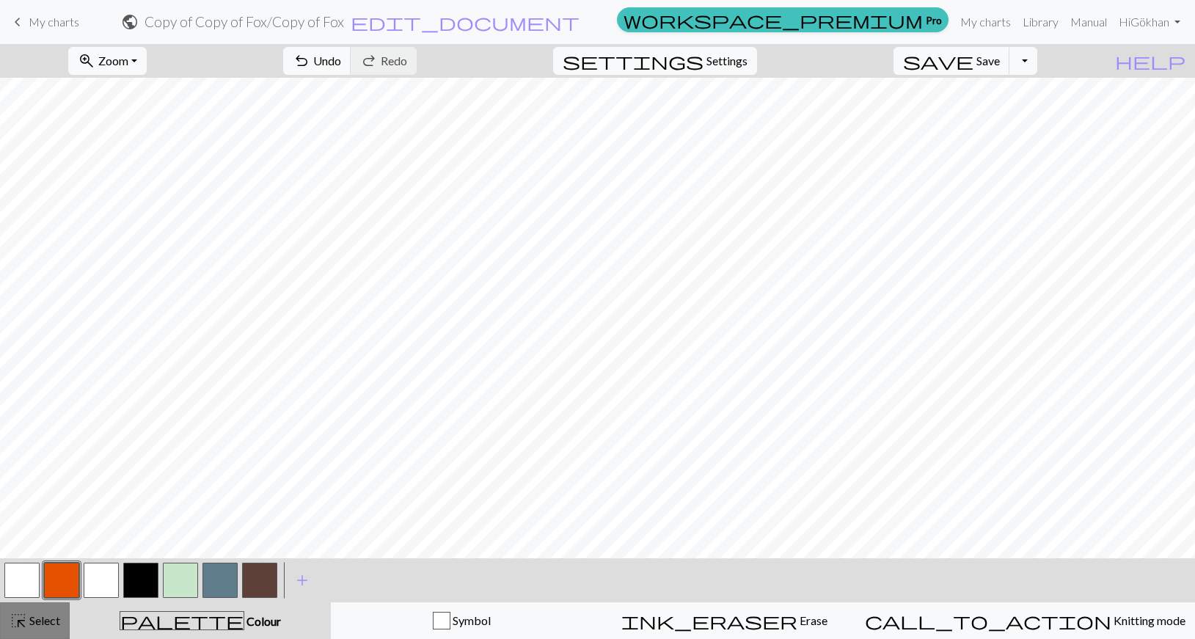
click at [52, 622] on span "Select" at bounding box center [43, 620] width 33 height 14
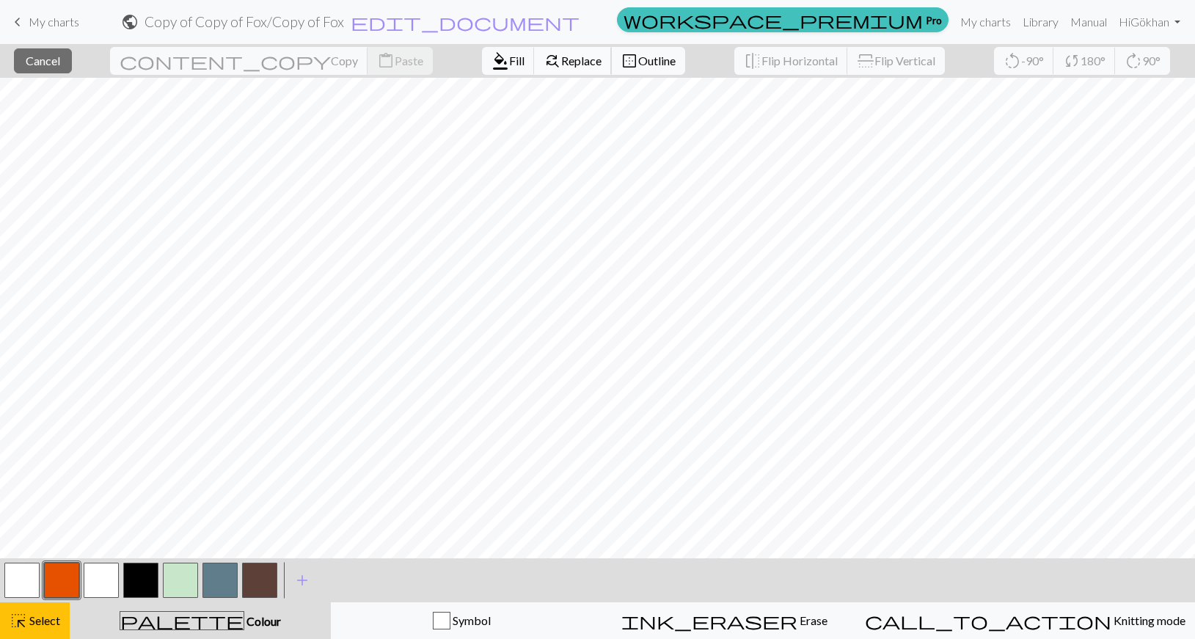
click at [534, 73] on button "find_replace Replace" at bounding box center [573, 61] width 78 height 28
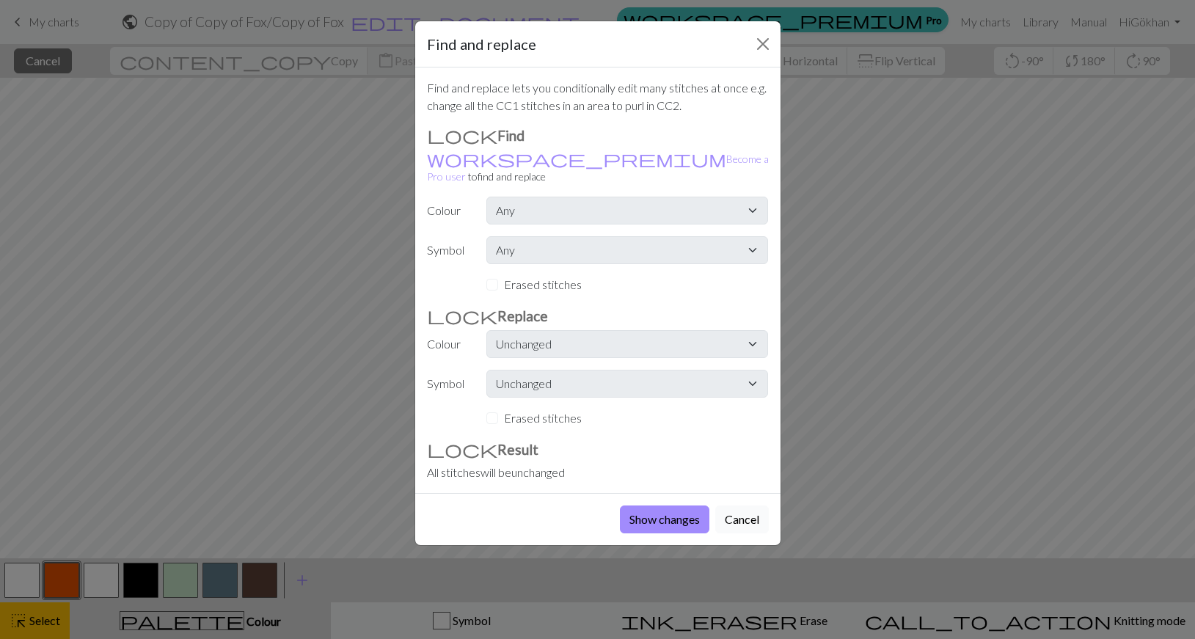
click at [762, 515] on button "Cancel" at bounding box center [742, 519] width 54 height 28
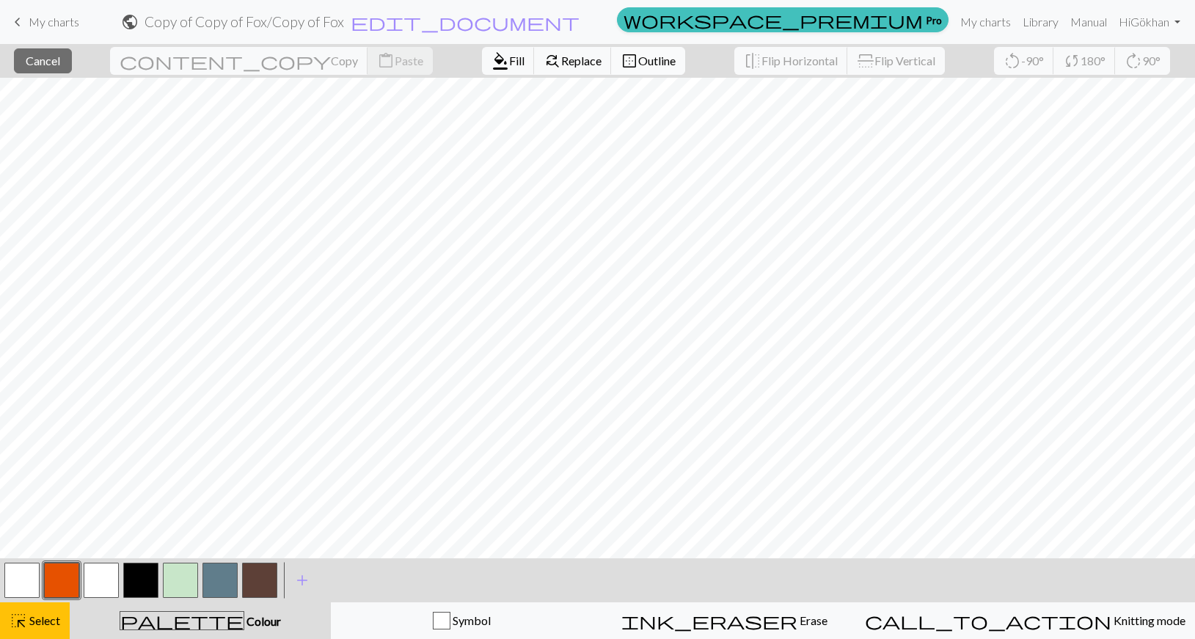
click at [611, 70] on button "border_outer Outline" at bounding box center [648, 61] width 74 height 28
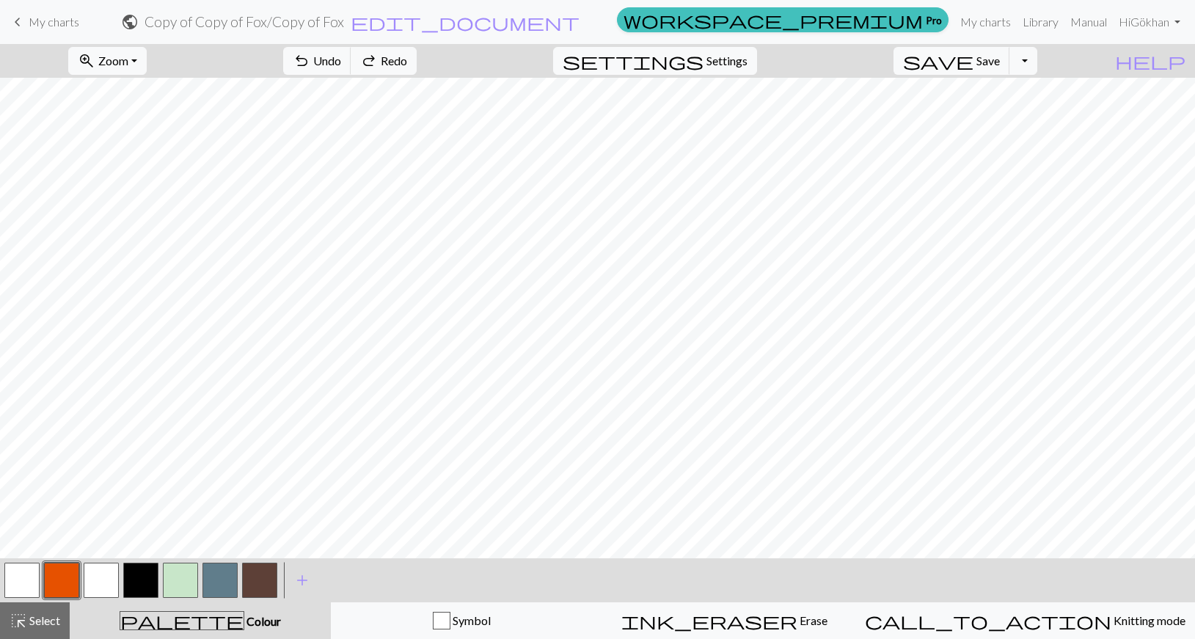
click at [1014, 77] on div "save Save Save Toggle Dropdown file_copy Save a copy save_alt Download" at bounding box center [965, 61] width 166 height 34
click at [1010, 70] on button "save Save Save" at bounding box center [951, 61] width 117 height 28
click at [1037, 59] on button "Toggle Dropdown" at bounding box center [1023, 61] width 28 height 28
click at [1008, 120] on button "save_alt Download" at bounding box center [915, 116] width 242 height 23
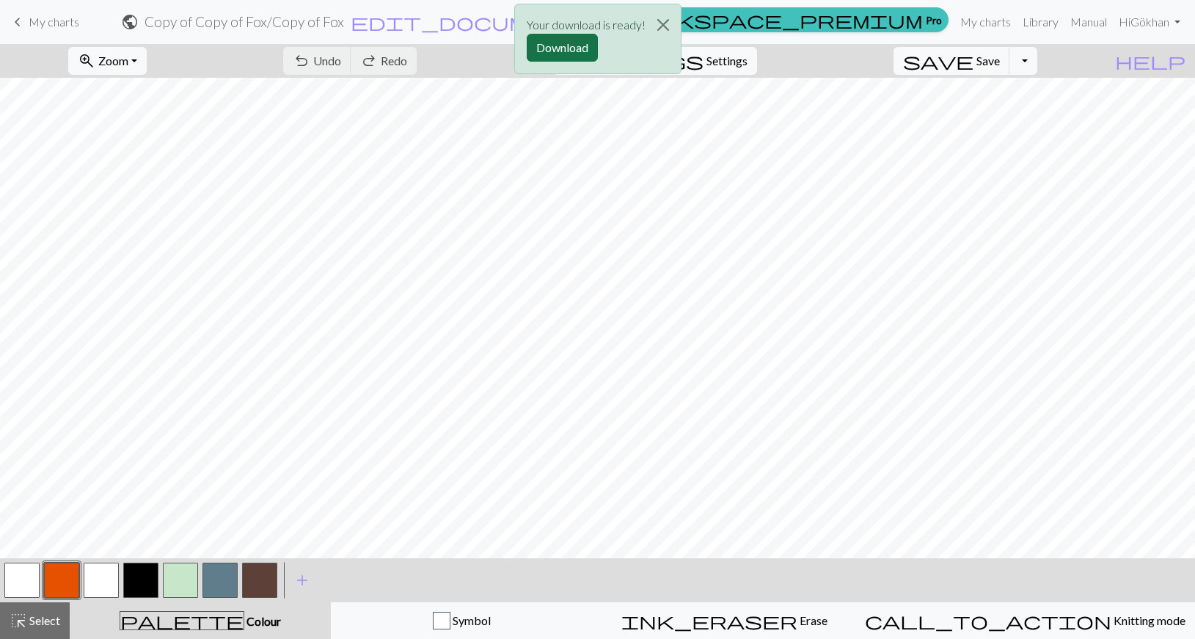
click at [571, 50] on button "Download" at bounding box center [562, 48] width 71 height 28
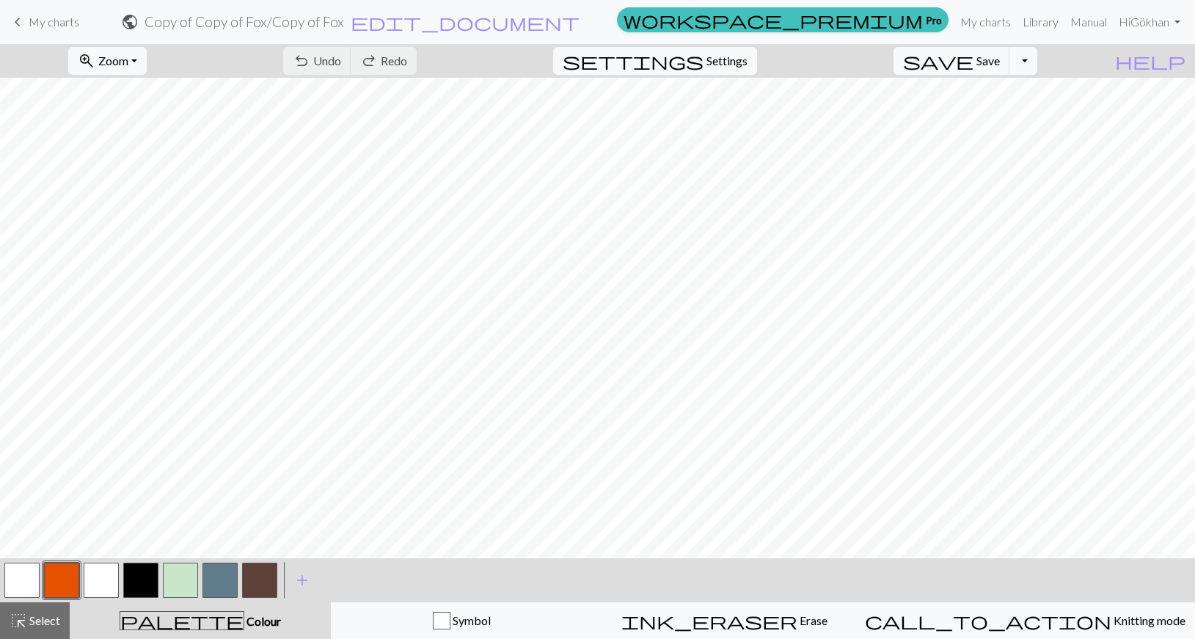
click at [1047, 76] on div "save Save Save Toggle Dropdown file_copy Save a copy save_alt Download" at bounding box center [965, 61] width 166 height 34
click at [1037, 71] on button "Toggle Dropdown" at bounding box center [1023, 61] width 28 height 28
click at [128, 59] on span "Zoom" at bounding box center [113, 61] width 30 height 14
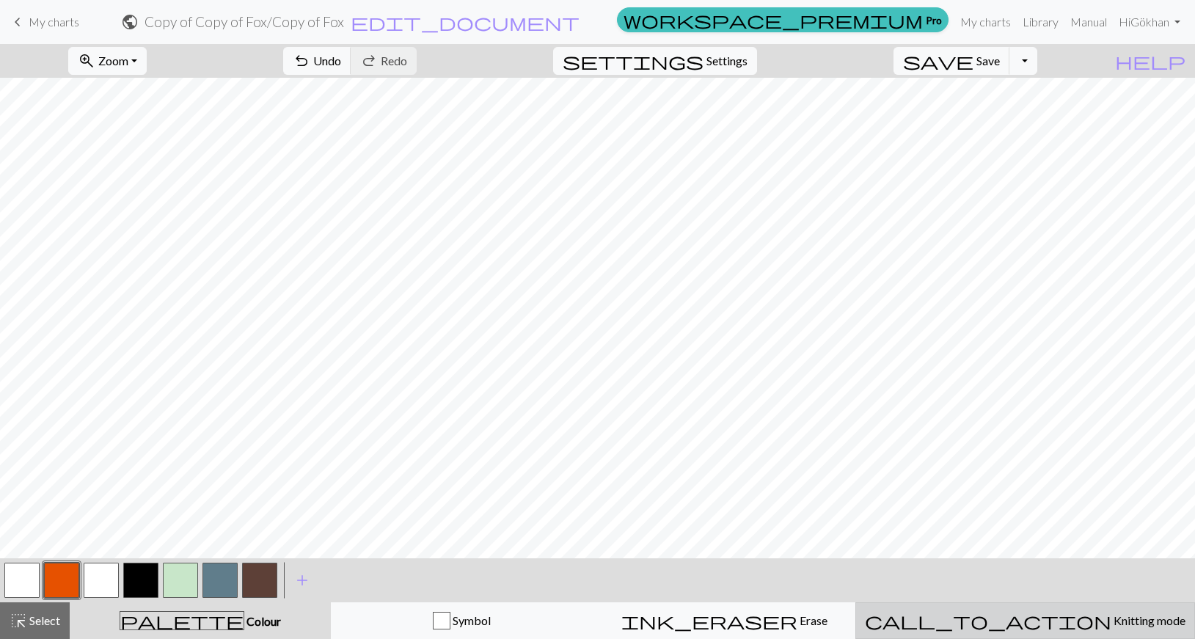
click at [1058, 636] on button "call_to_action Knitting mode Knitting mode" at bounding box center [1025, 620] width 340 height 37
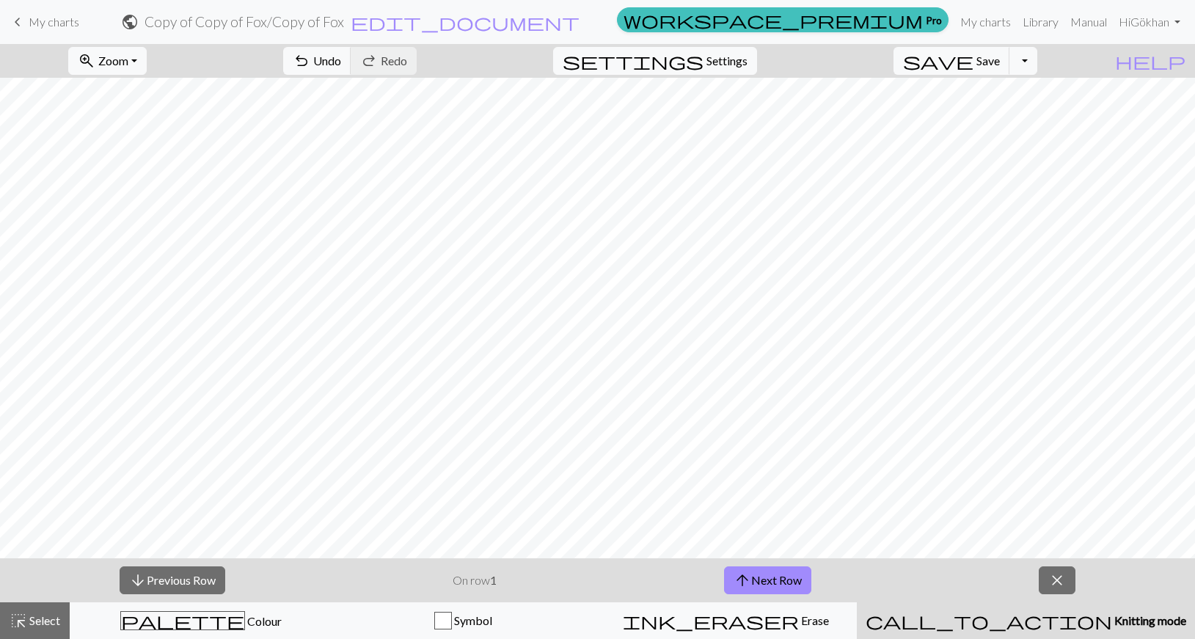
click at [472, 579] on p "On row 1" at bounding box center [475, 580] width 44 height 18
click at [474, 579] on p "On row 1" at bounding box center [475, 580] width 44 height 18
click at [497, 588] on p "On row 1" at bounding box center [475, 580] width 44 height 18
click at [1063, 587] on span "close" at bounding box center [1057, 580] width 18 height 21
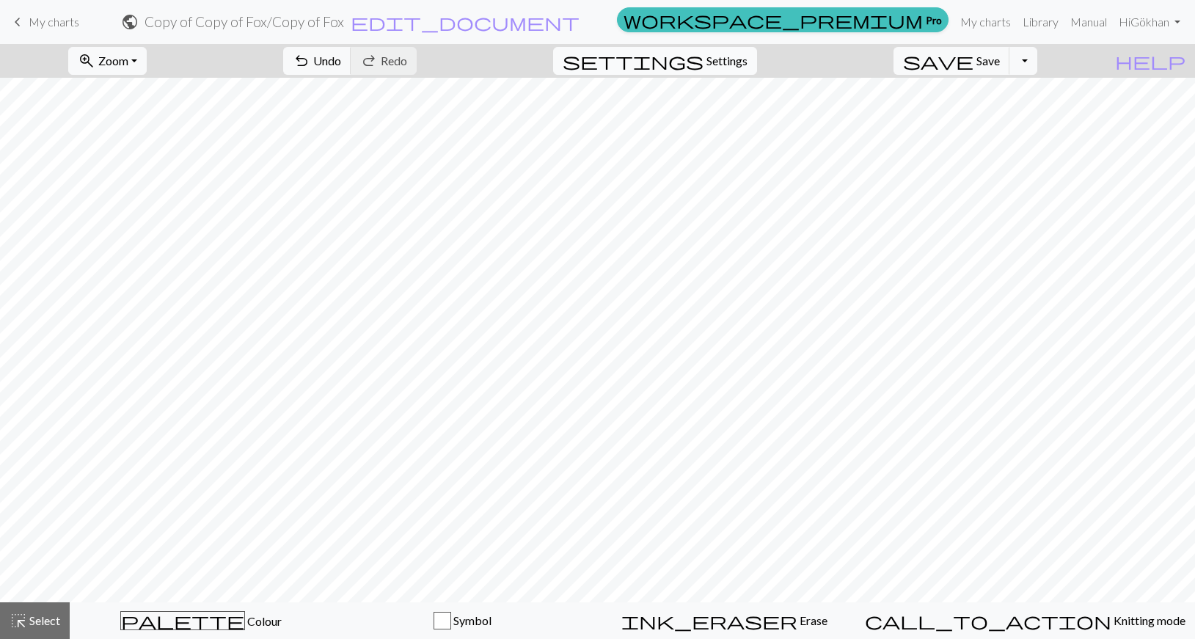
click at [738, 67] on span "Settings" at bounding box center [726, 61] width 41 height 18
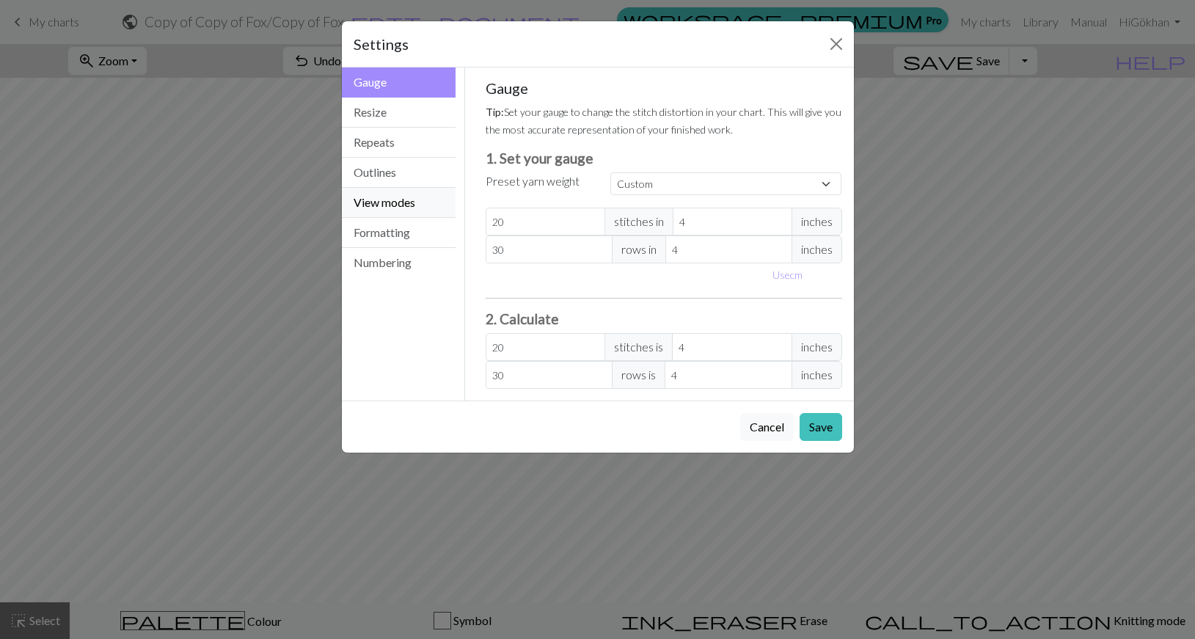
click at [405, 217] on button "View modes" at bounding box center [399, 203] width 114 height 30
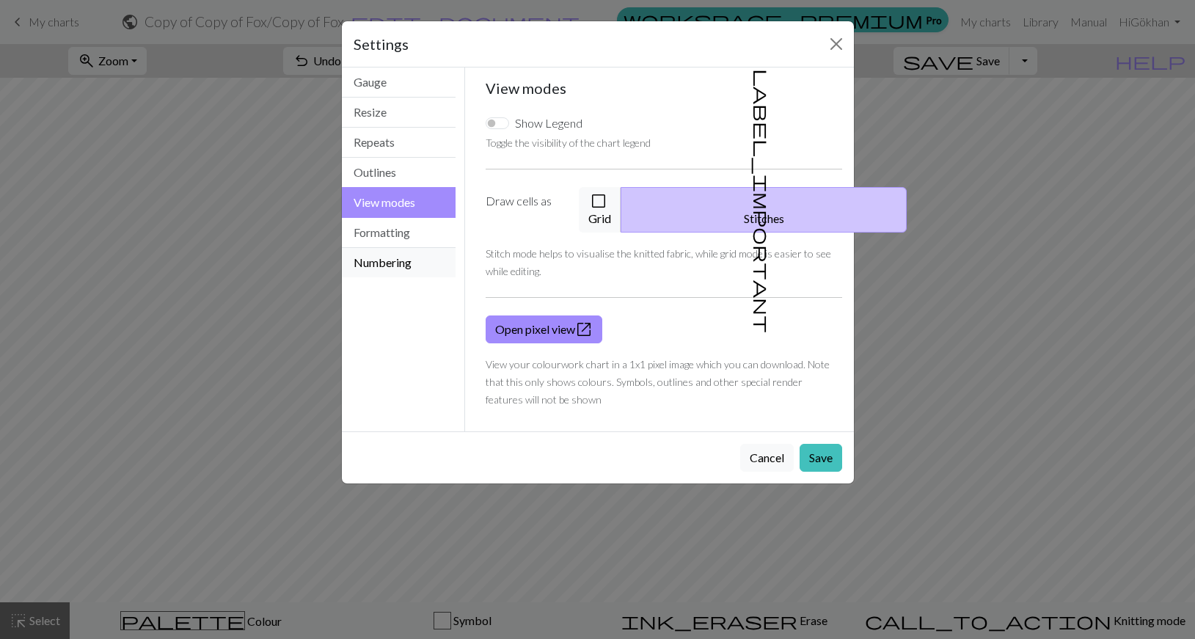
click at [399, 249] on button "Numbering" at bounding box center [399, 262] width 114 height 29
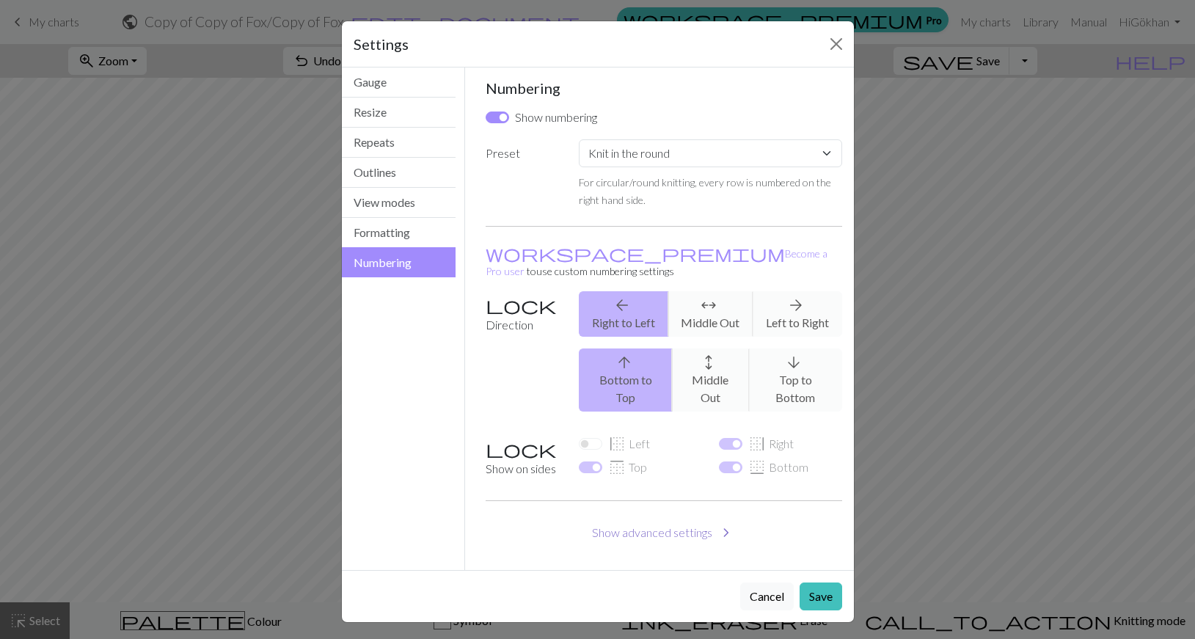
click at [719, 522] on span "chevron_right" at bounding box center [726, 532] width 18 height 21
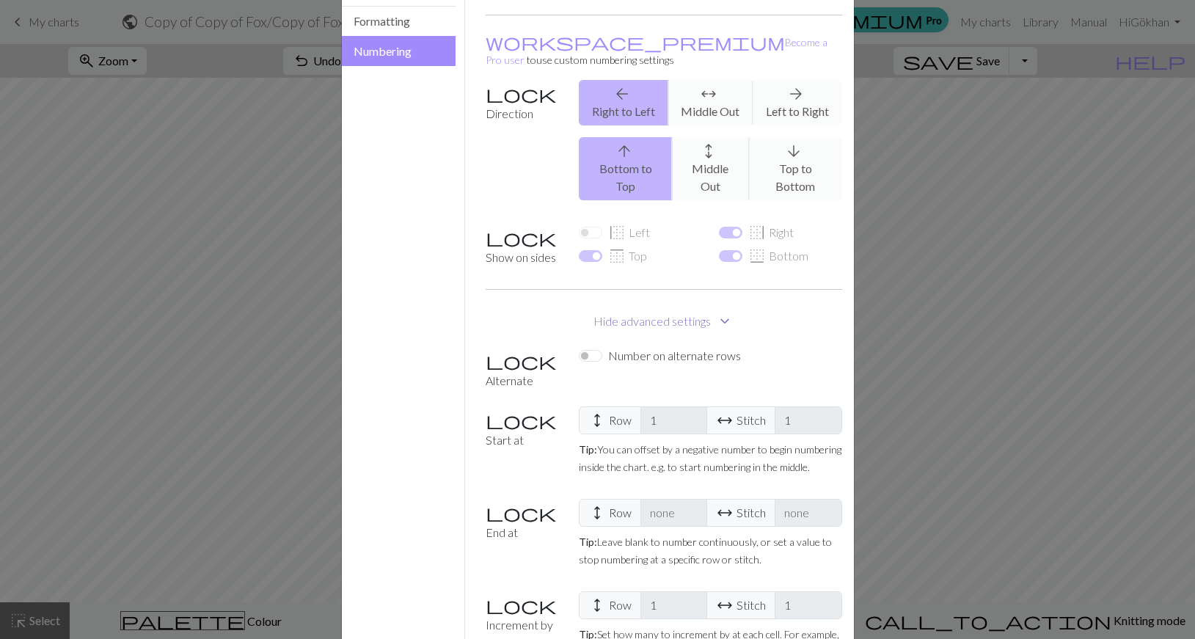
scroll to position [288, 0]
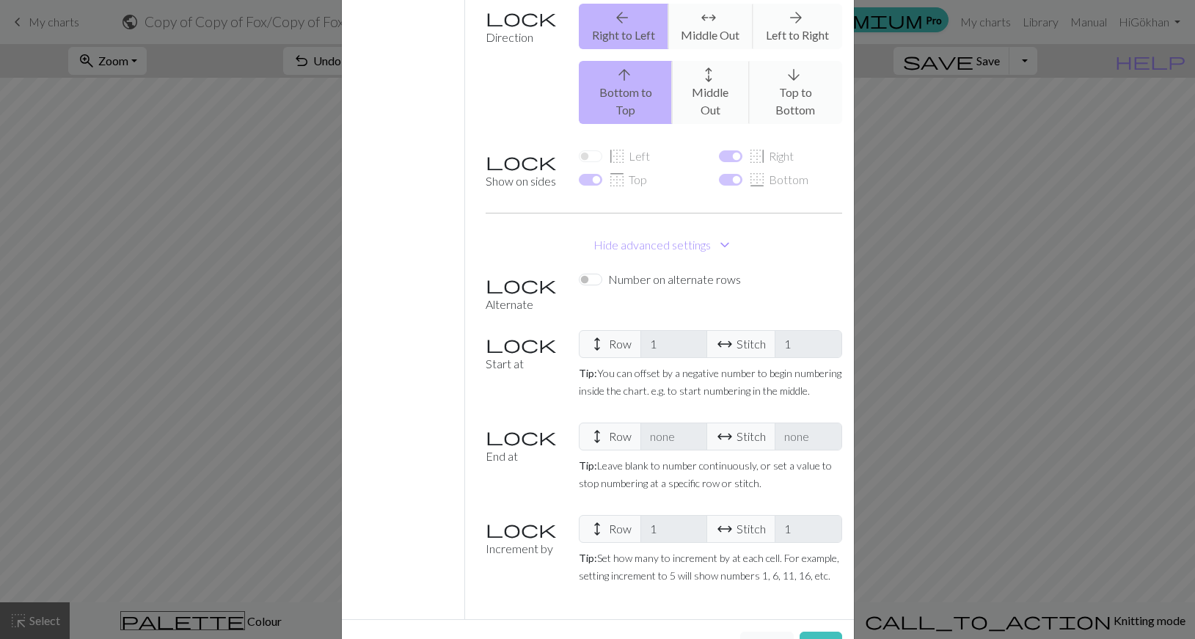
click at [602, 330] on span "height Row" at bounding box center [610, 344] width 62 height 28
drag, startPoint x: 592, startPoint y: 265, endPoint x: 582, endPoint y: 248, distance: 20.4
click at [590, 271] on div "Alternate Number on alternate rows Start at height Row 1 arrow_range Stitch 1 T…" at bounding box center [664, 433] width 356 height 325
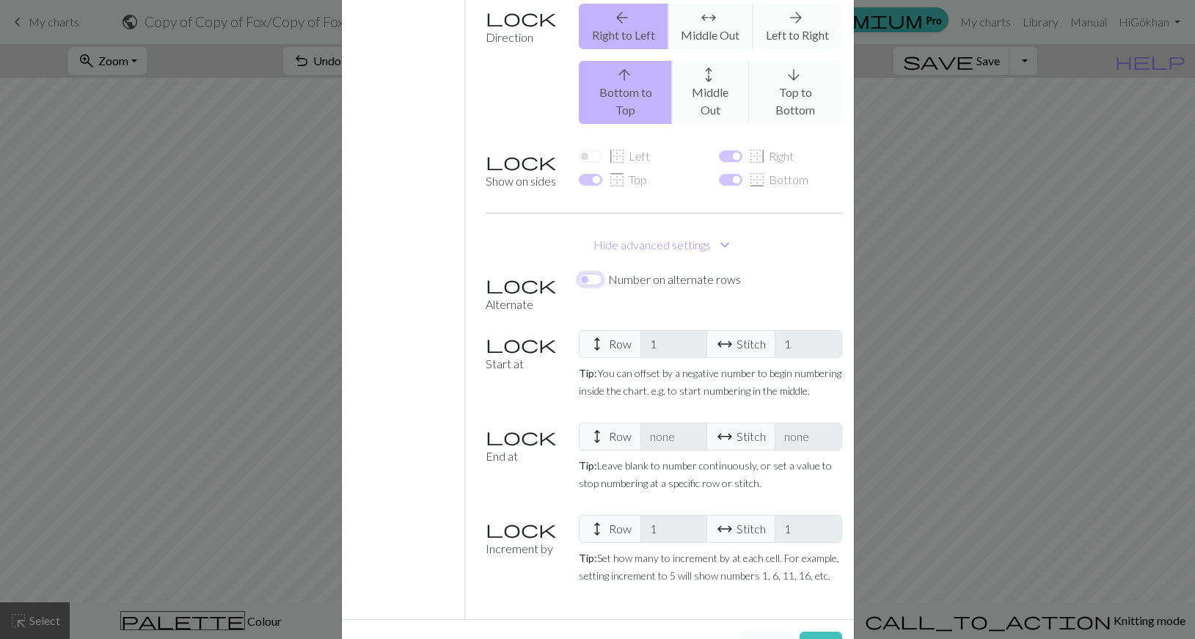
click at [582, 274] on input "Number on alternate rows" at bounding box center [590, 280] width 23 height 12
checkbox input "true"
select select
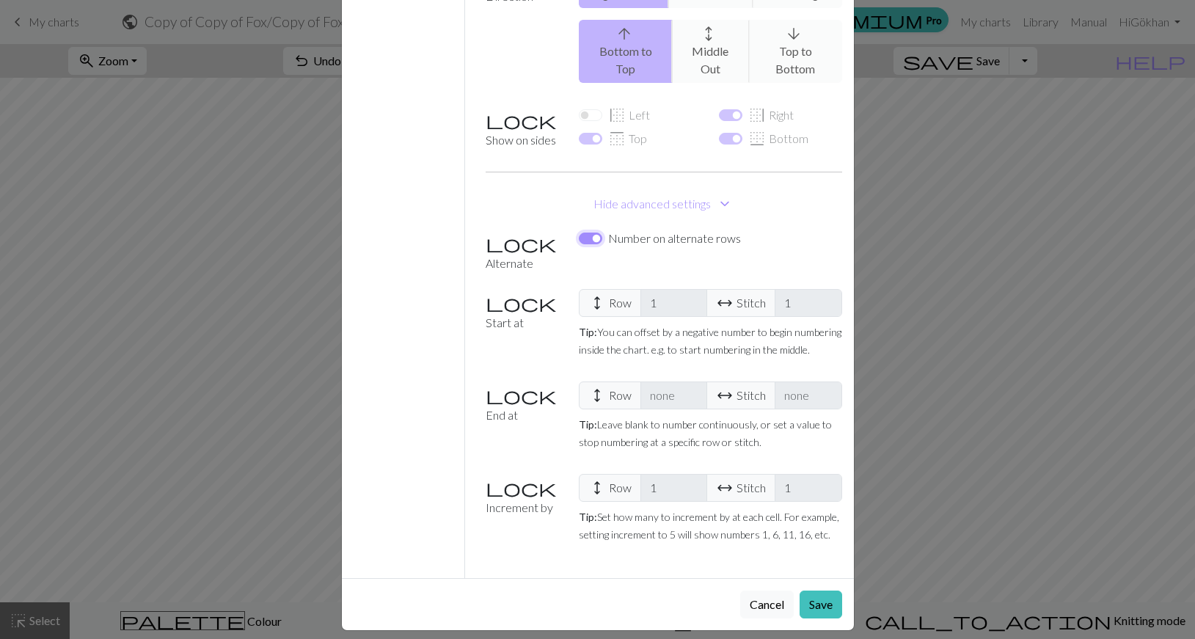
scroll to position [246, 0]
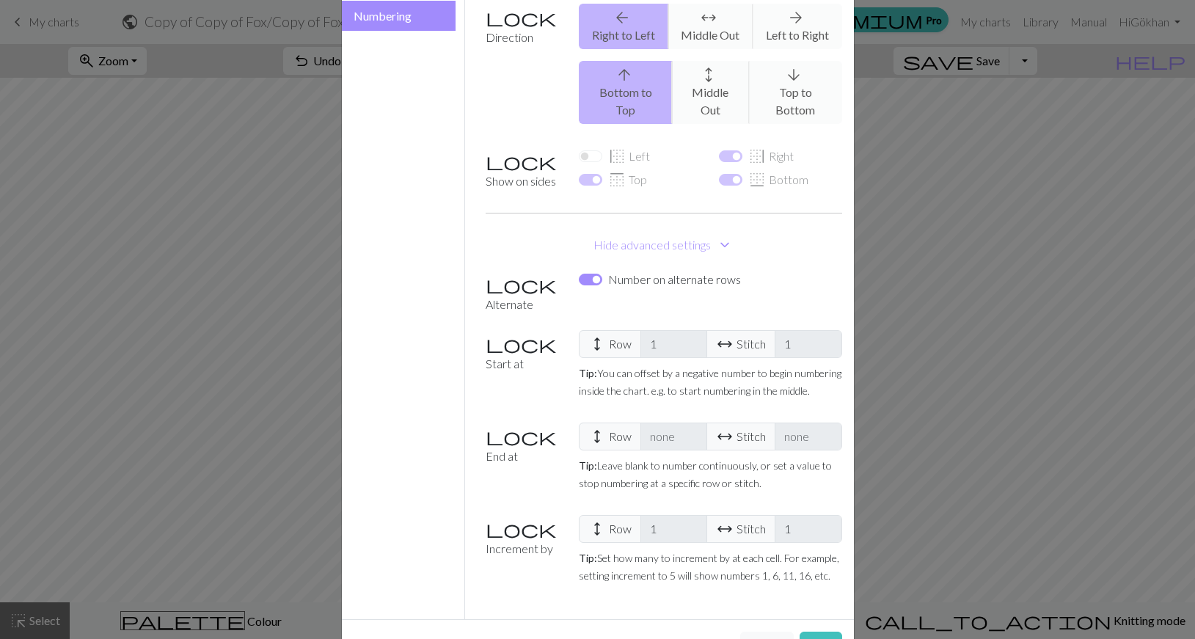
click at [605, 330] on span "height Row" at bounding box center [610, 344] width 62 height 28
drag, startPoint x: 612, startPoint y: 309, endPoint x: 645, endPoint y: 293, distance: 37.4
click at [612, 330] on div "height Row 1 arrow_range Stitch 1 Tip: You can offset by a negative number to b…" at bounding box center [710, 370] width 280 height 81
click at [590, 274] on input "Number on alternate rows" at bounding box center [590, 280] width 23 height 12
checkbox input "false"
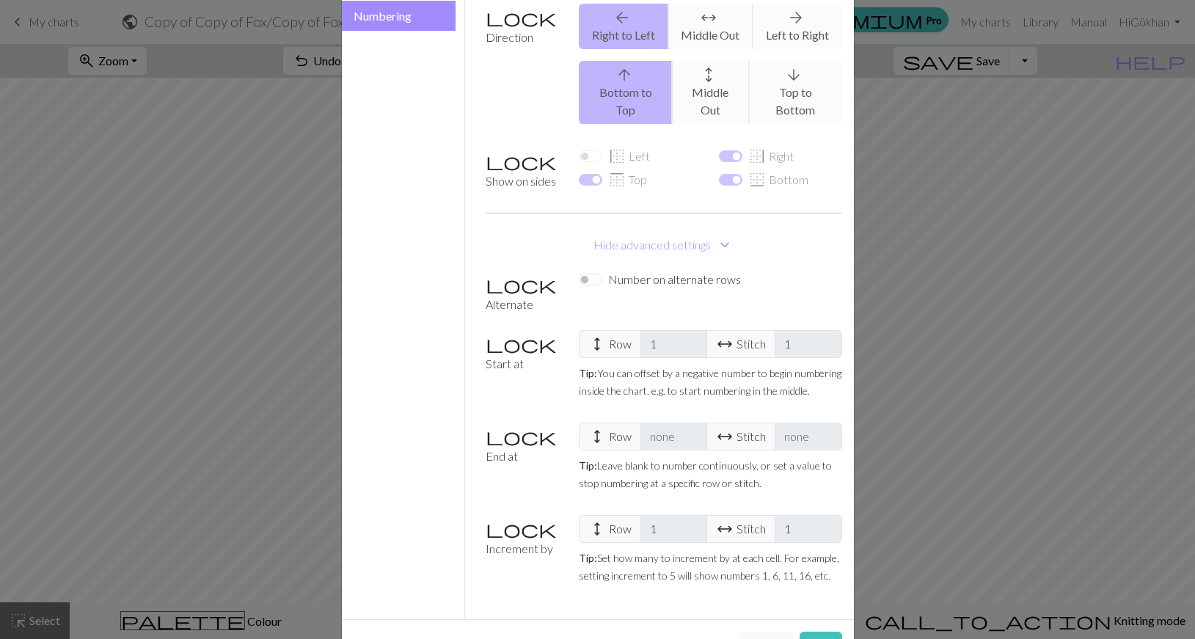
scroll to position [0, 0]
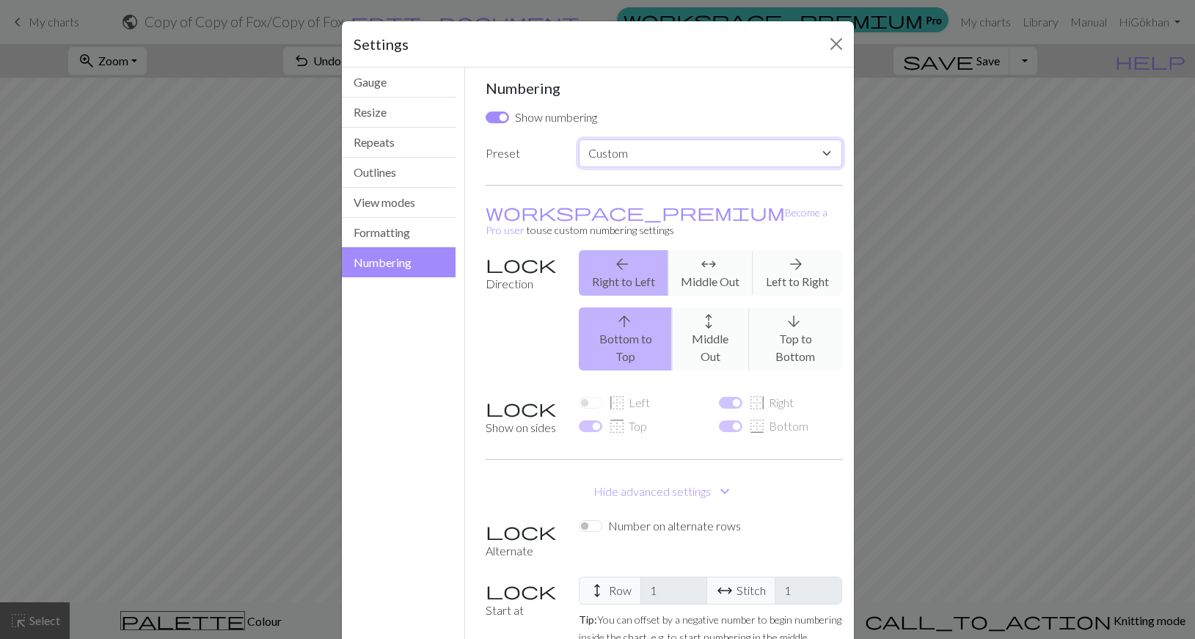
select select "round"
click option "Knit in the round" at bounding box center [0, 0] width 0 height 0
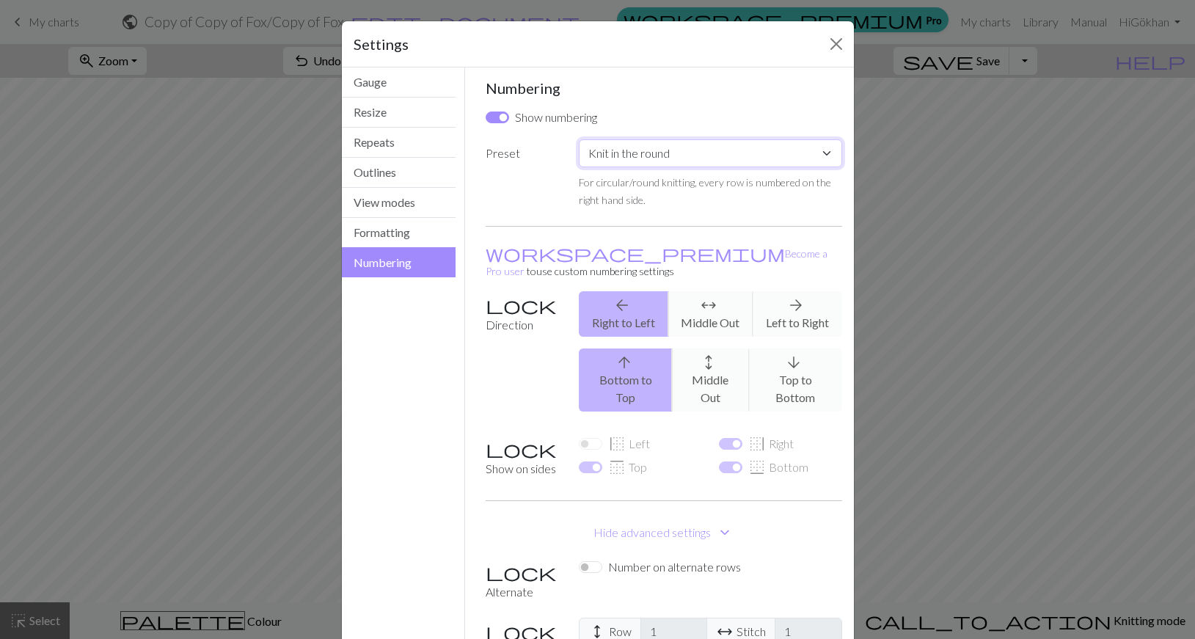
scroll to position [288, 0]
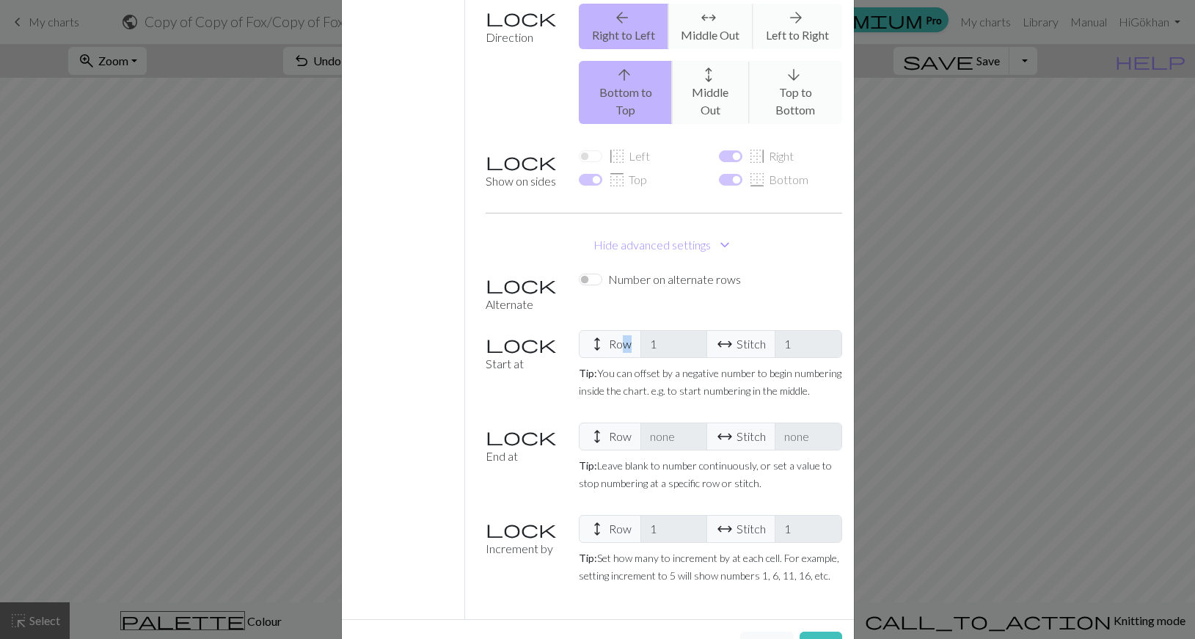
click at [607, 330] on span "height Row" at bounding box center [610, 344] width 62 height 28
click at [604, 330] on span "height Row" at bounding box center [610, 344] width 62 height 28
drag, startPoint x: 592, startPoint y: 290, endPoint x: 593, endPoint y: 298, distance: 7.5
click at [592, 334] on span "height" at bounding box center [597, 344] width 18 height 21
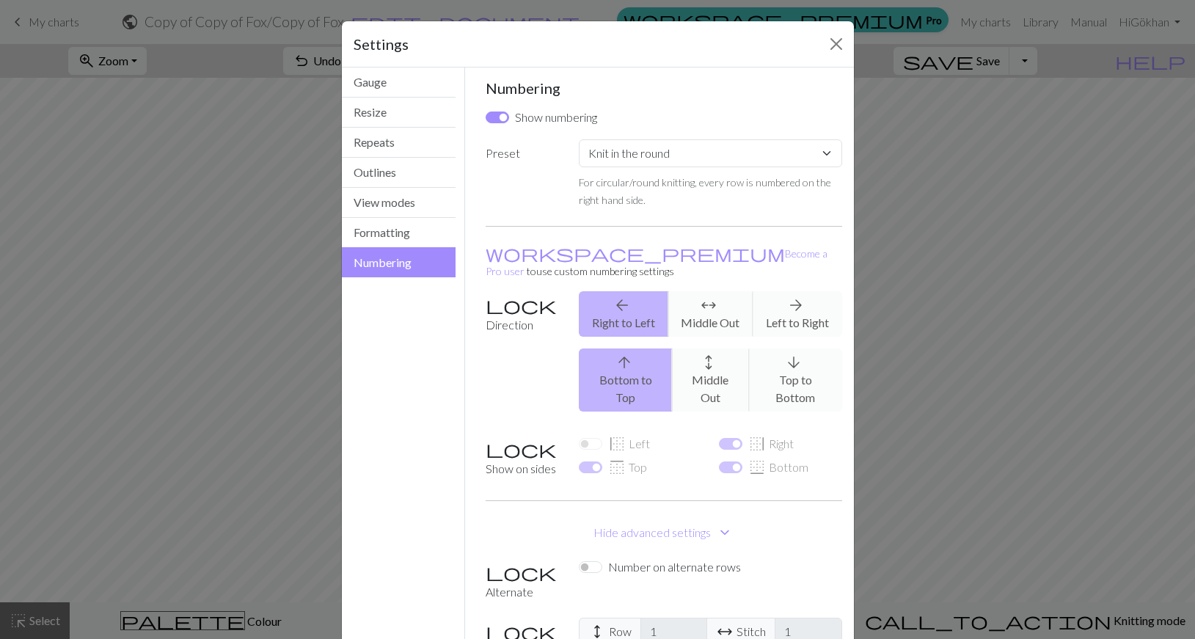
click at [488, 291] on label "Direction" at bounding box center [523, 357] width 93 height 132
click at [391, 246] on button "Formatting" at bounding box center [399, 233] width 114 height 30
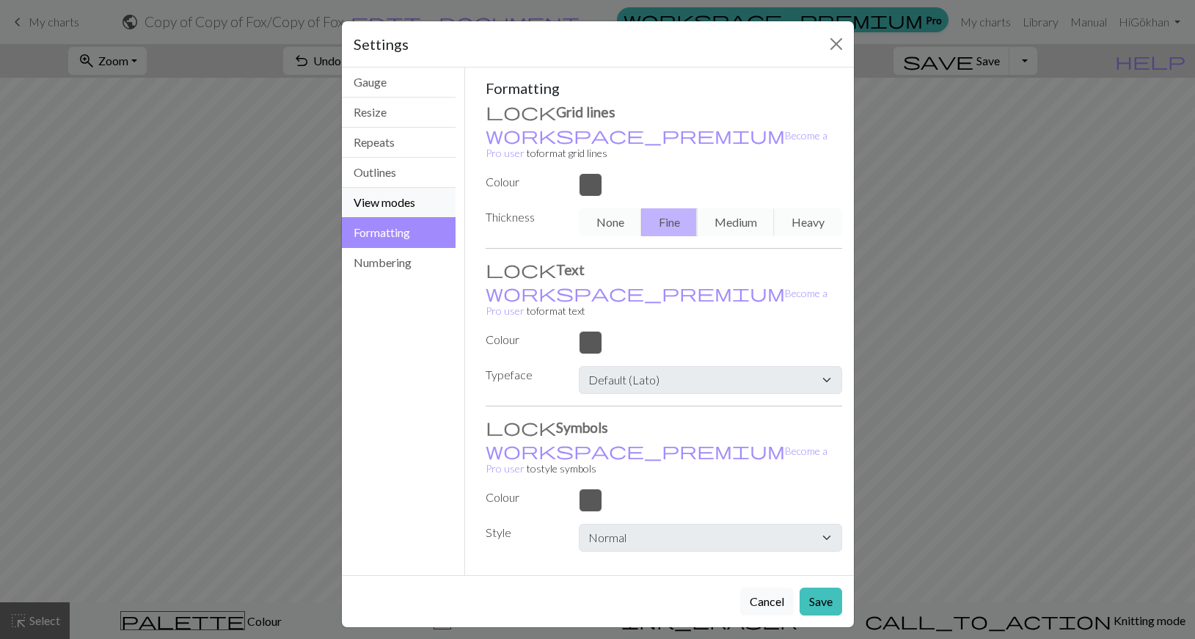
click at [392, 199] on button "View modes" at bounding box center [399, 203] width 114 height 30
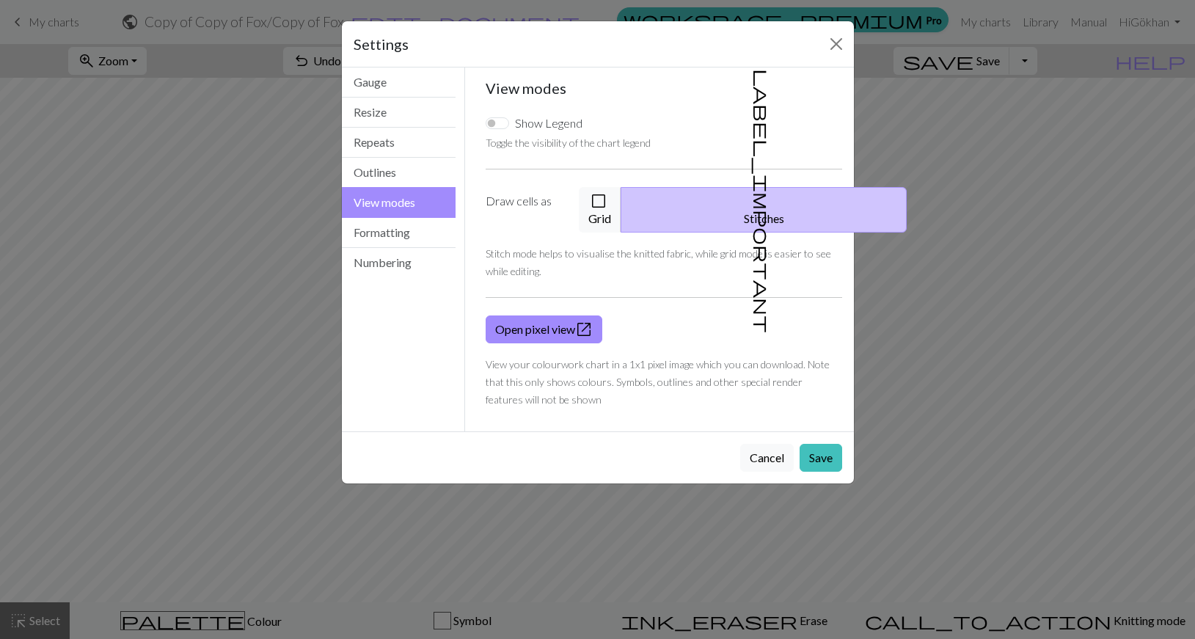
click at [391, 209] on button "View modes" at bounding box center [399, 202] width 114 height 31
click at [394, 225] on button "Formatting" at bounding box center [399, 233] width 114 height 30
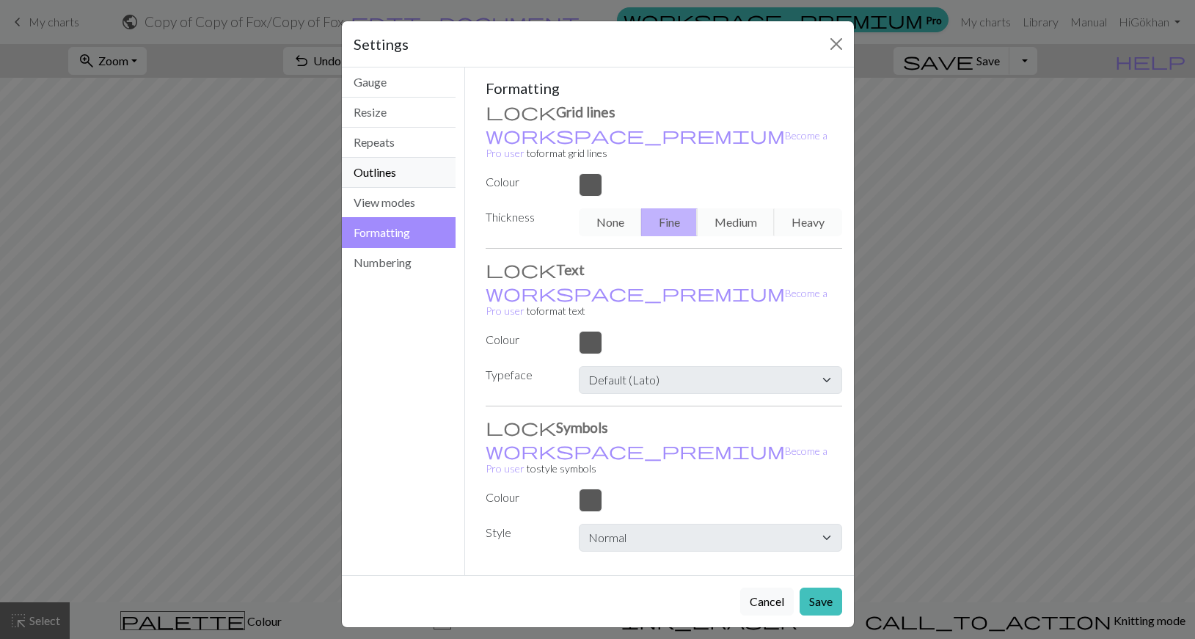
click at [405, 169] on button "Outlines" at bounding box center [399, 173] width 114 height 30
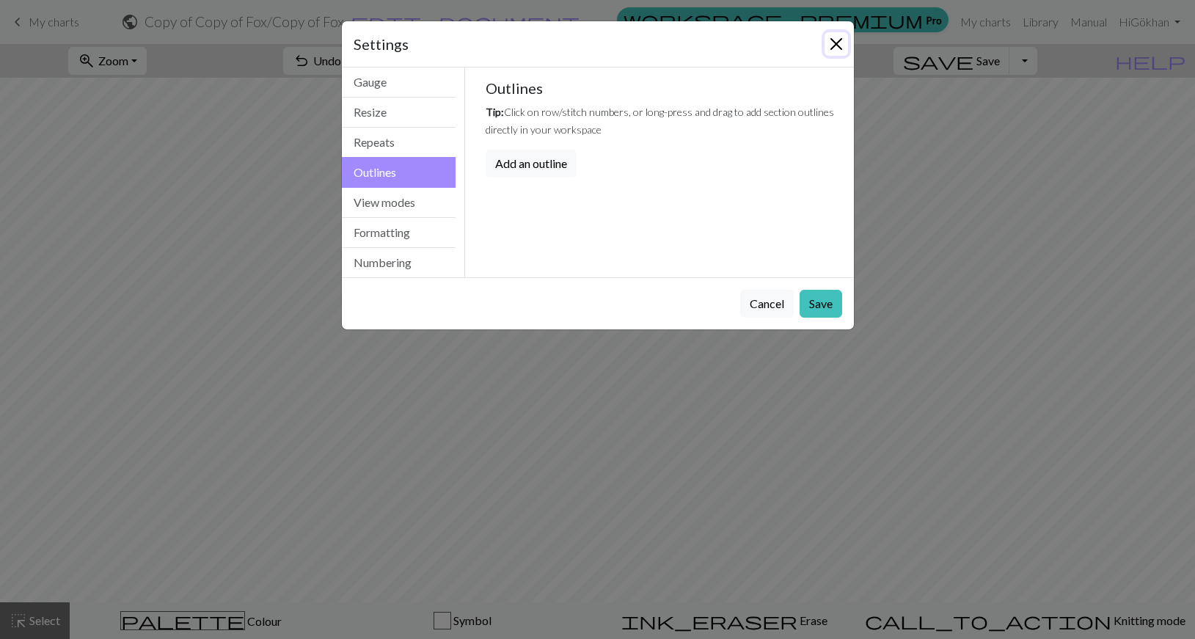
click at [839, 44] on button "Close" at bounding box center [835, 43] width 23 height 23
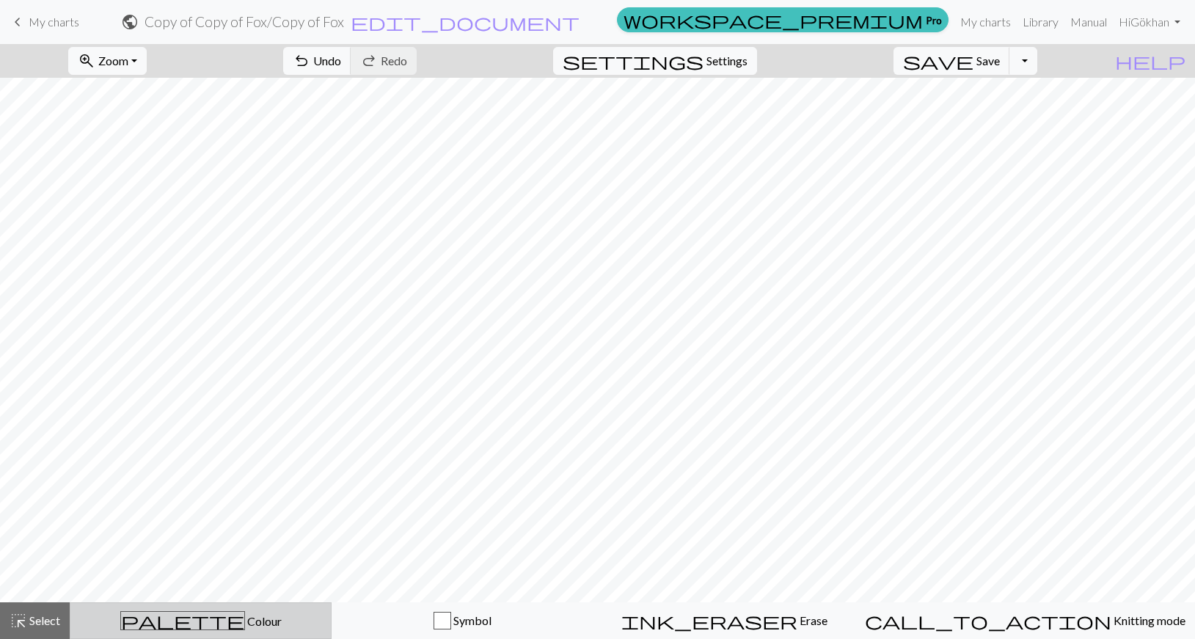
click at [193, 619] on span "palette" at bounding box center [182, 620] width 123 height 21
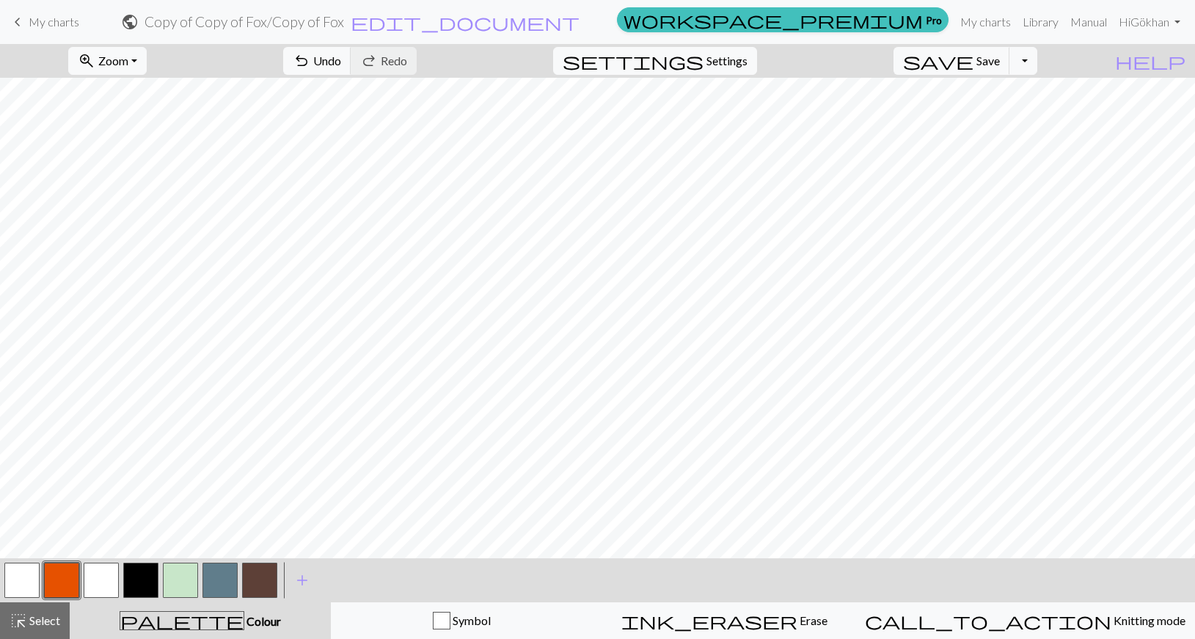
drag, startPoint x: 191, startPoint y: 576, endPoint x: 198, endPoint y: 561, distance: 16.1
click at [191, 576] on button "button" at bounding box center [180, 580] width 35 height 35
click at [69, 589] on button "button" at bounding box center [61, 580] width 35 height 35
click at [251, 579] on button "button" at bounding box center [259, 580] width 35 height 35
click at [92, 576] on button "button" at bounding box center [101, 580] width 35 height 35
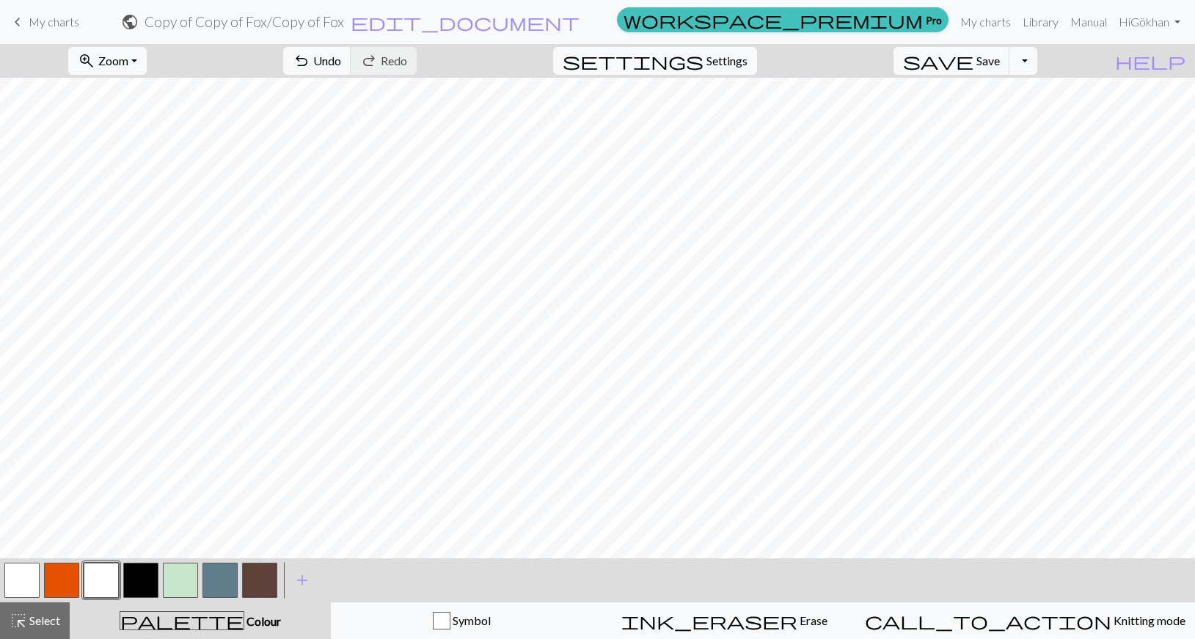
click at [174, 584] on button "button" at bounding box center [180, 580] width 35 height 35
click at [66, 573] on button "button" at bounding box center [61, 580] width 35 height 35
click at [262, 581] on button "button" at bounding box center [259, 580] width 35 height 35
click at [63, 575] on button "button" at bounding box center [61, 580] width 35 height 35
click at [1000, 62] on span "Save" at bounding box center [987, 61] width 23 height 14
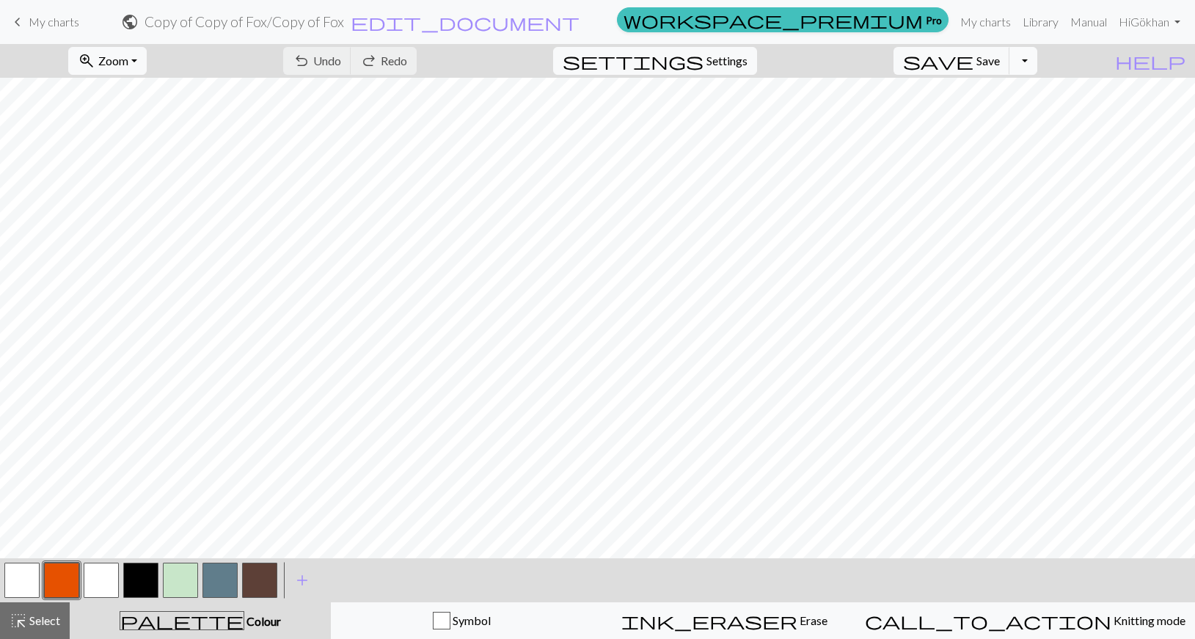
click at [1037, 65] on button "Toggle Dropdown" at bounding box center [1023, 61] width 28 height 28
click at [1018, 114] on button "save_alt Download" at bounding box center [915, 116] width 242 height 23
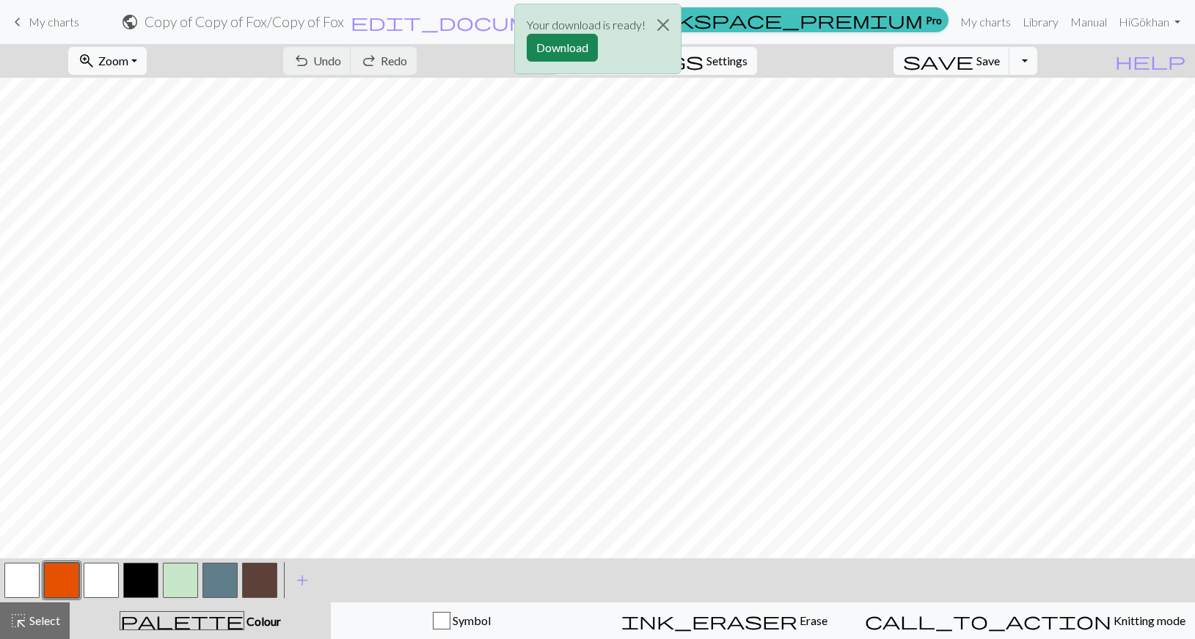
click at [582, 65] on div "Your download is ready! Download" at bounding box center [597, 39] width 167 height 70
click at [582, 59] on button "Download" at bounding box center [562, 48] width 71 height 28
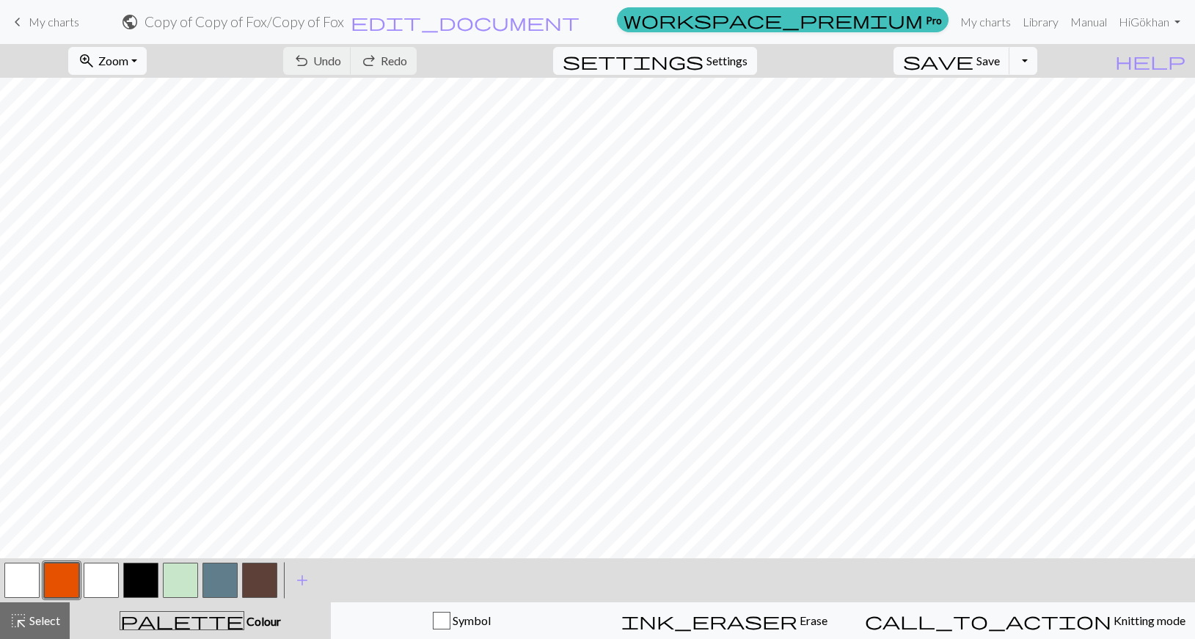
click at [898, 2] on nav "keyboard_arrow_left My charts public Copy of Copy of Fox / Copy of Fox edit_doc…" at bounding box center [597, 22] width 1195 height 44
